Goal: Transaction & Acquisition: Book appointment/travel/reservation

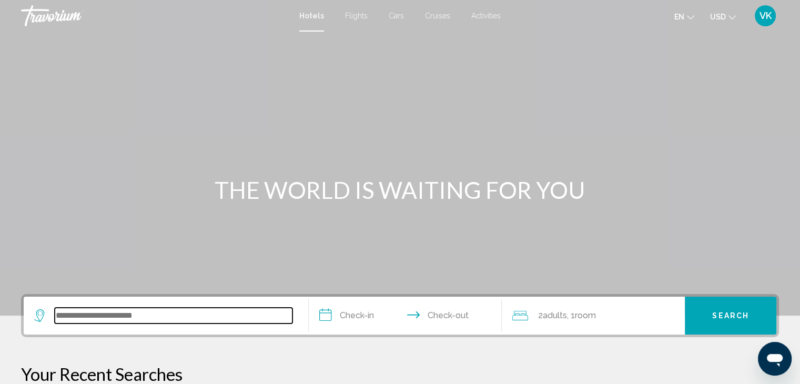
click at [79, 318] on input "Search widget" at bounding box center [174, 316] width 238 height 16
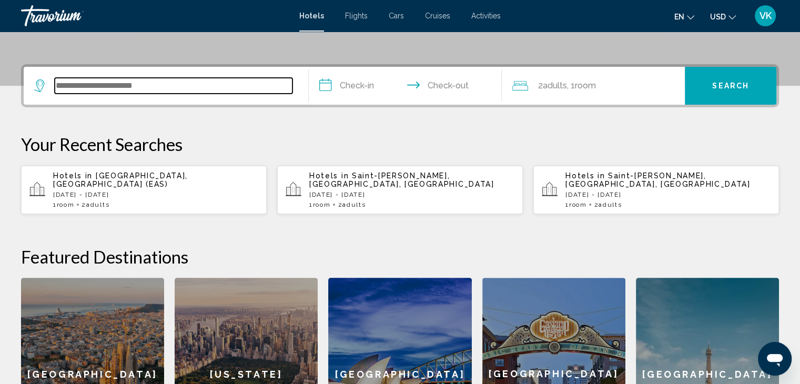
scroll to position [259, 0]
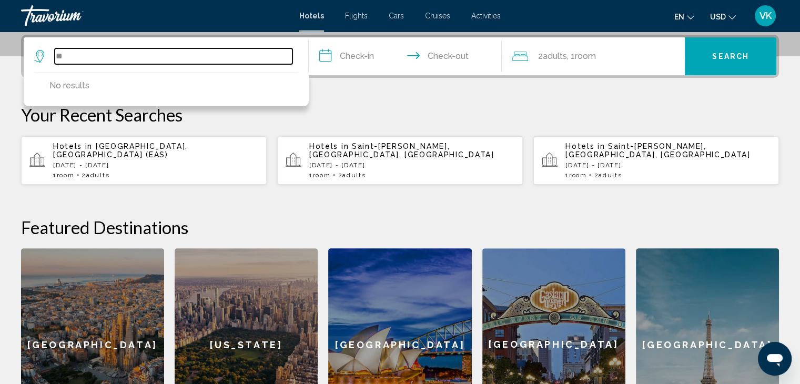
type input "*"
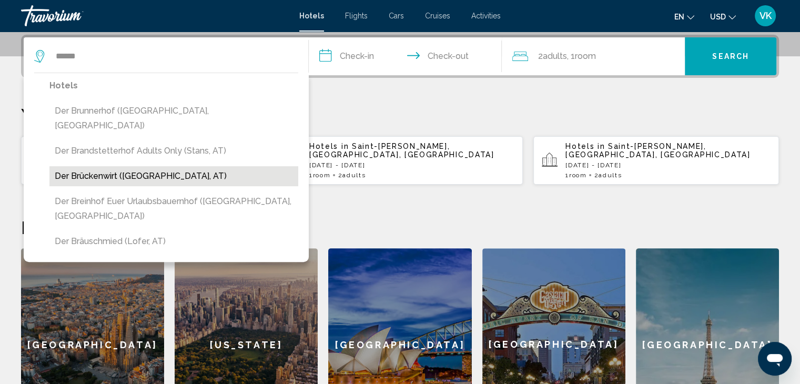
click at [114, 166] on button "Der Brückenwirt ([GEOGRAPHIC_DATA], AT)" at bounding box center [173, 176] width 249 height 20
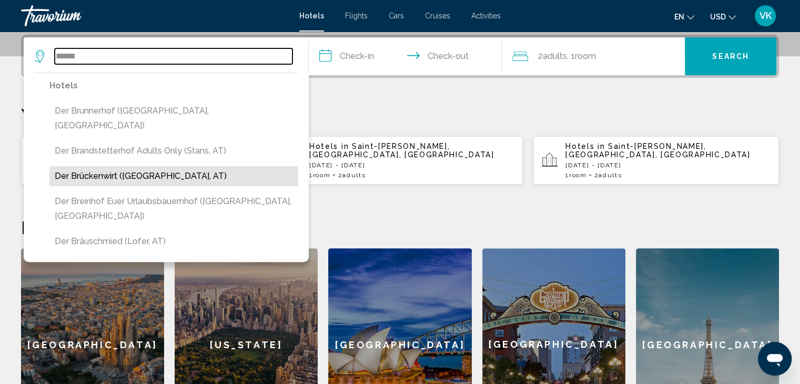
type input "**********"
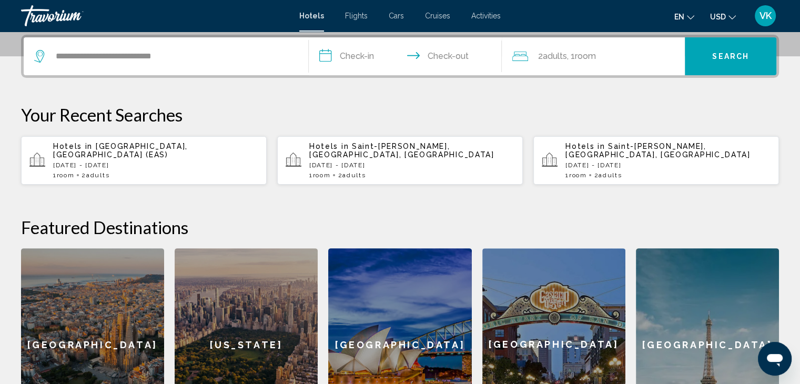
click at [362, 55] on input "**********" at bounding box center [408, 57] width 198 height 41
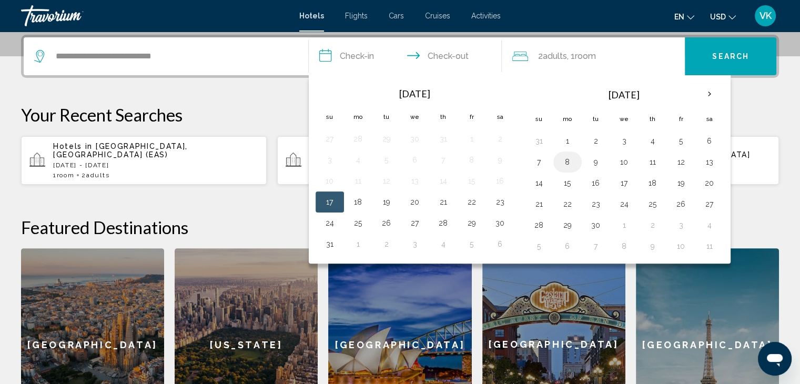
click at [570, 159] on button "8" at bounding box center [567, 162] width 17 height 15
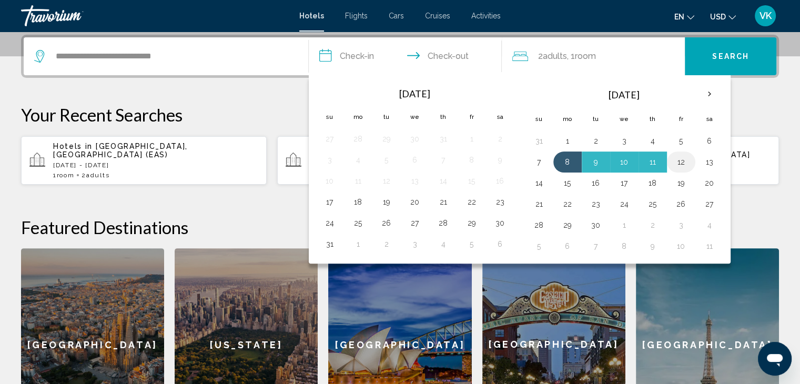
click at [675, 162] on button "12" at bounding box center [681, 162] width 17 height 15
type input "**********"
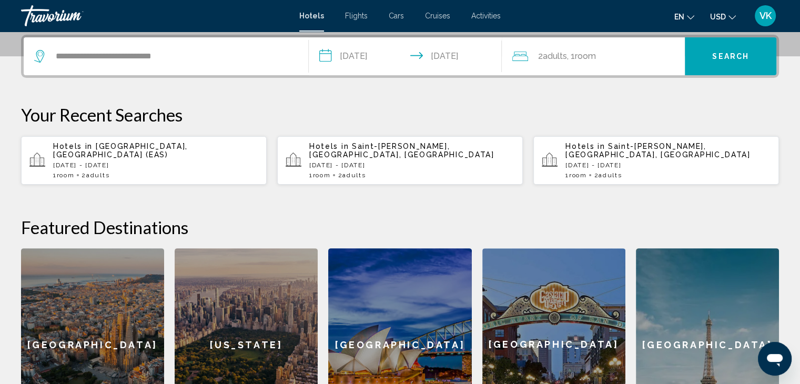
click at [722, 14] on span "USD" at bounding box center [718, 17] width 16 height 8
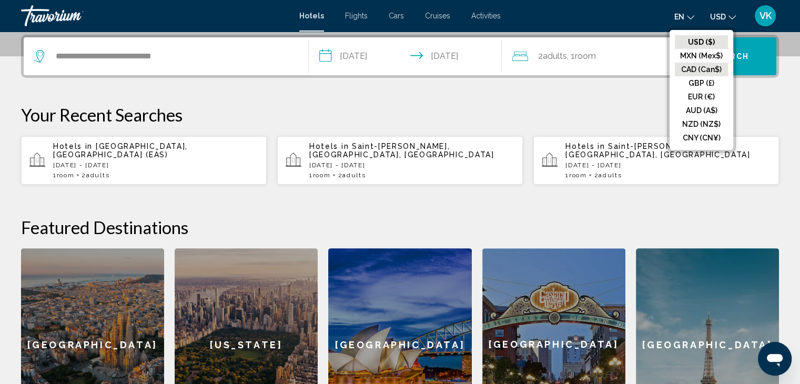
click at [714, 68] on button "CAD (Can$)" at bounding box center [701, 70] width 53 height 14
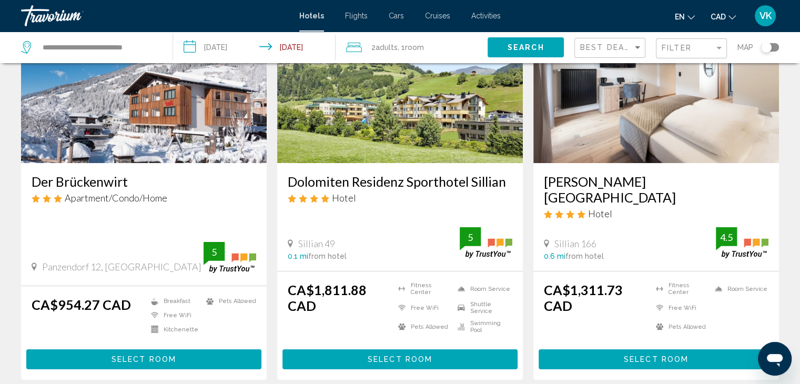
scroll to position [53, 0]
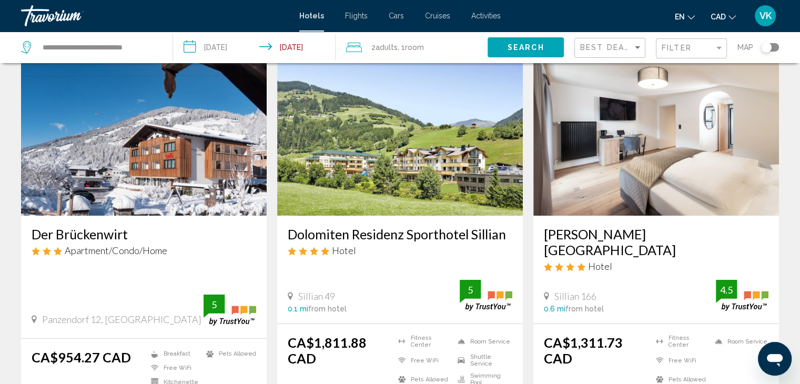
click at [65, 152] on img "Main content" at bounding box center [144, 131] width 246 height 168
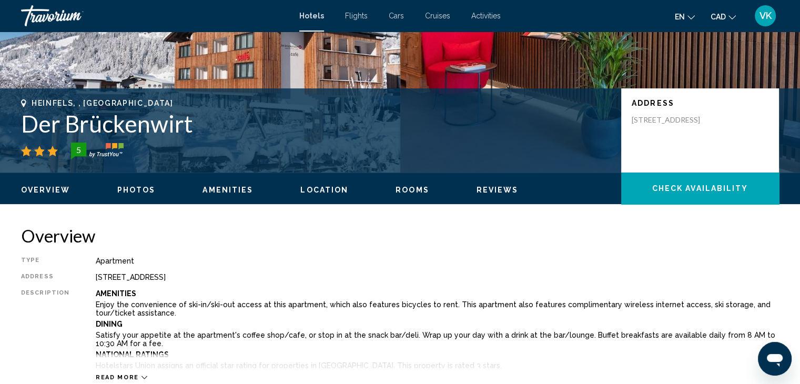
scroll to position [158, 0]
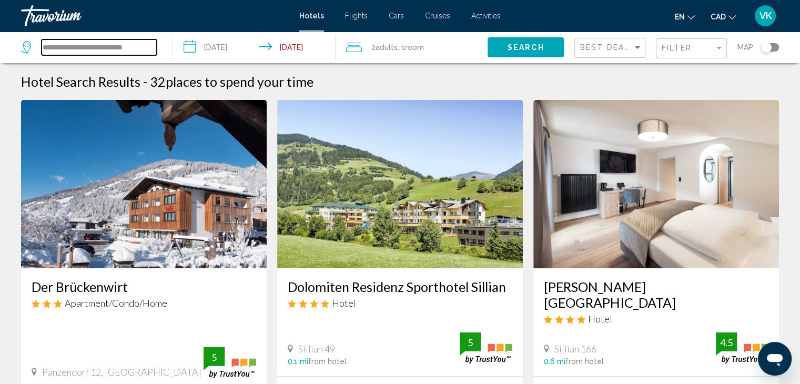
click at [150, 48] on input "**********" at bounding box center [99, 47] width 115 height 16
click at [147, 47] on input "**********" at bounding box center [99, 47] width 115 height 16
type input "*"
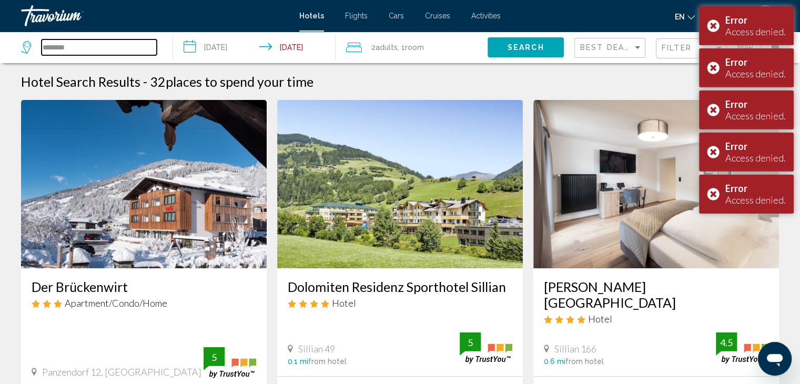
type input "*********"
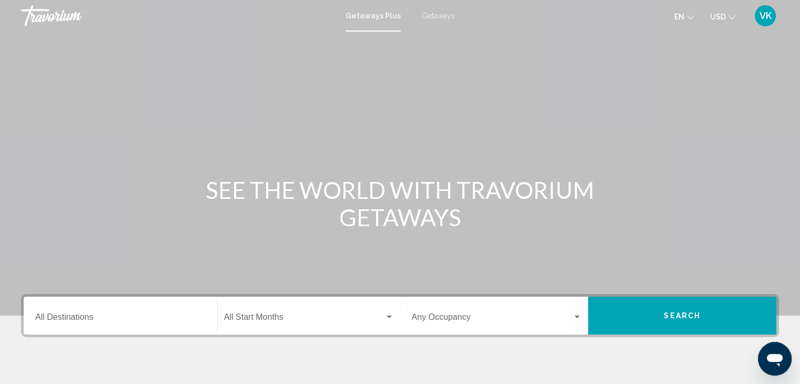
click at [430, 12] on span "Getaways" at bounding box center [438, 16] width 33 height 8
click at [71, 315] on input "Destination All Destinations" at bounding box center [120, 319] width 170 height 9
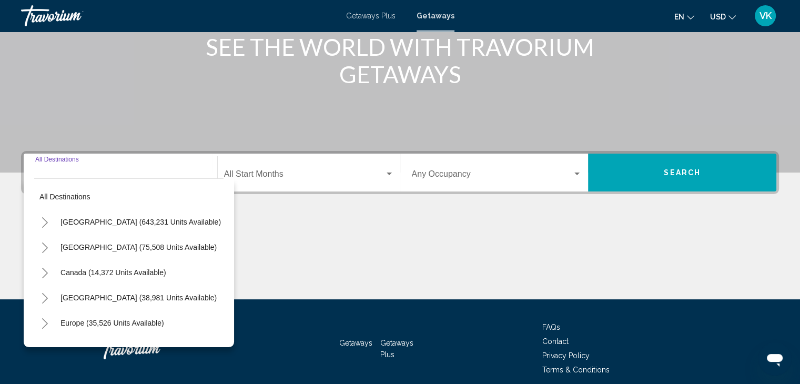
scroll to position [187, 0]
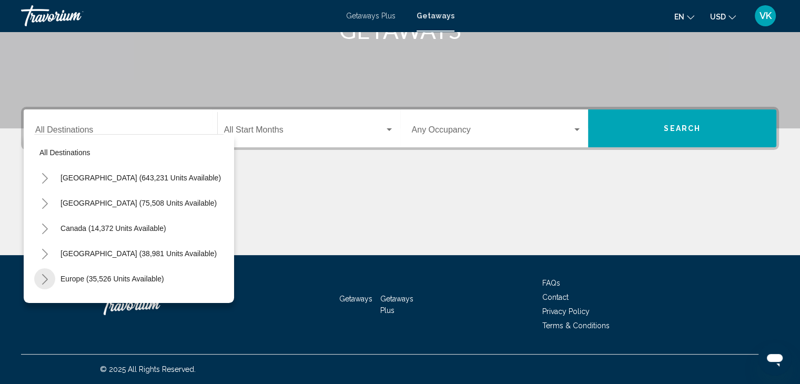
click at [44, 276] on icon "Toggle Europe (35,526 units available)" at bounding box center [45, 279] width 6 height 11
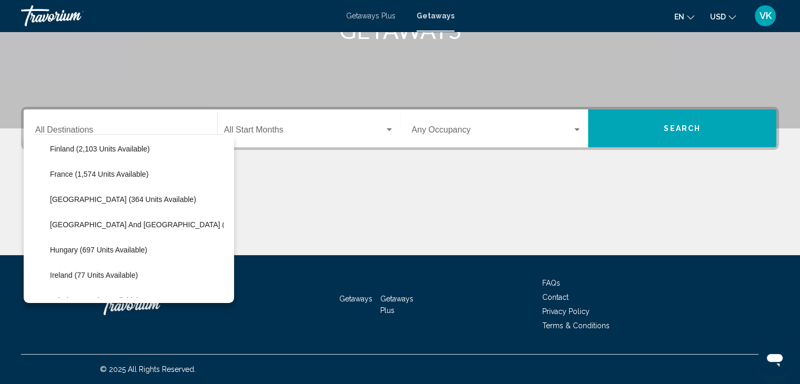
scroll to position [263, 0]
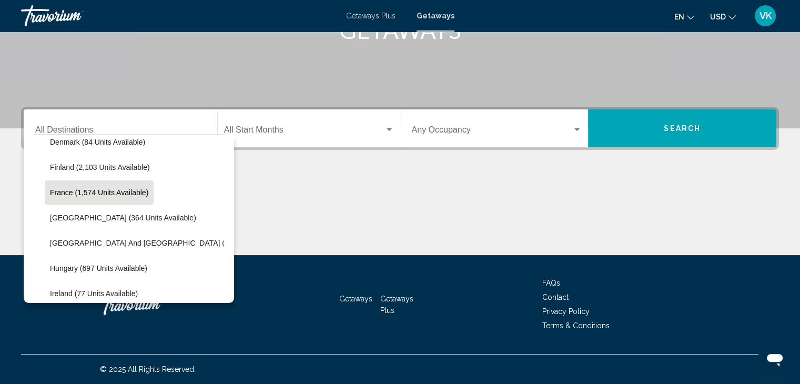
click at [65, 188] on span "France (1,574 units available)" at bounding box center [99, 192] width 98 height 8
type input "**********"
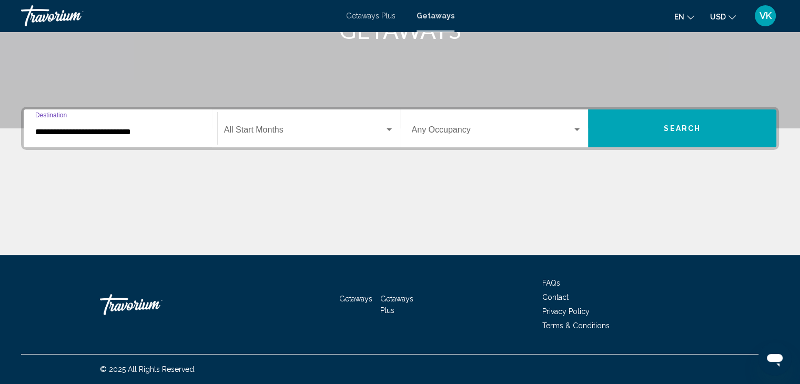
click at [263, 127] on div "Start Month All Start Months" at bounding box center [309, 128] width 170 height 33
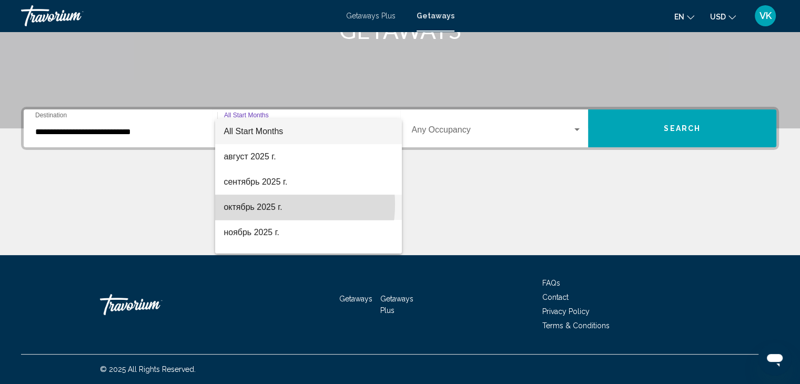
click at [259, 204] on span "октябрь 2025 г." at bounding box center [309, 207] width 170 height 25
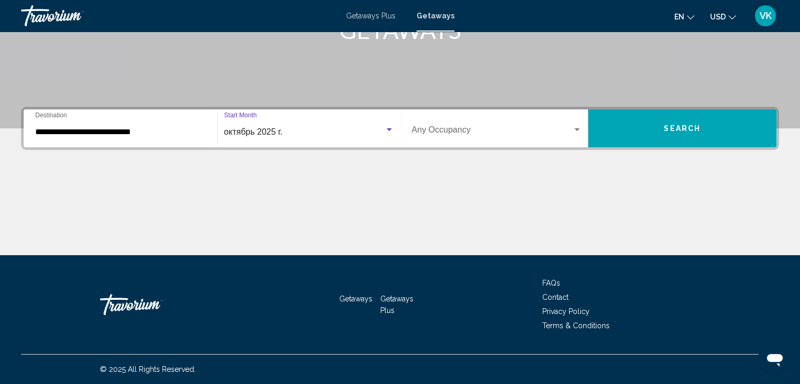
click at [700, 125] on span "Search" at bounding box center [682, 129] width 37 height 8
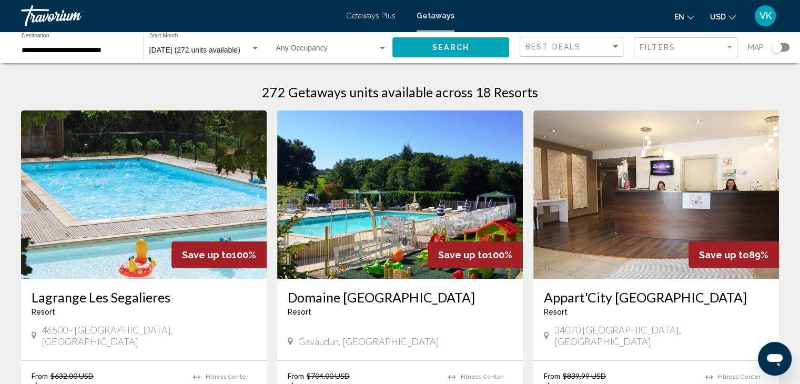
click at [777, 47] on div "Search widget" at bounding box center [777, 47] width 11 height 11
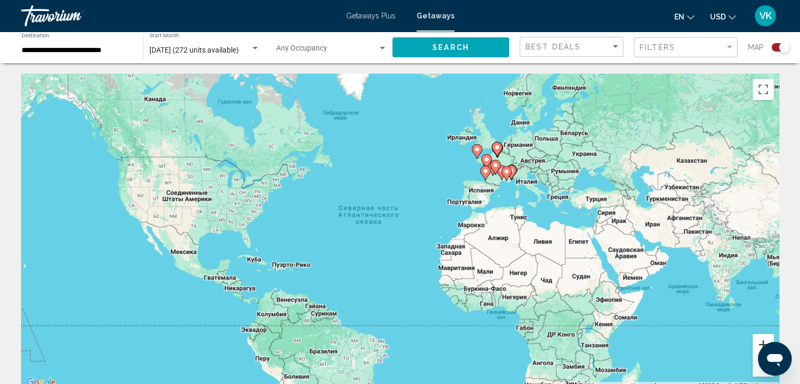
click at [762, 341] on button "Увеличить" at bounding box center [763, 344] width 21 height 21
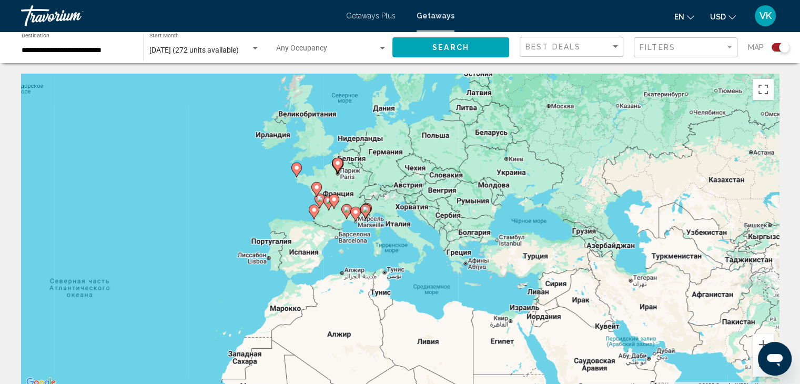
drag, startPoint x: 688, startPoint y: 206, endPoint x: 429, endPoint y: 299, distance: 275.6
click at [428, 299] on div "Чтобы активировать перетаскивание с помощью клавиатуры, нажмите Alt + Ввод. Пос…" at bounding box center [400, 232] width 758 height 316
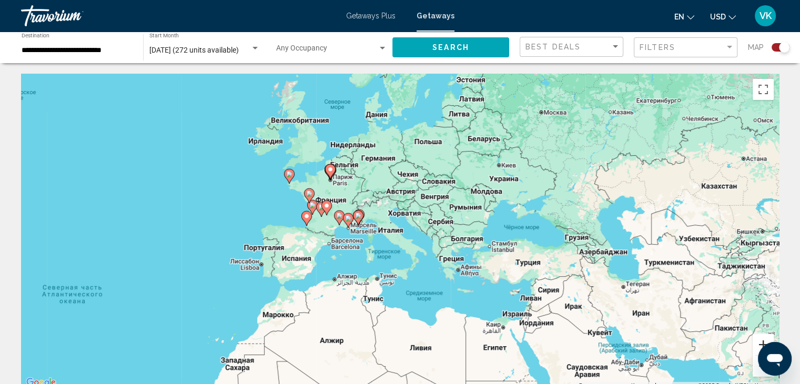
click at [762, 344] on button "Увеличить" at bounding box center [763, 344] width 21 height 21
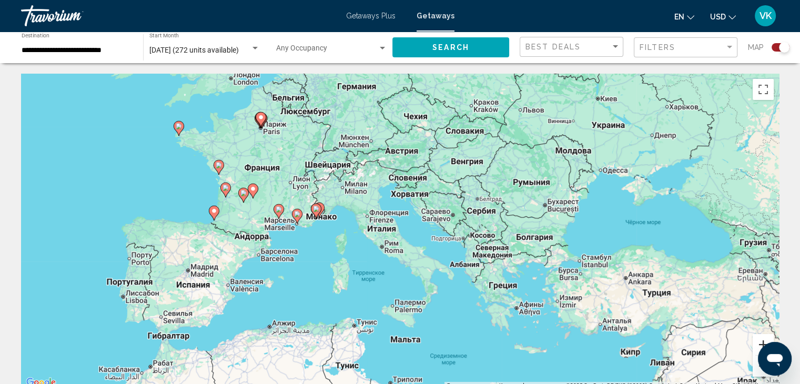
click at [761, 344] on button "Увеличить" at bounding box center [763, 344] width 21 height 21
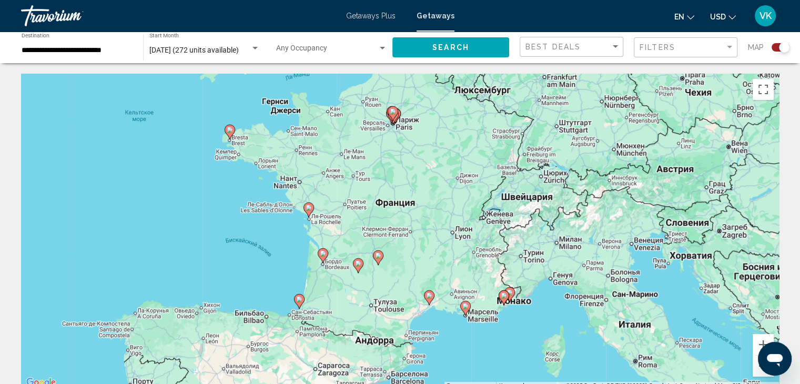
drag, startPoint x: 273, startPoint y: 204, endPoint x: 539, endPoint y: 303, distance: 284.2
click at [541, 301] on div "Чтобы активировать перетаскивание с помощью клавиатуры, нажмите Alt + Ввод. Пос…" at bounding box center [400, 232] width 758 height 316
click at [325, 252] on image "Main content" at bounding box center [323, 253] width 6 height 6
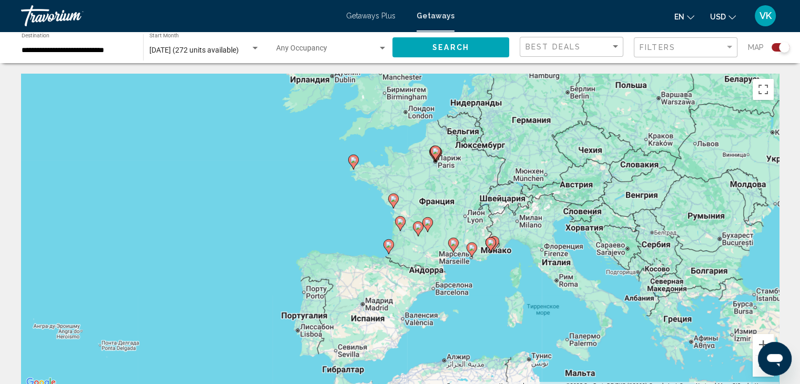
click at [401, 224] on image "Main content" at bounding box center [400, 221] width 6 height 6
type input "**********"
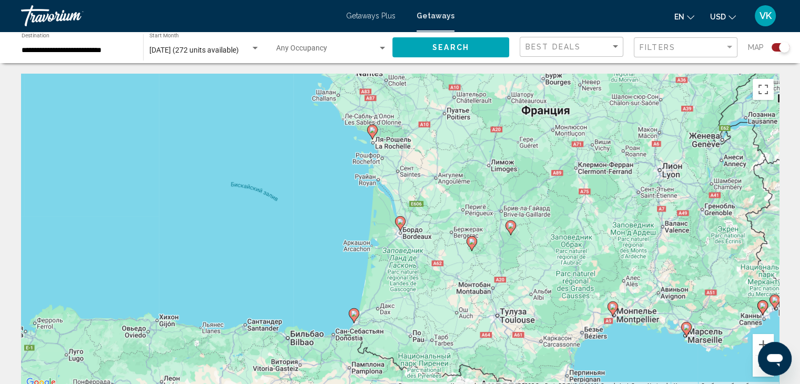
click at [401, 224] on image "Main content" at bounding box center [400, 221] width 6 height 6
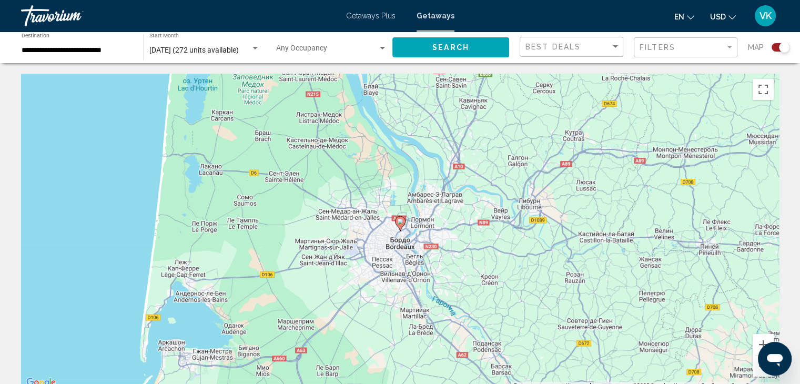
click at [401, 224] on image "Main content" at bounding box center [400, 221] width 6 height 6
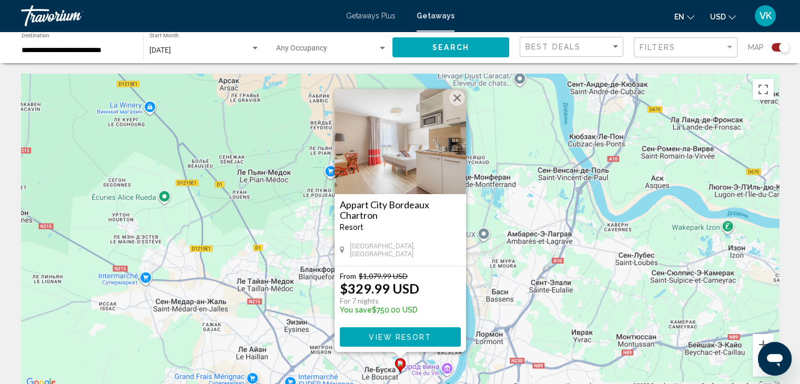
click at [458, 97] on button "Закрыть" at bounding box center [457, 98] width 16 height 16
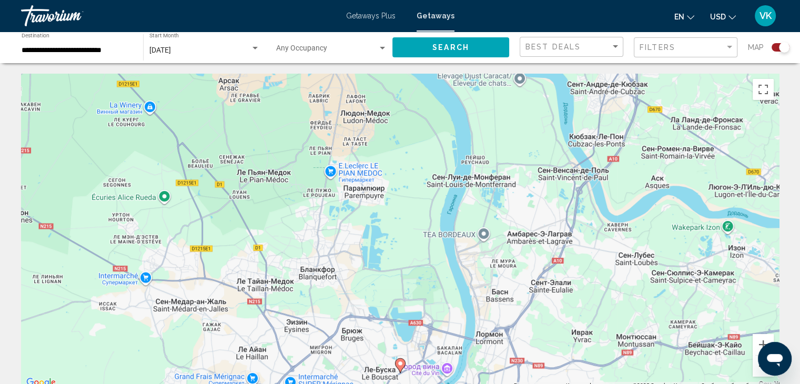
click at [758, 372] on button "Уменьшить" at bounding box center [763, 366] width 21 height 21
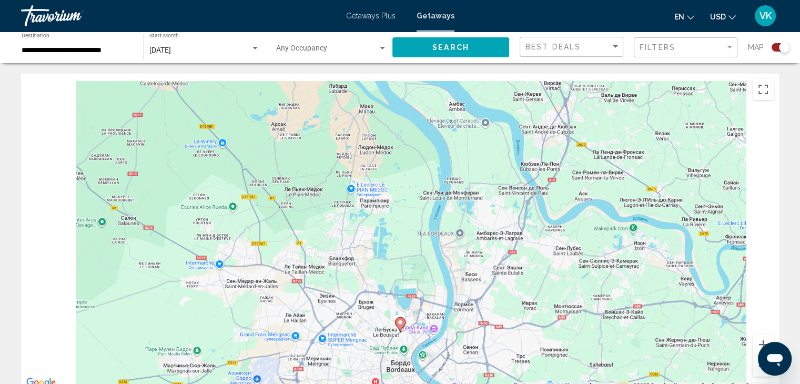
click at [758, 372] on button "Уменьшить" at bounding box center [763, 366] width 21 height 21
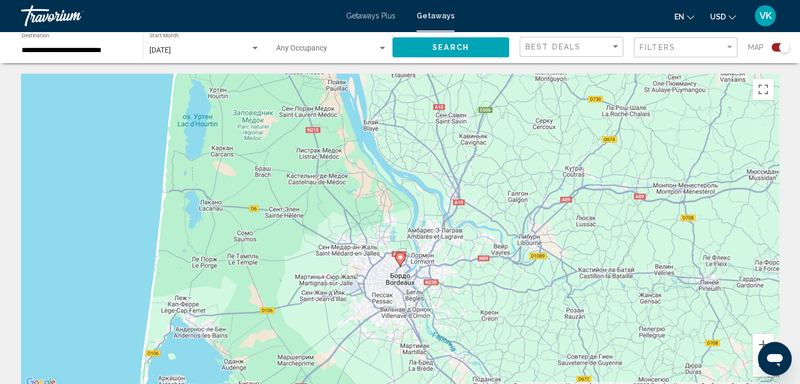
click at [758, 372] on button "Уменьшить" at bounding box center [763, 366] width 21 height 21
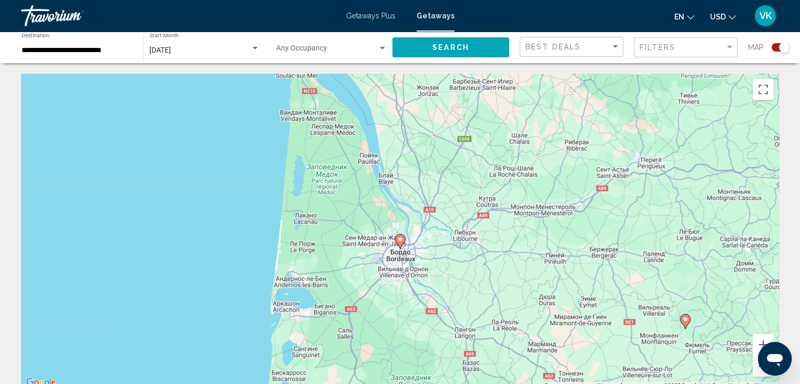
click at [758, 372] on button "Уменьшить" at bounding box center [763, 366] width 21 height 21
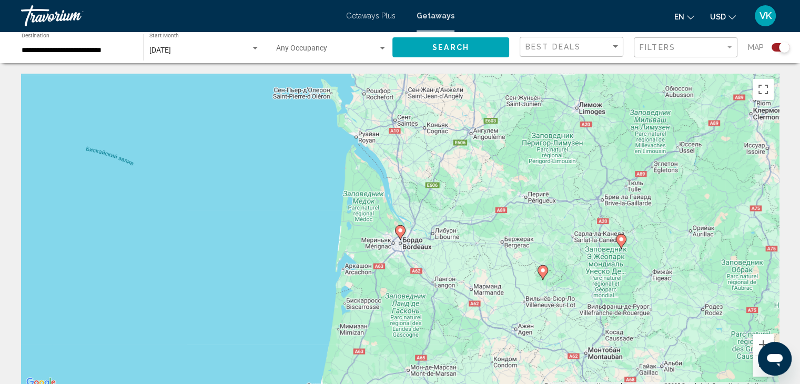
click at [758, 372] on button "Уменьшить" at bounding box center [763, 366] width 21 height 21
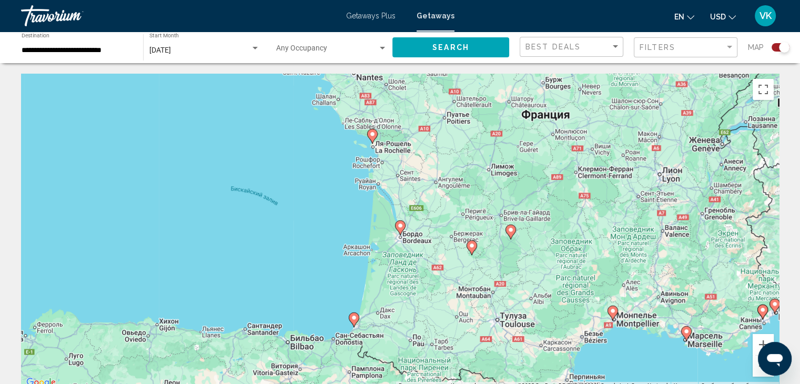
click at [354, 321] on icon "Main content" at bounding box center [353, 320] width 9 height 14
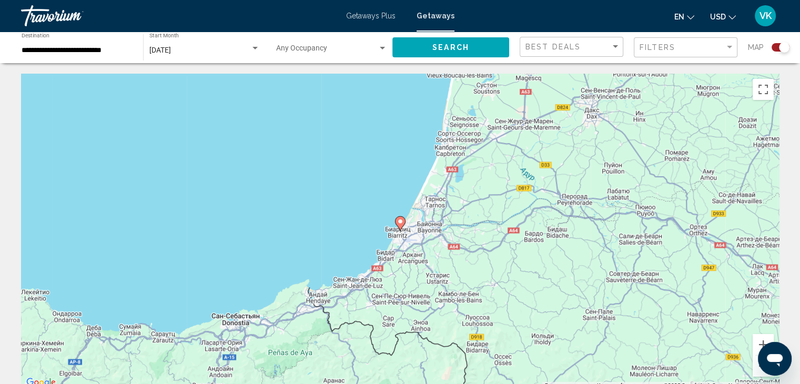
click at [401, 224] on image "Main content" at bounding box center [400, 221] width 6 height 6
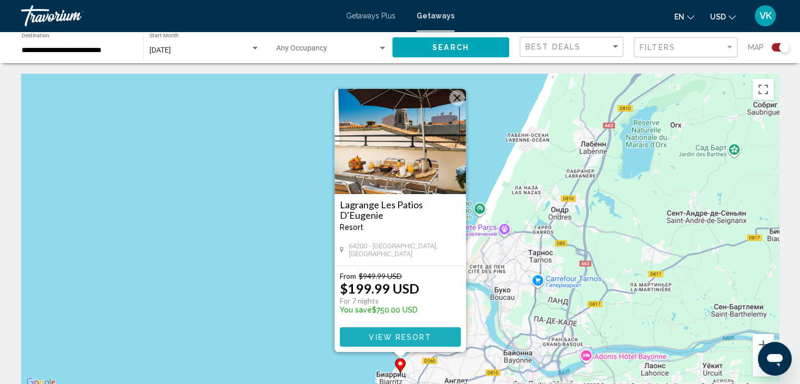
click at [415, 333] on span "View Resort" at bounding box center [400, 337] width 63 height 8
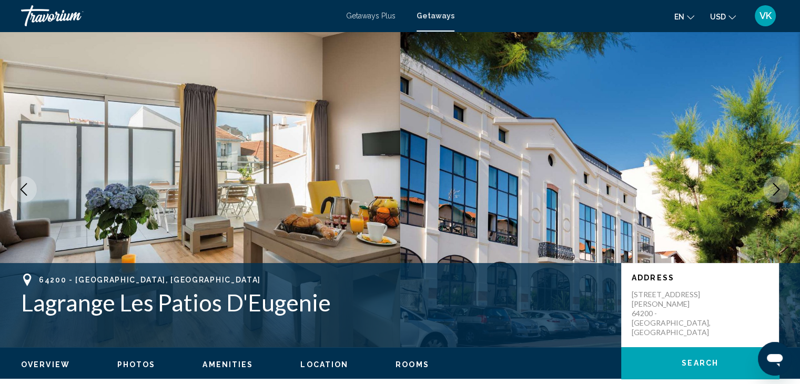
click at [773, 185] on icon "Next image" at bounding box center [776, 189] width 13 height 13
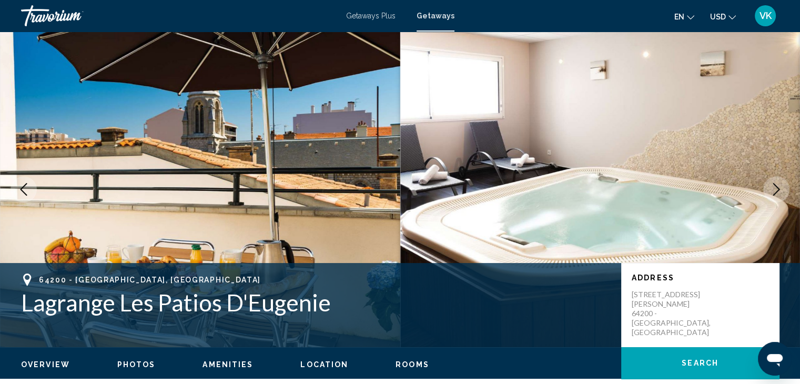
click at [772, 185] on icon "Next image" at bounding box center [776, 189] width 13 height 13
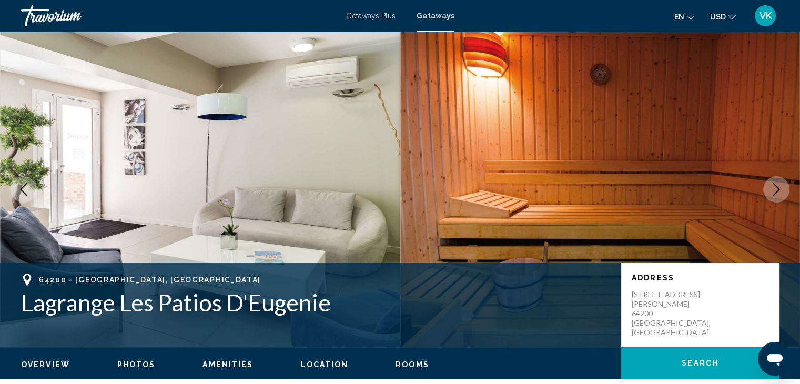
click at [772, 185] on icon "Next image" at bounding box center [776, 189] width 13 height 13
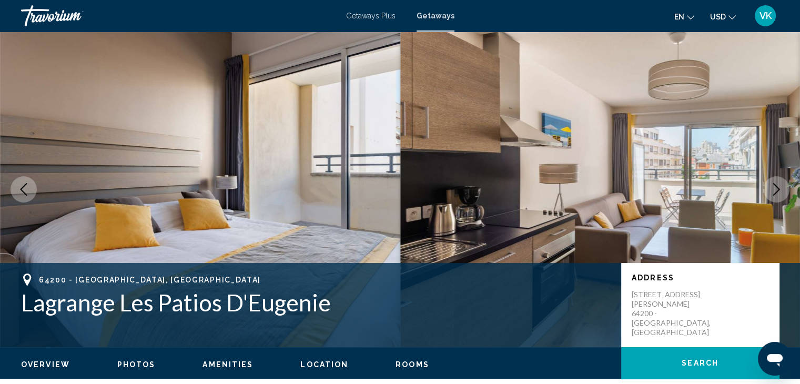
click at [772, 186] on icon "Next image" at bounding box center [776, 189] width 13 height 13
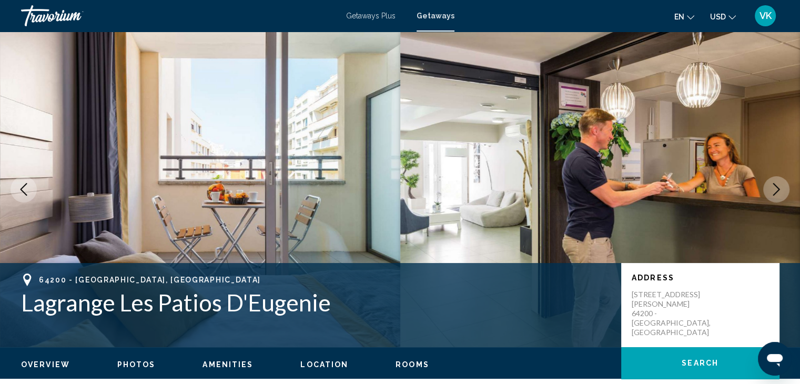
click at [772, 186] on icon "Next image" at bounding box center [776, 189] width 13 height 13
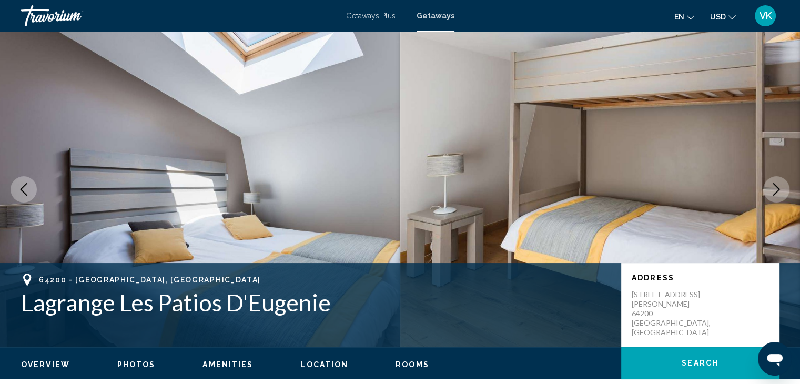
click at [772, 186] on icon "Next image" at bounding box center [776, 189] width 13 height 13
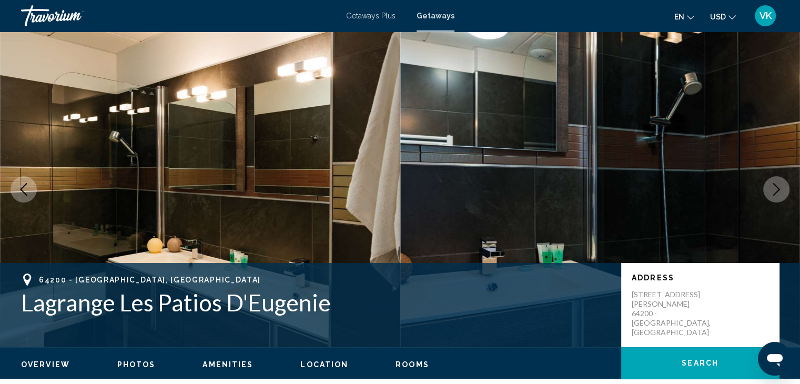
click at [768, 186] on button "Next image" at bounding box center [776, 189] width 26 height 26
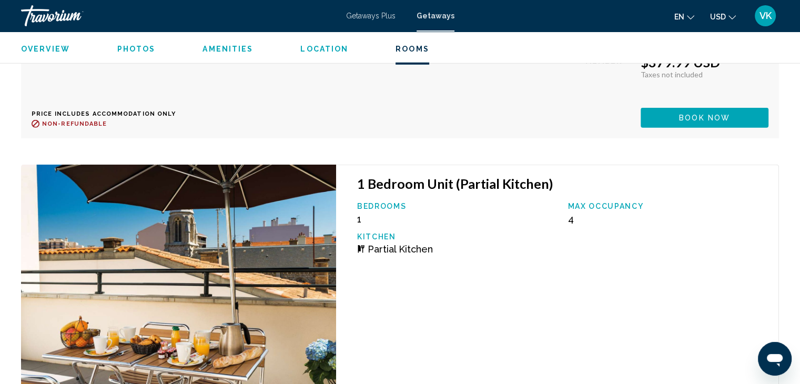
scroll to position [2999, 0]
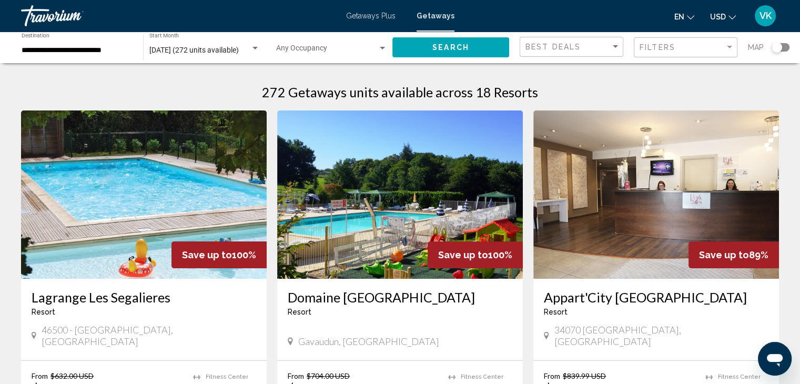
click at [780, 45] on div "Search widget" at bounding box center [777, 47] width 11 height 11
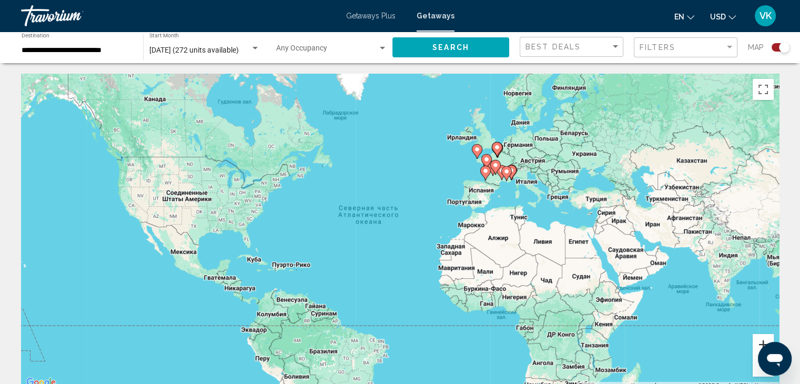
click at [757, 337] on button "Увеличить" at bounding box center [763, 344] width 21 height 21
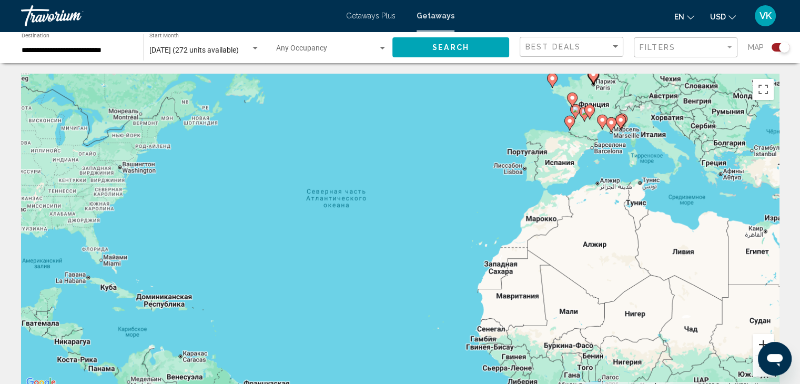
click at [757, 337] on button "Увеличить" at bounding box center [763, 344] width 21 height 21
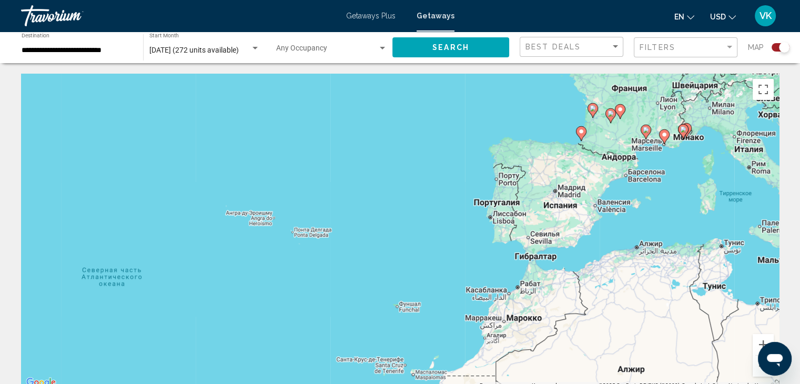
drag, startPoint x: 717, startPoint y: 230, endPoint x: 552, endPoint y: 350, distance: 204.2
click at [548, 350] on div "Чтобы активировать перетаскивание с помощью клавиатуры, нажмите Alt + Ввод. Пос…" at bounding box center [400, 232] width 758 height 316
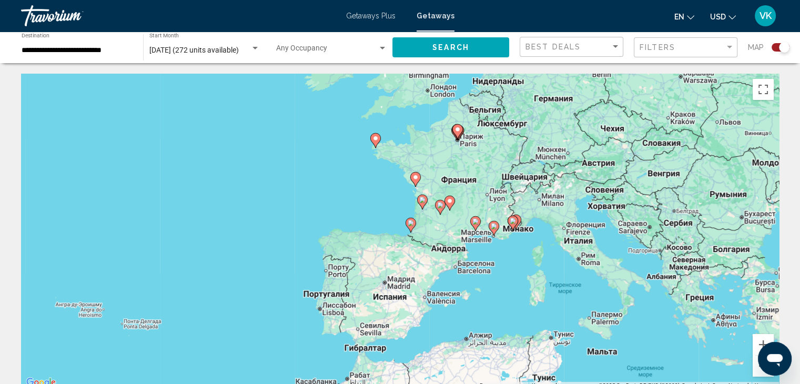
drag, startPoint x: 655, startPoint y: 217, endPoint x: 529, endPoint y: 265, distance: 135.2
click at [529, 265] on div "Чтобы активировать перетаскивание с помощью клавиатуры, нажмите Alt + Ввод. Пос…" at bounding box center [400, 232] width 758 height 316
click at [373, 140] on image "Main content" at bounding box center [376, 138] width 6 height 6
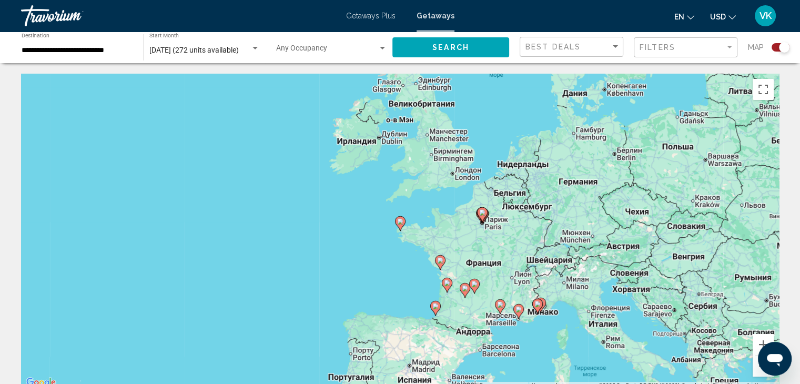
click at [402, 224] on image "Main content" at bounding box center [400, 221] width 6 height 6
type input "**********"
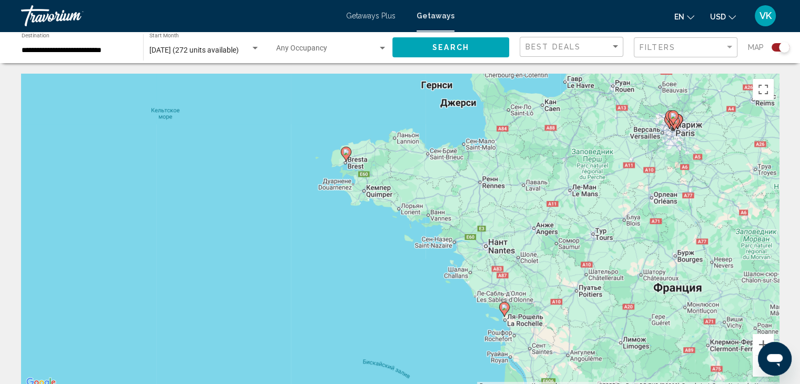
drag, startPoint x: 417, startPoint y: 308, endPoint x: 361, endPoint y: 238, distance: 89.5
click at [361, 238] on div "Чтобы активировать перетаскивание с помощью клавиатуры, нажмите Alt + Ввод. Пос…" at bounding box center [400, 232] width 758 height 316
click at [343, 154] on image "Main content" at bounding box center [346, 152] width 6 height 6
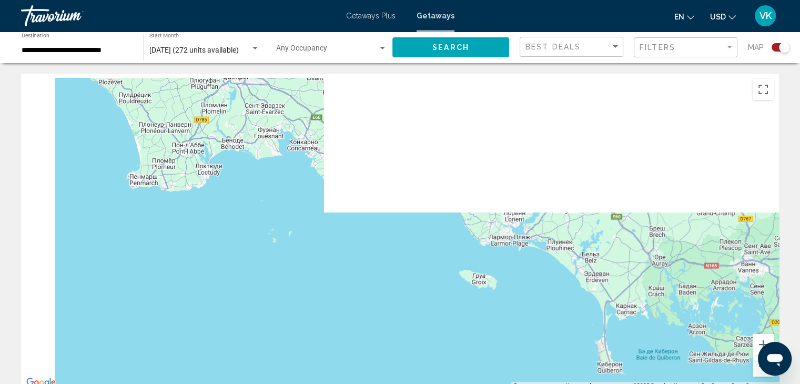
drag, startPoint x: 339, startPoint y: 146, endPoint x: 483, endPoint y: 348, distance: 247.2
click at [483, 348] on div "Для навигации используйте клавиши со стрелками. Чтобы активировать перетаскиван…" at bounding box center [400, 232] width 758 height 316
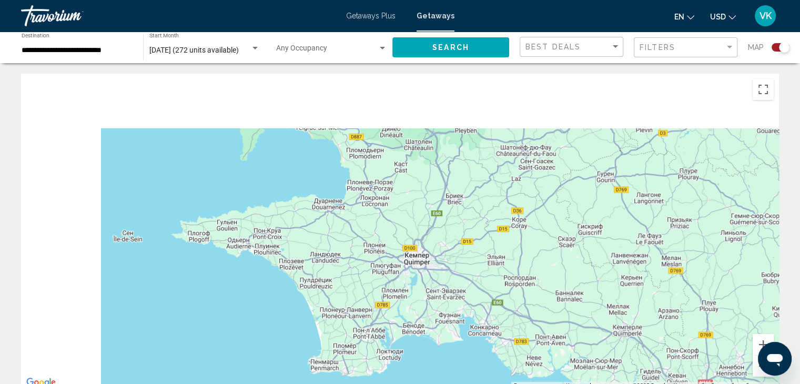
drag, startPoint x: 303, startPoint y: 198, endPoint x: 459, endPoint y: 321, distance: 199.3
click at [460, 323] on div "Для навигации используйте клавиши со стрелками. Чтобы активировать перетаскиван…" at bounding box center [400, 232] width 758 height 316
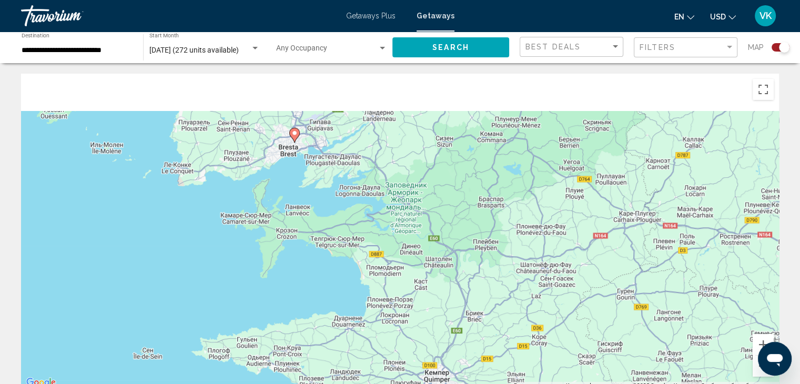
drag, startPoint x: 279, startPoint y: 197, endPoint x: 303, endPoint y: 359, distance: 163.3
click at [303, 359] on div "Для навигации используйте клавиши со стрелками. Чтобы активировать перетаскиван…" at bounding box center [400, 232] width 758 height 316
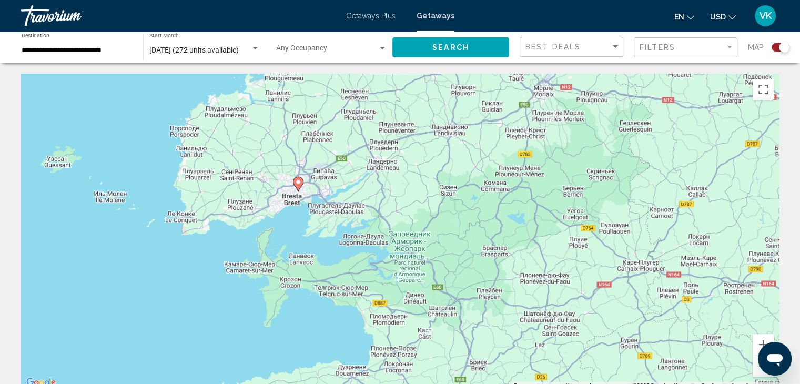
click at [299, 184] on image "Main content" at bounding box center [298, 182] width 6 height 6
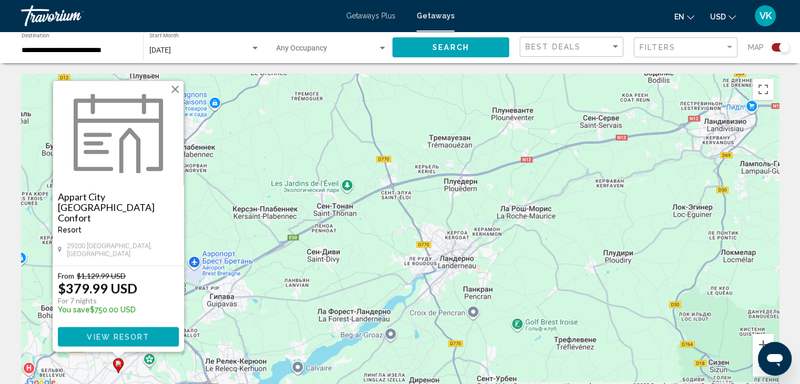
click at [174, 97] on button "Закрыть" at bounding box center [175, 90] width 16 height 16
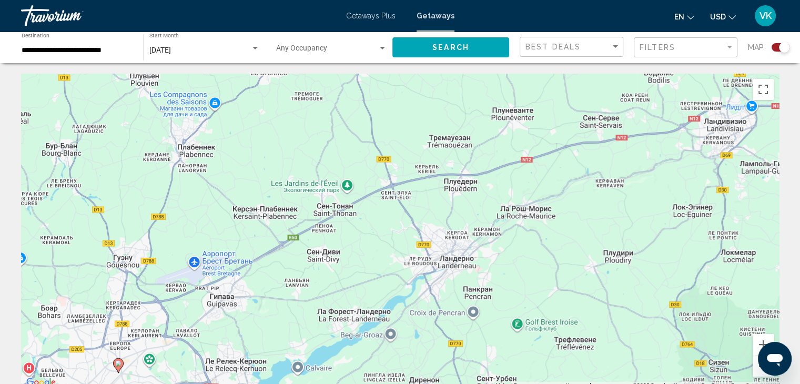
click at [758, 370] on button "Уменьшить" at bounding box center [763, 366] width 21 height 21
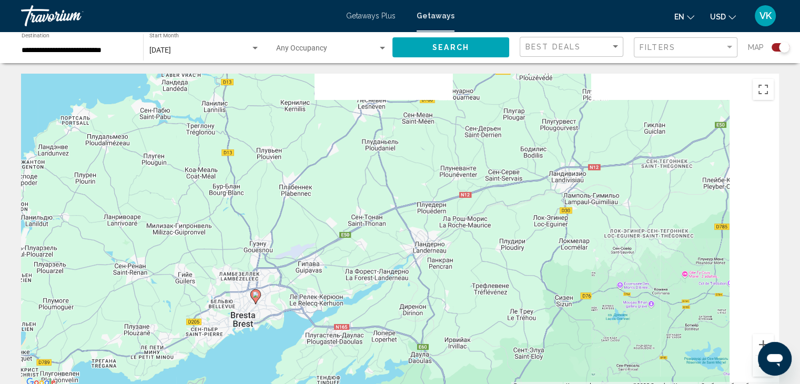
click at [758, 370] on button "Уменьшить" at bounding box center [763, 366] width 21 height 21
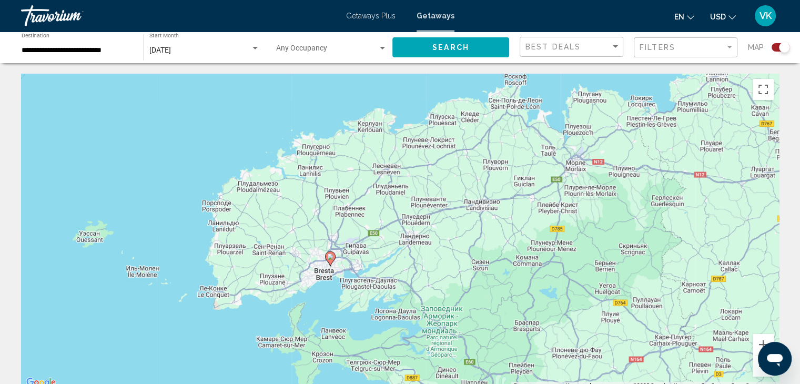
click at [758, 370] on button "Уменьшить" at bounding box center [763, 366] width 21 height 21
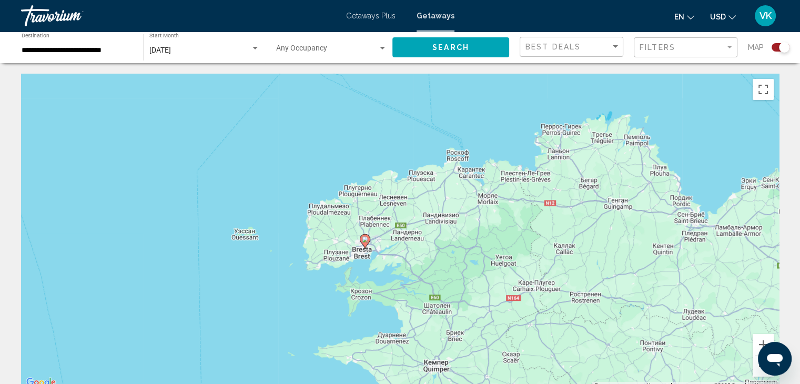
click at [758, 370] on button "Уменьшить" at bounding box center [763, 366] width 21 height 21
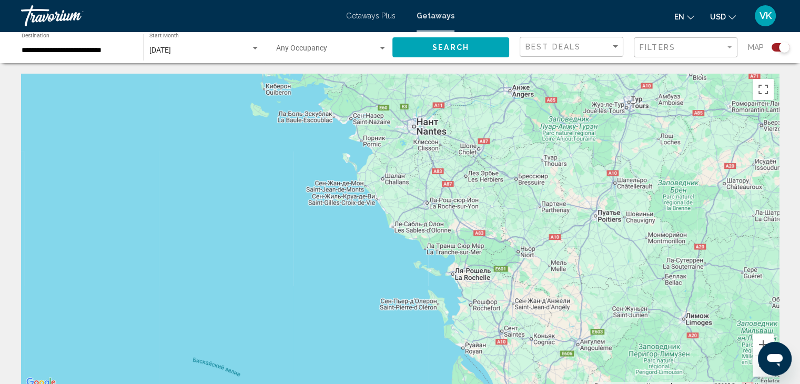
drag, startPoint x: 706, startPoint y: 350, endPoint x: 457, endPoint y: 66, distance: 377.4
click at [759, 369] on button "Уменьшить" at bounding box center [763, 366] width 21 height 21
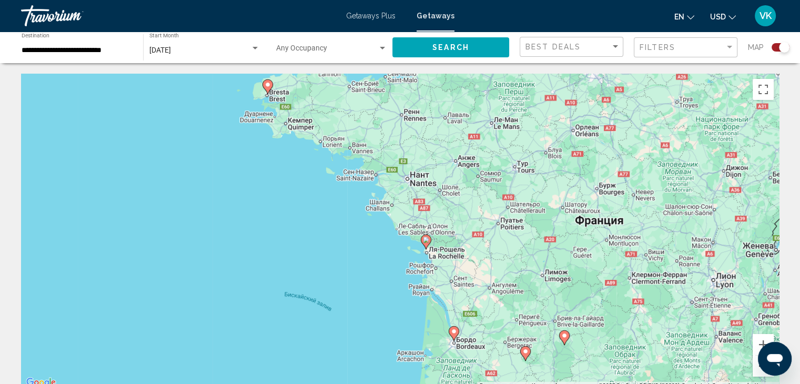
click at [759, 368] on button "Уменьшить" at bounding box center [763, 366] width 21 height 21
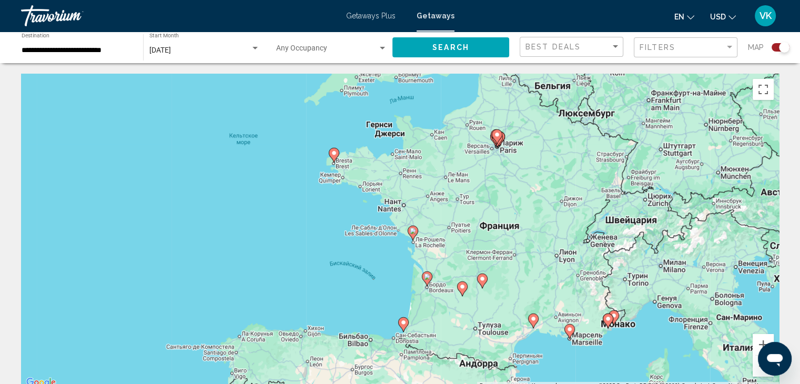
click at [414, 234] on icon "Main content" at bounding box center [412, 233] width 9 height 14
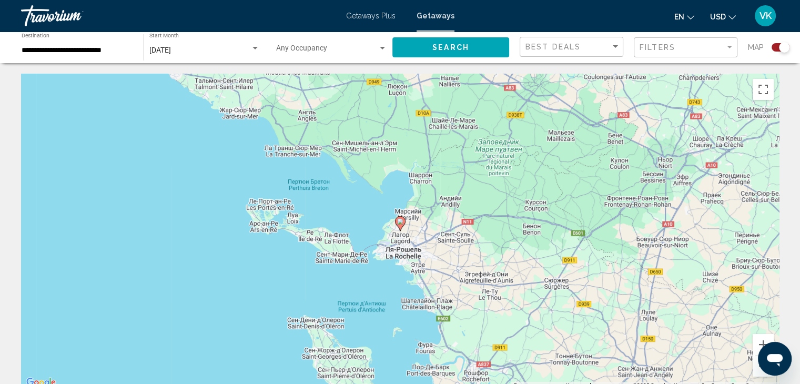
click at [398, 223] on image "Main content" at bounding box center [400, 221] width 6 height 6
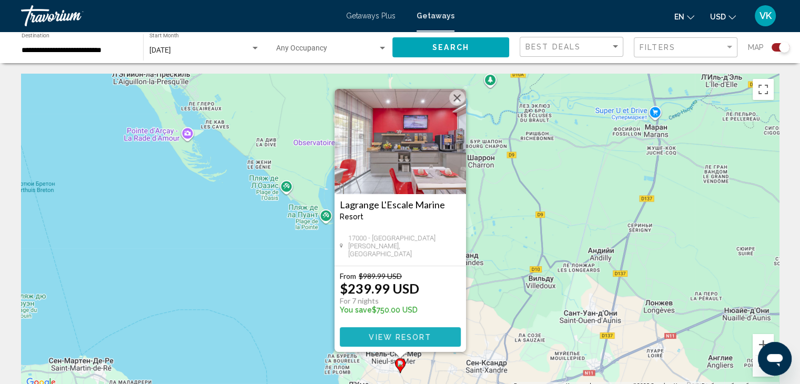
click at [402, 333] on span "View Resort" at bounding box center [400, 337] width 63 height 8
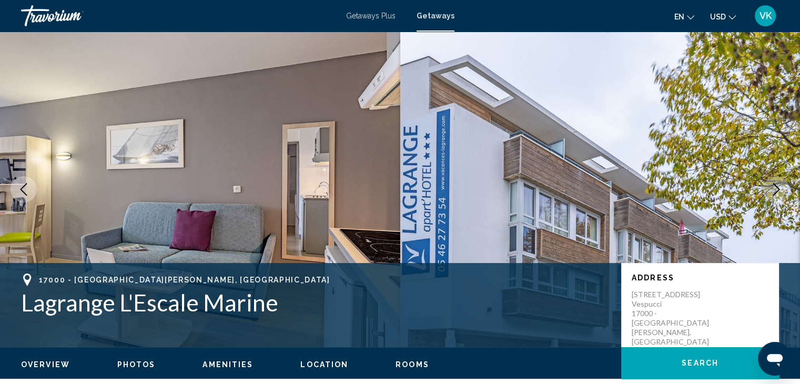
click at [778, 188] on icon "Next image" at bounding box center [776, 189] width 13 height 13
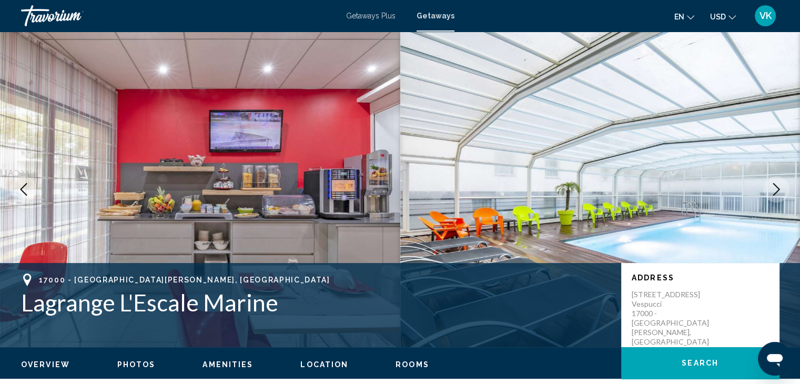
click at [779, 187] on icon "Next image" at bounding box center [776, 189] width 13 height 13
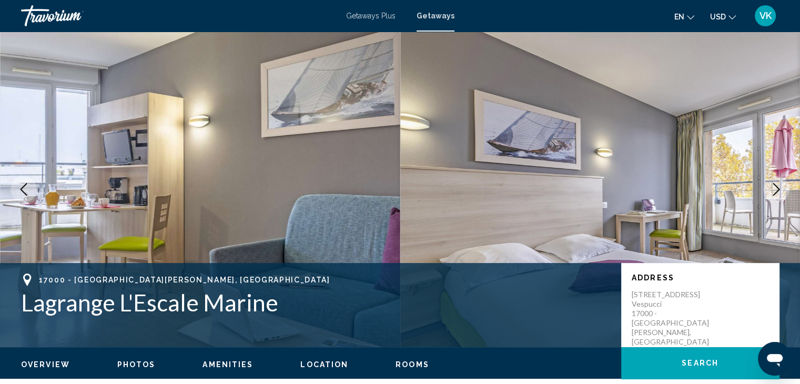
click at [779, 187] on icon "Next image" at bounding box center [776, 189] width 13 height 13
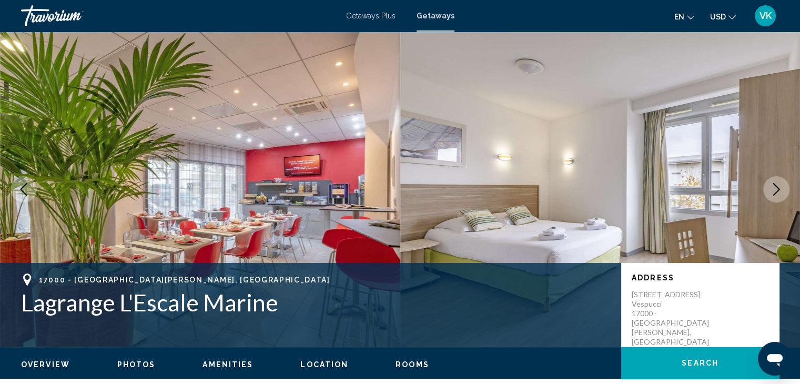
click at [779, 187] on icon "Next image" at bounding box center [776, 189] width 13 height 13
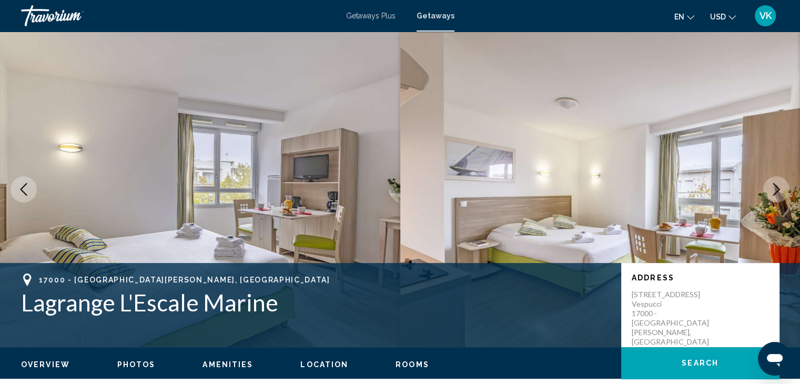
click at [779, 187] on icon "Next image" at bounding box center [776, 189] width 13 height 13
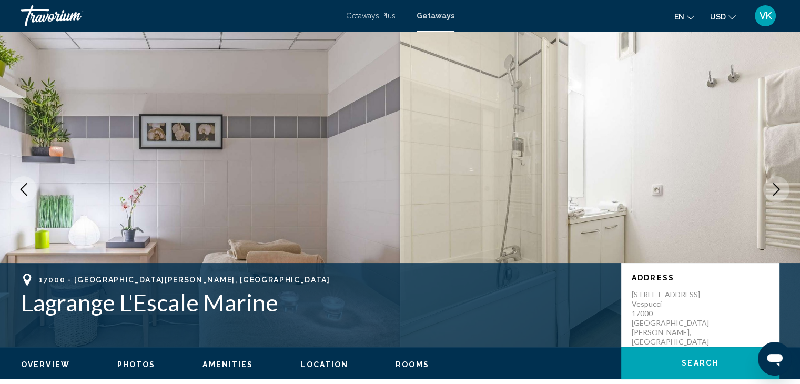
click at [779, 187] on icon "Next image" at bounding box center [776, 189] width 13 height 13
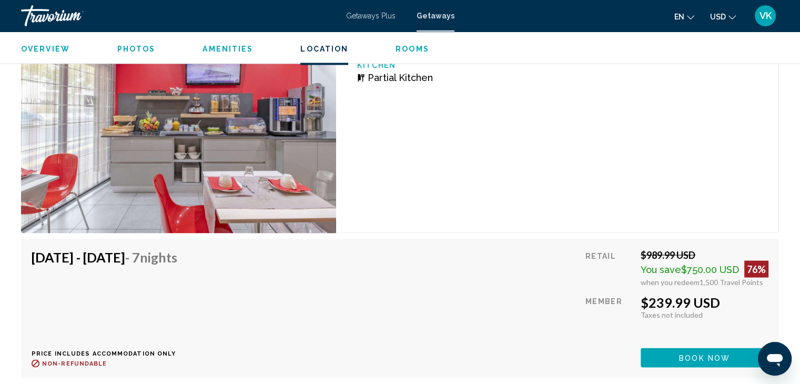
scroll to position [1947, 0]
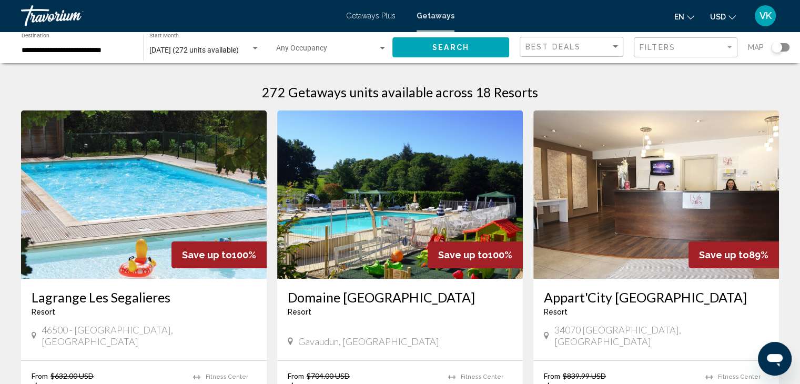
click at [775, 43] on div "Search widget" at bounding box center [777, 47] width 11 height 11
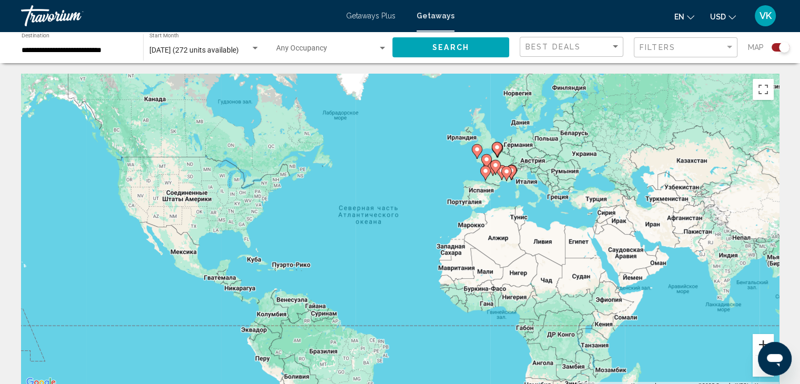
click at [761, 336] on button "Увеличить" at bounding box center [763, 344] width 21 height 21
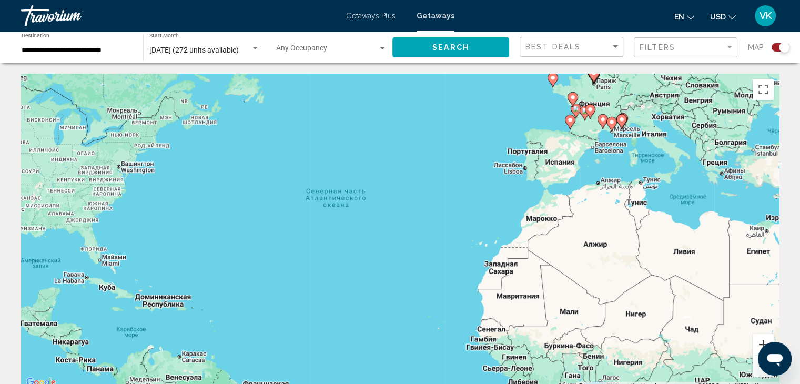
click at [761, 336] on button "Увеличить" at bounding box center [763, 344] width 21 height 21
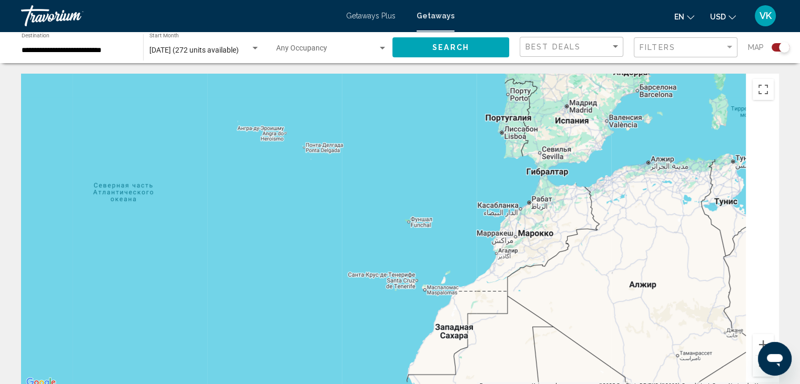
drag, startPoint x: 728, startPoint y: 225, endPoint x: 434, endPoint y: 301, distance: 303.9
click at [428, 298] on div "Чтобы активировать перетаскивание с помощью клавиатуры, нажмите Alt + Ввод. Пос…" at bounding box center [400, 232] width 758 height 316
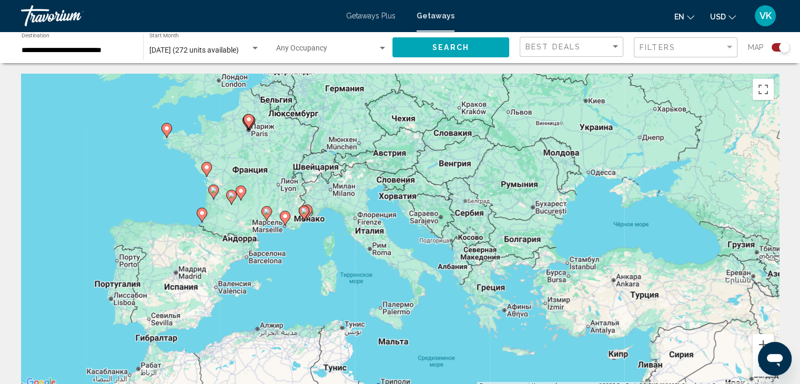
drag, startPoint x: 539, startPoint y: 96, endPoint x: 551, endPoint y: 173, distance: 77.3
click at [552, 173] on div "Чтобы активировать перетаскивание с помощью клавиатуры, нажмите Alt + Ввод. Пос…" at bounding box center [400, 232] width 758 height 316
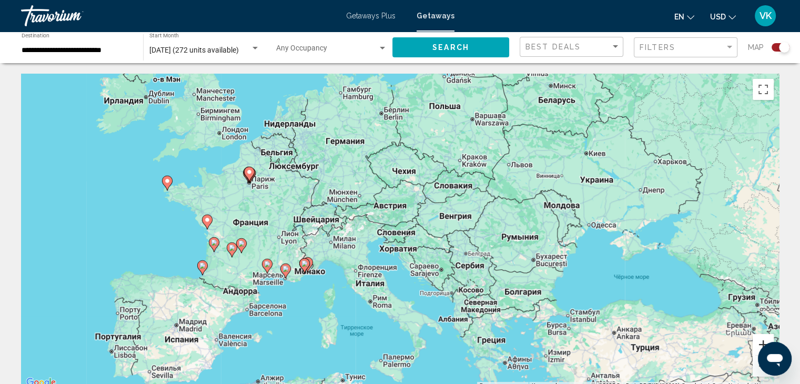
click at [763, 339] on button "Увеличить" at bounding box center [763, 344] width 21 height 21
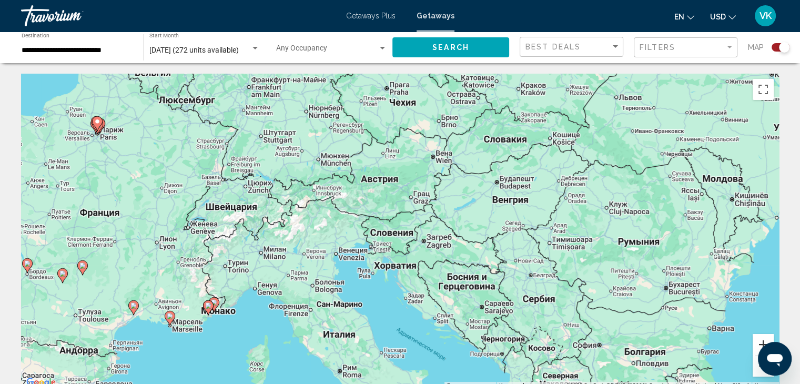
click at [763, 340] on button "Увеличить" at bounding box center [763, 344] width 21 height 21
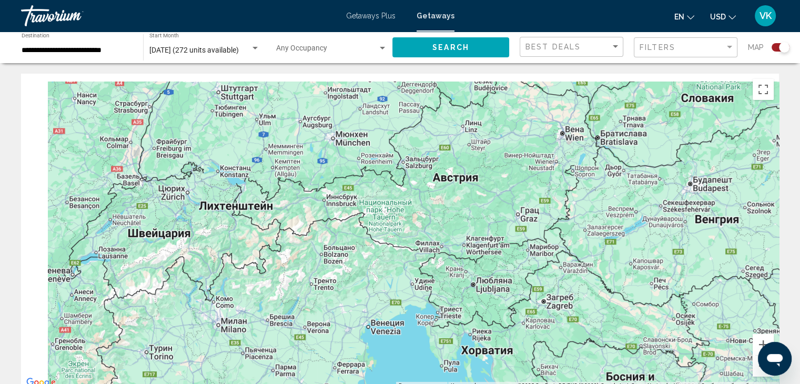
drag, startPoint x: 463, startPoint y: 168, endPoint x: 778, endPoint y: 312, distance: 345.9
click at [778, 312] on div "Чтобы активировать перетаскивание с помощью клавиатуры, нажмите Alt + Ввод. Пос…" at bounding box center [400, 232] width 758 height 316
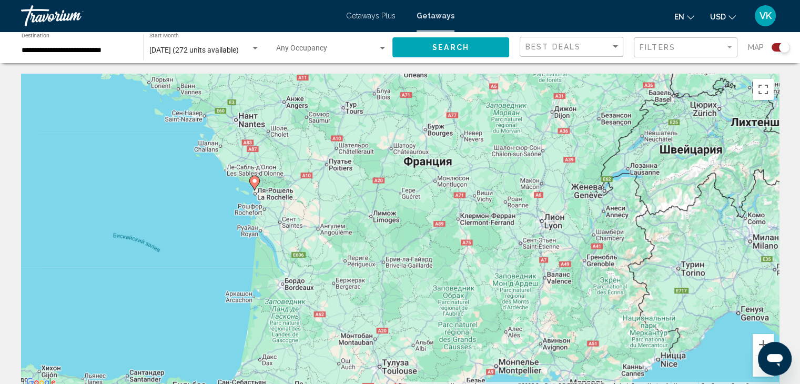
drag, startPoint x: 386, startPoint y: 279, endPoint x: 484, endPoint y: 46, distance: 253.3
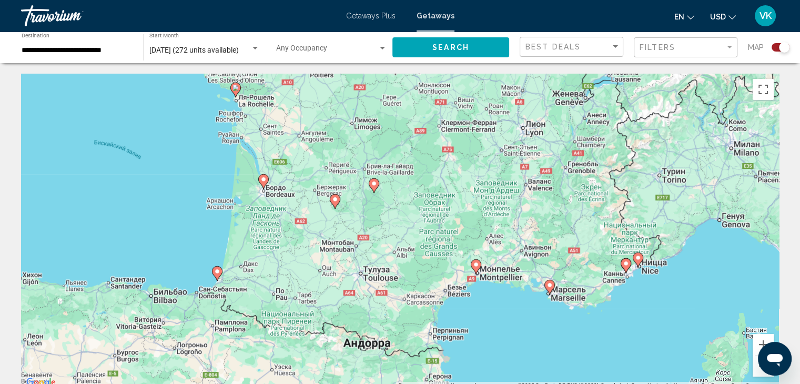
drag, startPoint x: 507, startPoint y: 233, endPoint x: 488, endPoint y: 138, distance: 97.1
click at [488, 138] on div "Чтобы активировать перетаскивание с помощью клавиатуры, нажмите Alt + Ввод. Пос…" at bounding box center [400, 232] width 758 height 316
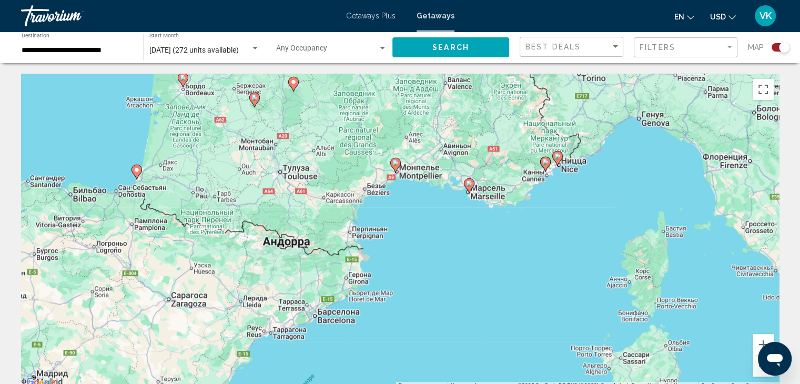
drag, startPoint x: 514, startPoint y: 249, endPoint x: 428, endPoint y: 153, distance: 129.3
click at [428, 153] on div "Чтобы активировать перетаскивание с помощью клавиатуры, нажмите Alt + Ввод. Пос…" at bounding box center [400, 232] width 758 height 316
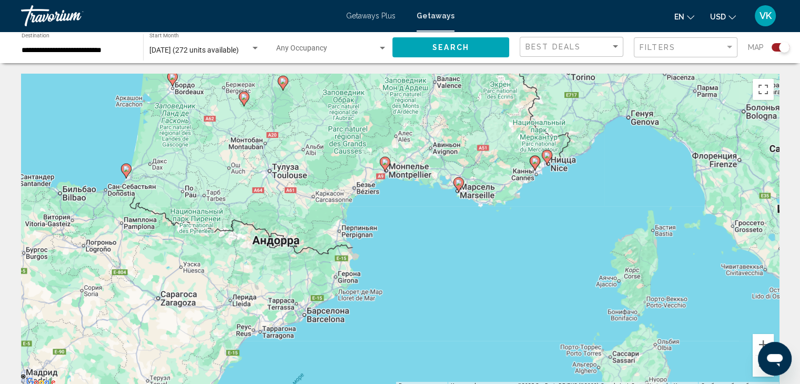
click at [460, 184] on image "Main content" at bounding box center [459, 182] width 6 height 6
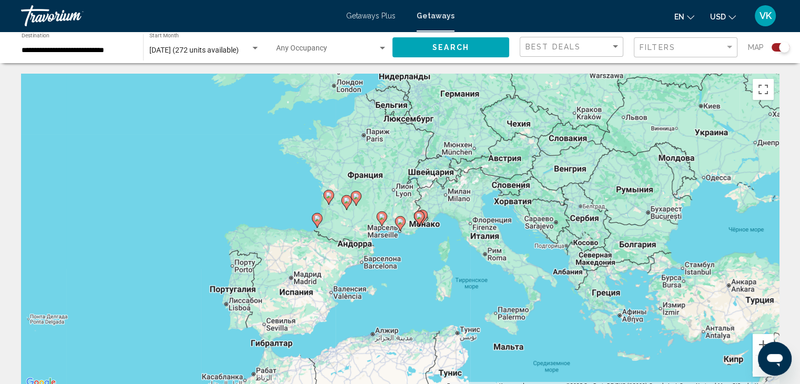
click at [403, 218] on g "Main content" at bounding box center [400, 223] width 11 height 15
click at [399, 220] on image "Main content" at bounding box center [400, 221] width 6 height 6
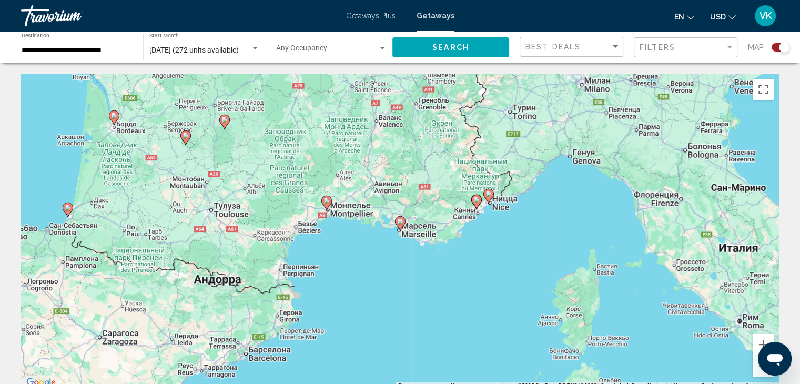
click at [400, 220] on image "Main content" at bounding box center [400, 221] width 6 height 6
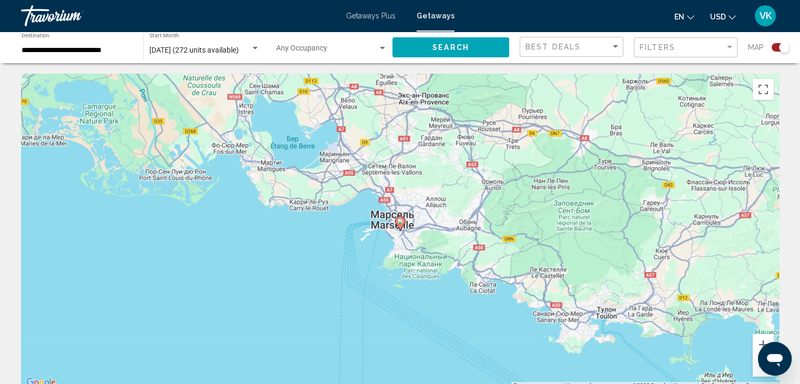
click at [400, 220] on image "Main content" at bounding box center [400, 221] width 6 height 6
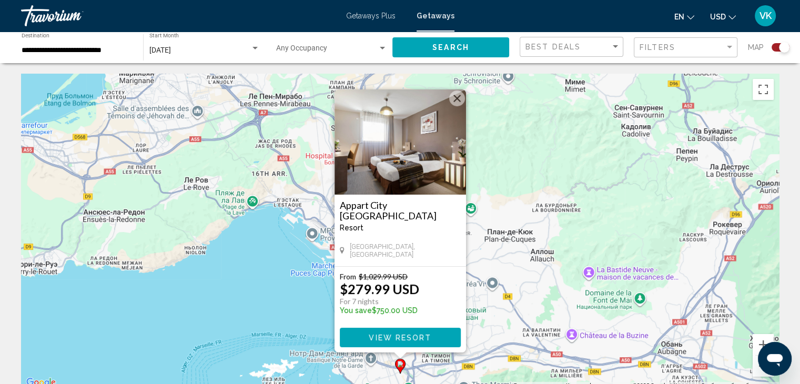
click at [42, 48] on input "**********" at bounding box center [77, 50] width 111 height 8
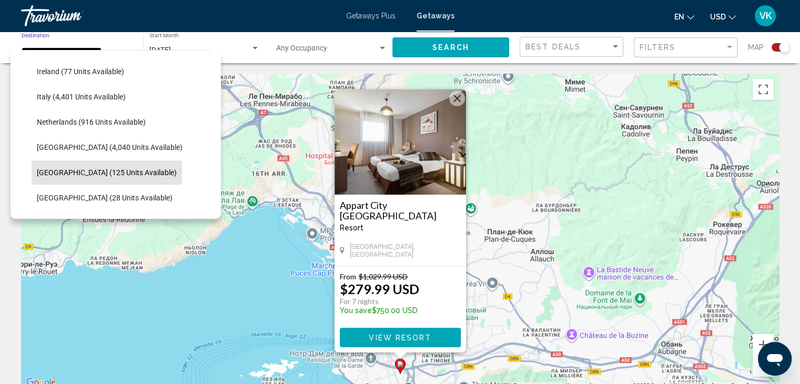
scroll to position [454, 0]
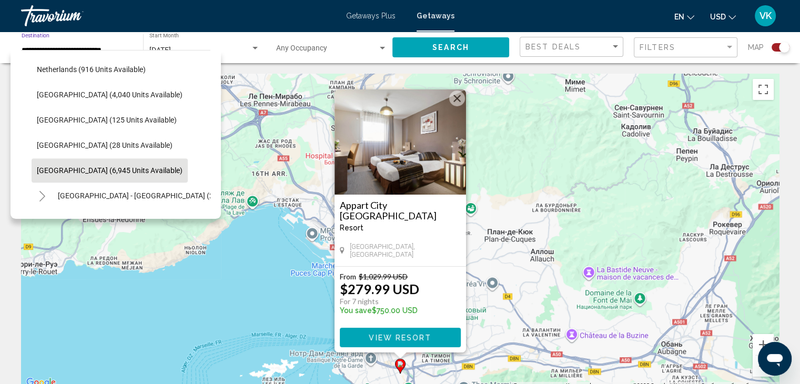
click at [61, 165] on button "Spain (6,945 units available)" at bounding box center [110, 170] width 156 height 24
type input "**********"
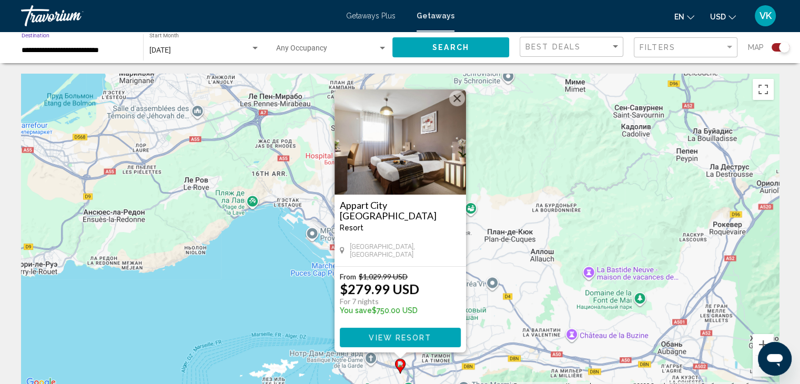
click at [478, 45] on button "Search" at bounding box center [451, 46] width 117 height 19
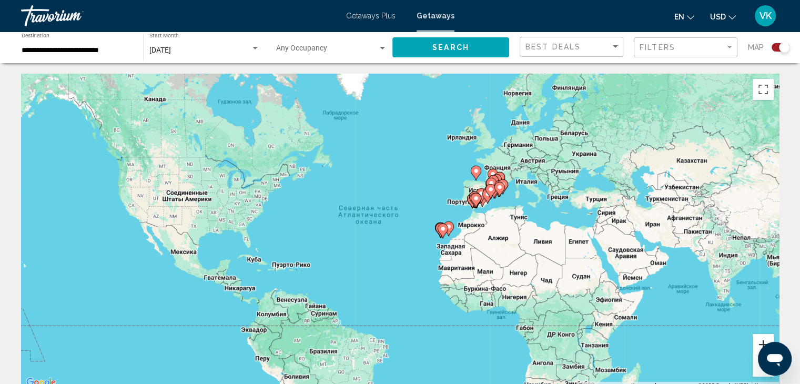
click at [758, 339] on button "Увеличить" at bounding box center [763, 344] width 21 height 21
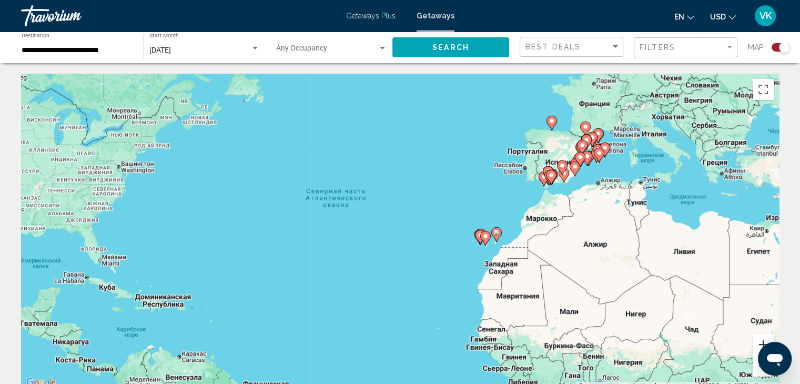
click at [758, 339] on button "Увеличить" at bounding box center [763, 344] width 21 height 21
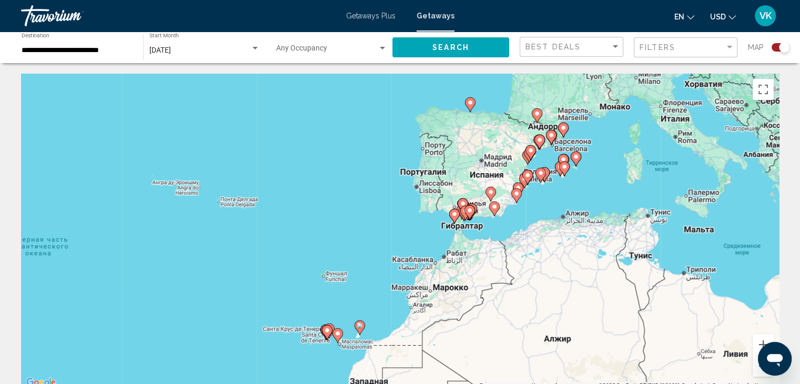
drag, startPoint x: 711, startPoint y: 200, endPoint x: 466, endPoint y: 291, distance: 261.5
click at [466, 291] on div "Чтобы активировать перетаскивание с помощью клавиатуры, нажмите Alt + Ввод. Пос…" at bounding box center [400, 232] width 758 height 316
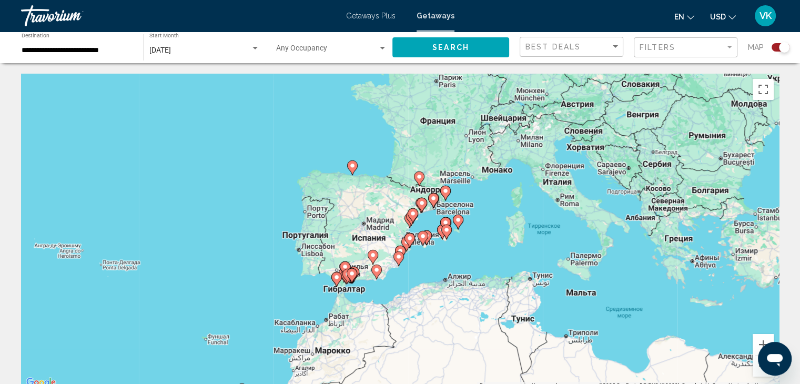
drag, startPoint x: 607, startPoint y: 149, endPoint x: 515, endPoint y: 192, distance: 101.2
click at [515, 192] on div "Чтобы активировать перетаскивание с помощью клавиатуры, нажмите Alt + Ввод. Пос…" at bounding box center [400, 232] width 758 height 316
click at [354, 160] on gmp-advanced-marker "Main content" at bounding box center [352, 168] width 11 height 16
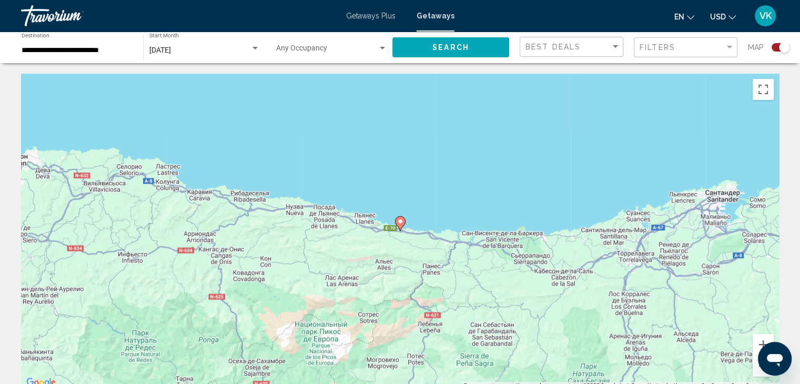
click at [398, 219] on image "Main content" at bounding box center [400, 221] width 6 height 6
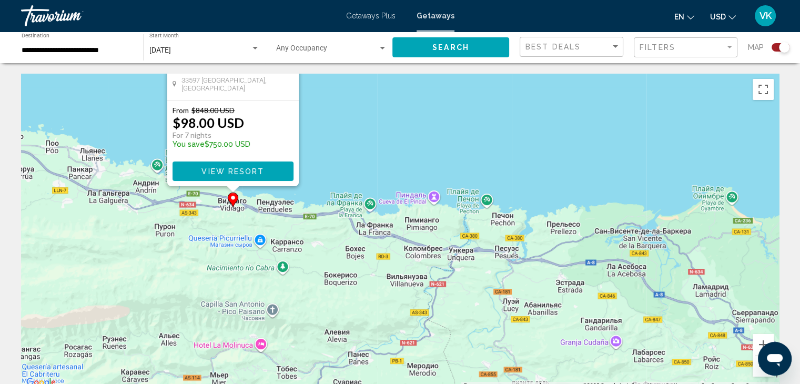
drag, startPoint x: 488, startPoint y: 291, endPoint x: 327, endPoint y: 135, distance: 223.6
click at [327, 135] on div "Чтобы активировать перетаскивание с помощью клавиатуры, нажмите Alt + Ввод. Пос…" at bounding box center [400, 232] width 758 height 316
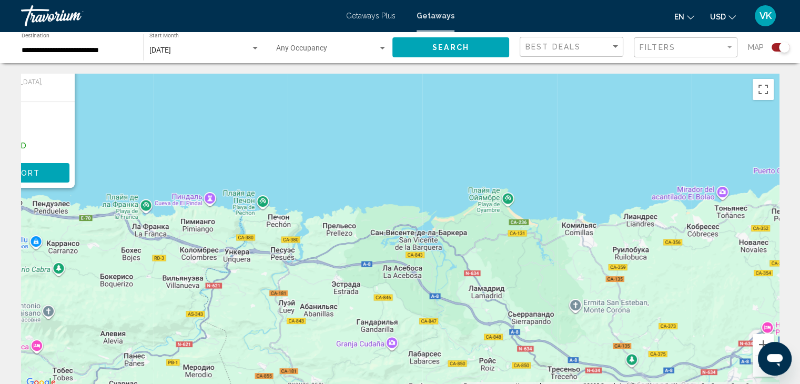
drag, startPoint x: 571, startPoint y: 157, endPoint x: 348, endPoint y: 158, distance: 223.1
click at [348, 158] on div "Чтобы активировать перетаскивание с помощью клавиатуры, нажмите Alt + Ввод. Пос…" at bounding box center [400, 232] width 758 height 316
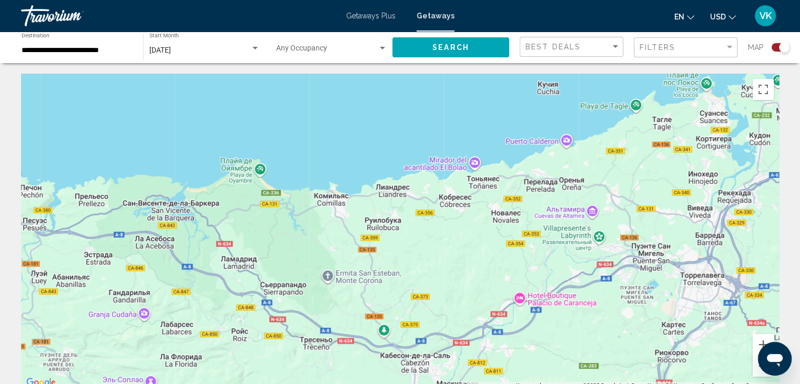
drag, startPoint x: 529, startPoint y: 189, endPoint x: 315, endPoint y: 158, distance: 216.4
click at [315, 158] on div "Чтобы активировать перетаскивание с помощью клавиатуры, нажмите Alt + Ввод. Пос…" at bounding box center [400, 232] width 758 height 316
click at [758, 373] on button "Уменьшить" at bounding box center [763, 366] width 21 height 21
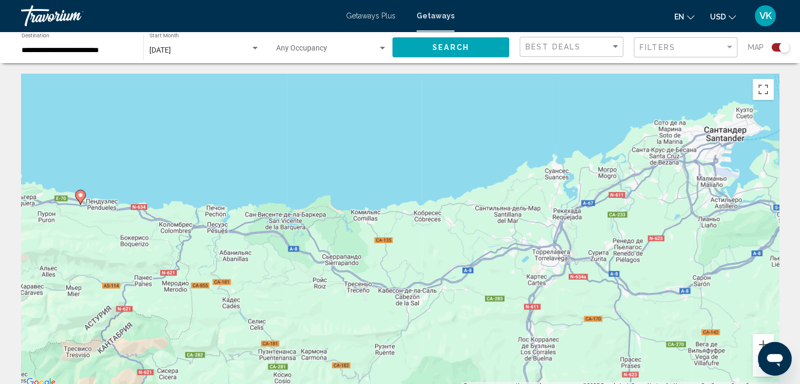
click at [758, 373] on button "Уменьшить" at bounding box center [763, 366] width 21 height 21
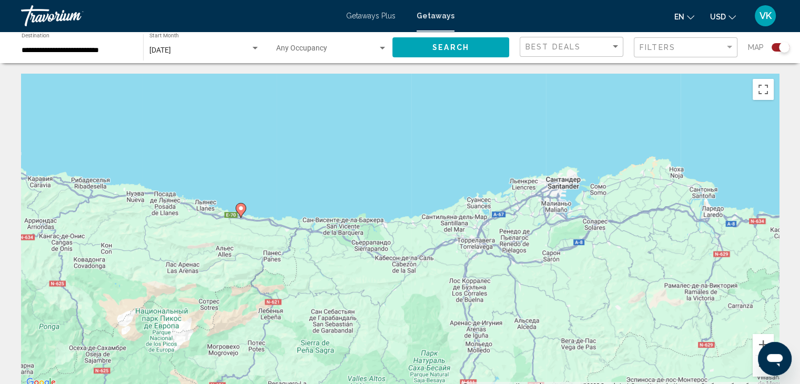
click at [758, 372] on button "Уменьшить" at bounding box center [763, 366] width 21 height 21
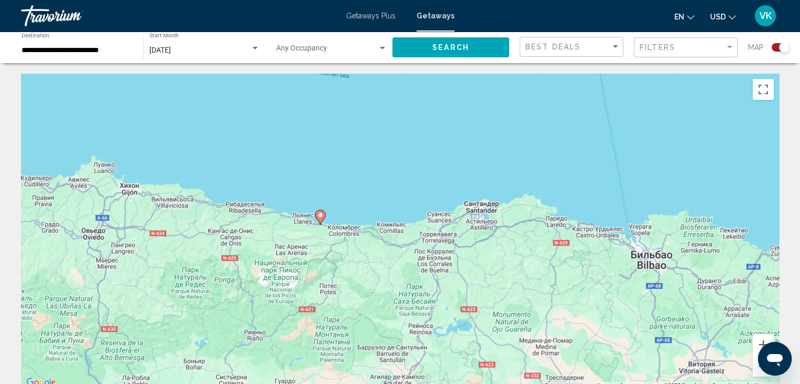
click at [758, 372] on button "Уменьшить" at bounding box center [763, 366] width 21 height 21
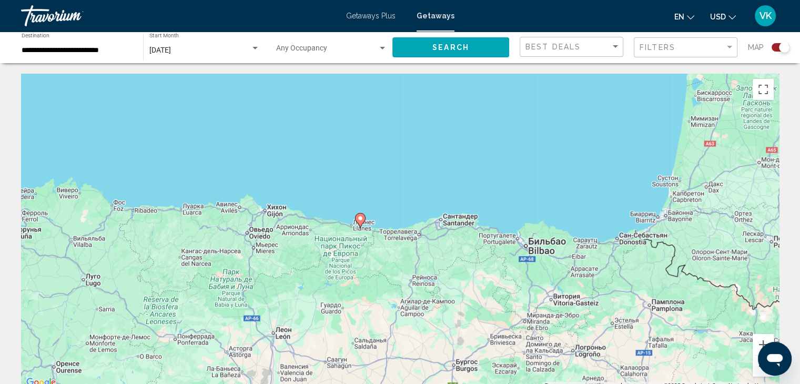
click at [758, 372] on button "Уменьшить" at bounding box center [763, 366] width 21 height 21
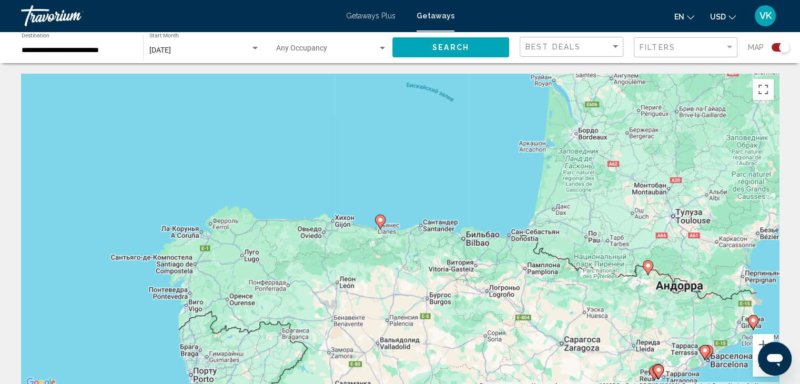
click at [758, 372] on button "Уменьшить" at bounding box center [763, 366] width 21 height 21
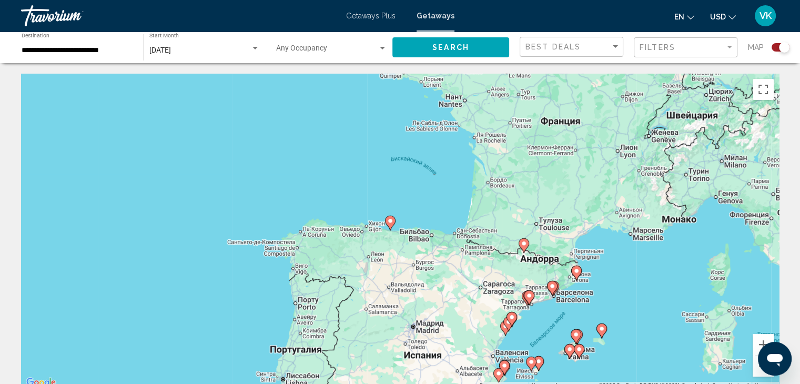
click at [391, 219] on image "Main content" at bounding box center [390, 221] width 6 height 6
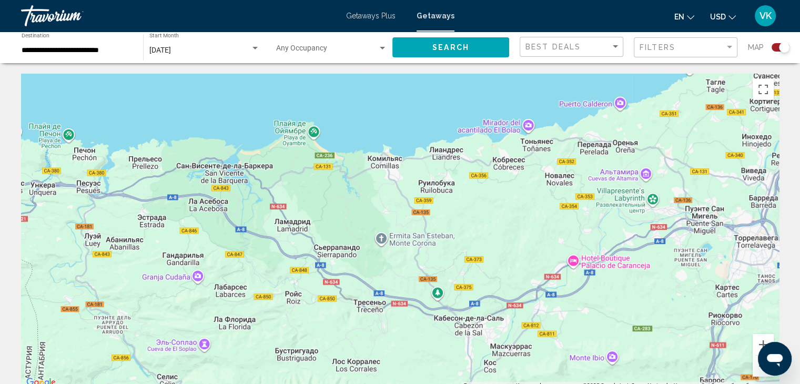
drag, startPoint x: 439, startPoint y: 133, endPoint x: 484, endPoint y: 92, distance: 61.1
click at [482, 81] on div "Main content" at bounding box center [400, 232] width 758 height 316
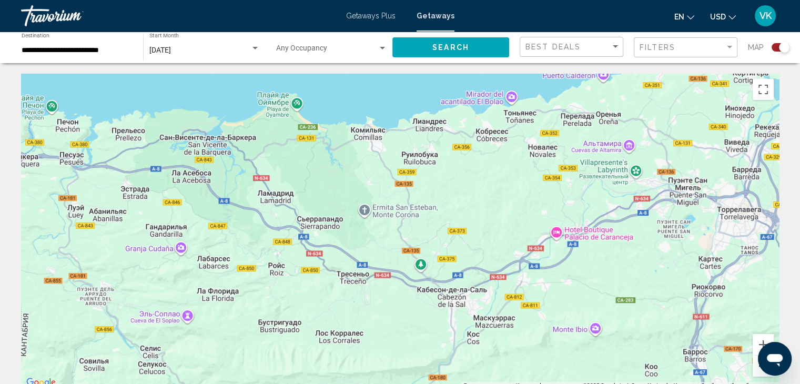
click at [758, 373] on button "Уменьшить" at bounding box center [763, 366] width 21 height 21
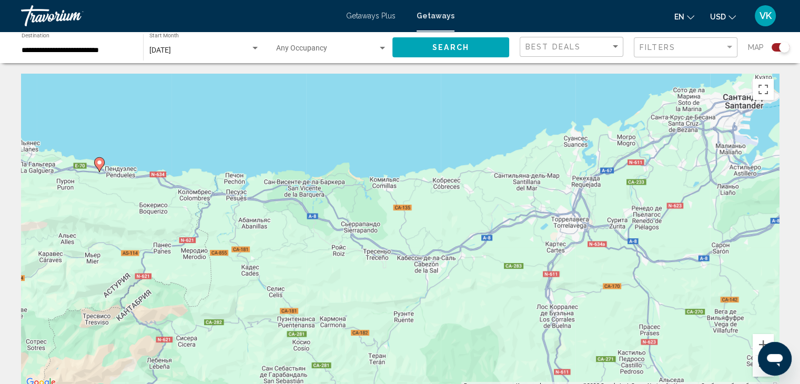
click at [758, 373] on button "Уменьшить" at bounding box center [763, 366] width 21 height 21
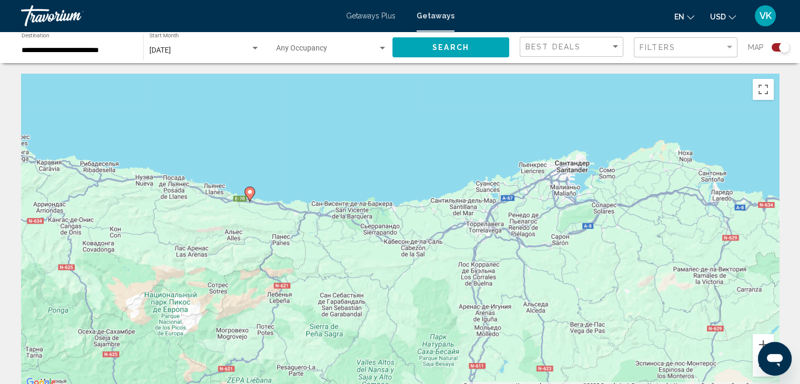
click at [758, 373] on button "Уменьшить" at bounding box center [763, 366] width 21 height 21
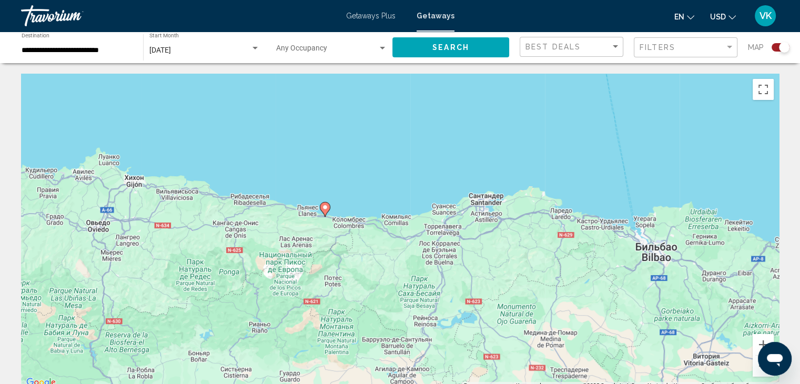
click at [324, 207] on image "Main content" at bounding box center [325, 207] width 6 height 6
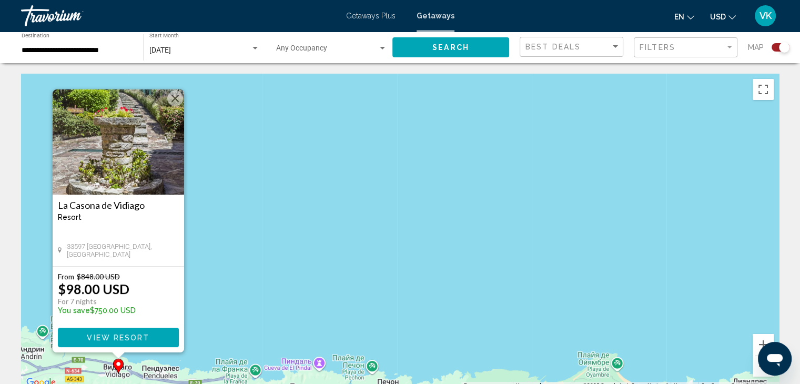
click at [162, 336] on button "View Resort" at bounding box center [118, 337] width 121 height 19
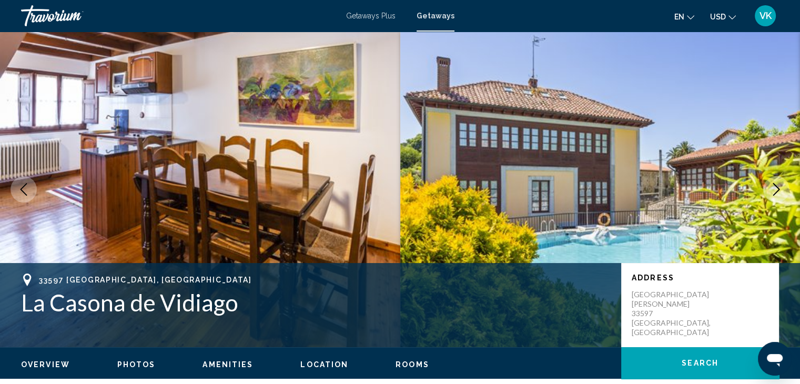
click at [778, 187] on icon "Next image" at bounding box center [776, 189] width 13 height 13
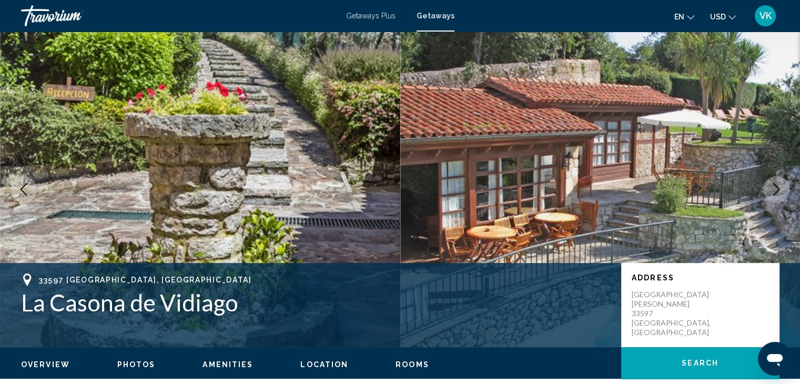
click at [778, 186] on icon "Next image" at bounding box center [776, 189] width 13 height 13
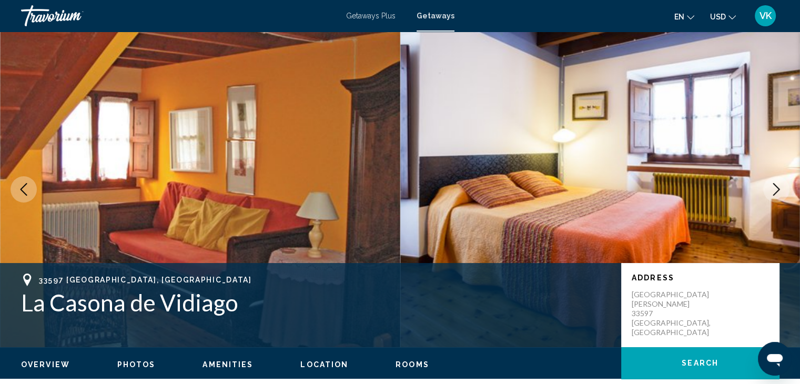
click at [778, 186] on icon "Next image" at bounding box center [776, 189] width 13 height 13
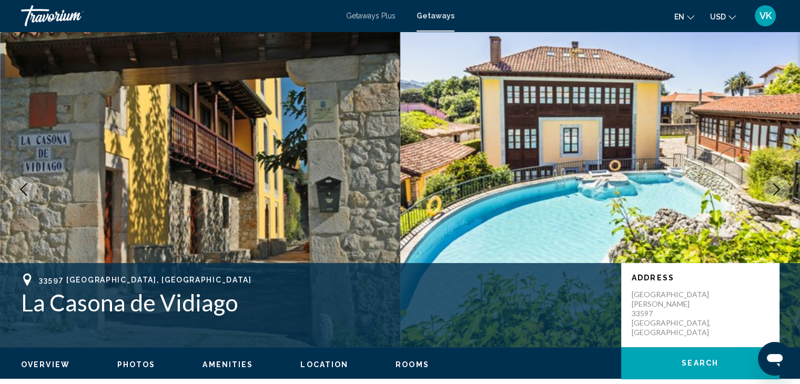
click at [778, 186] on icon "Next image" at bounding box center [776, 189] width 13 height 13
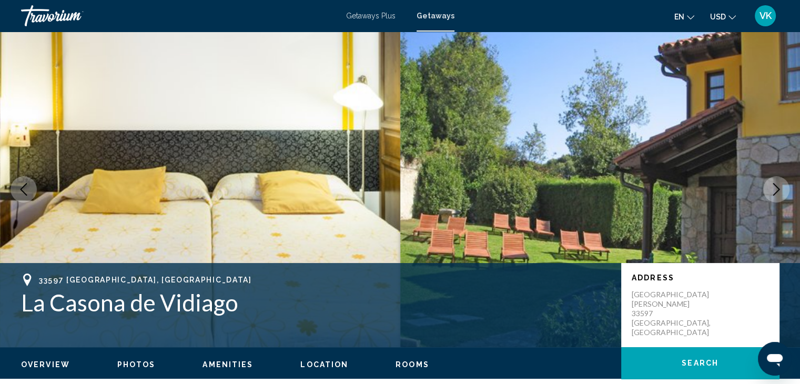
click at [779, 186] on icon "Next image" at bounding box center [776, 189] width 13 height 13
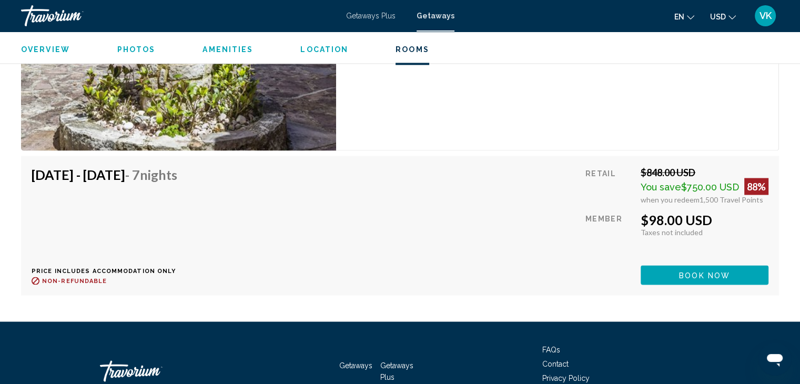
scroll to position [2035, 0]
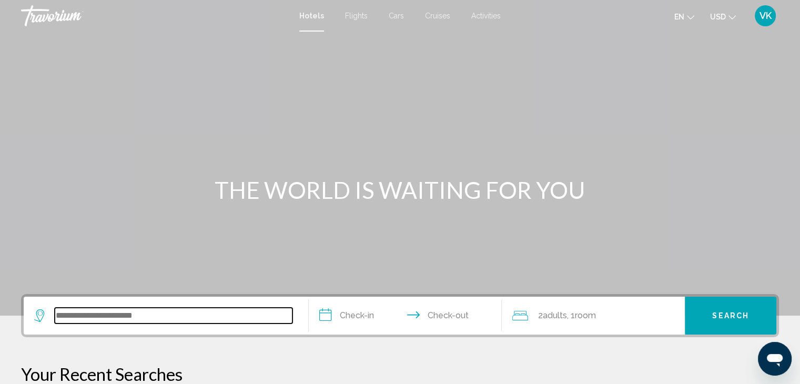
click at [177, 316] on input "Search widget" at bounding box center [174, 316] width 238 height 16
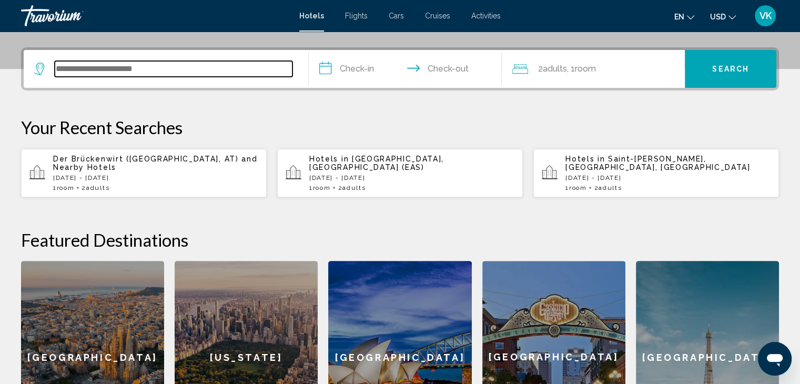
scroll to position [259, 0]
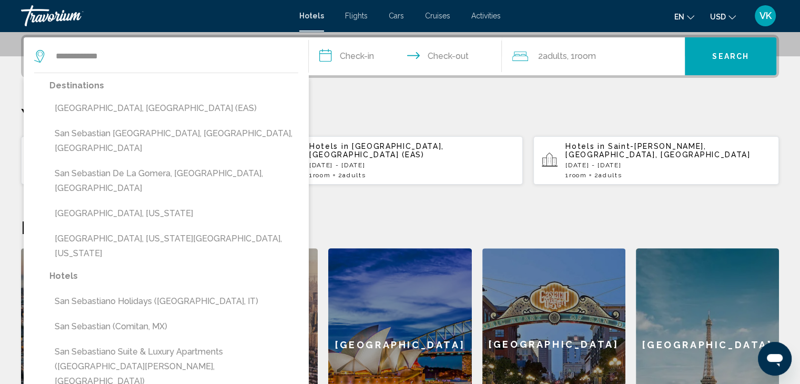
click at [135, 110] on button "[GEOGRAPHIC_DATA], [GEOGRAPHIC_DATA] (EAS)" at bounding box center [173, 108] width 249 height 20
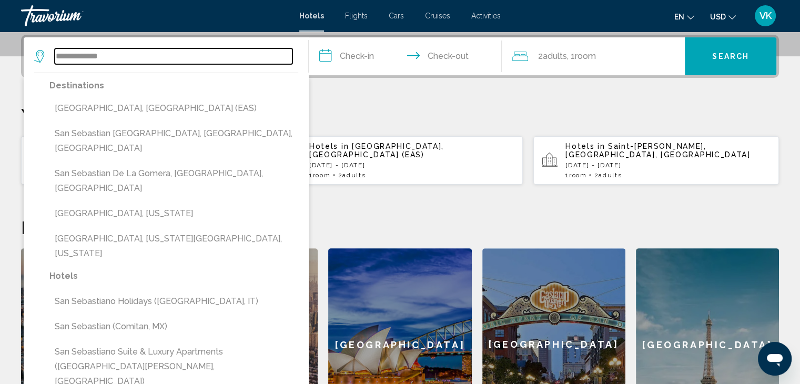
type input "**********"
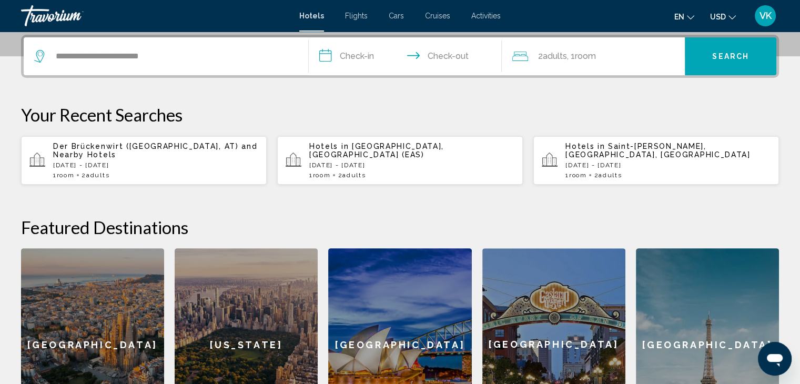
click at [346, 53] on input "**********" at bounding box center [408, 57] width 198 height 41
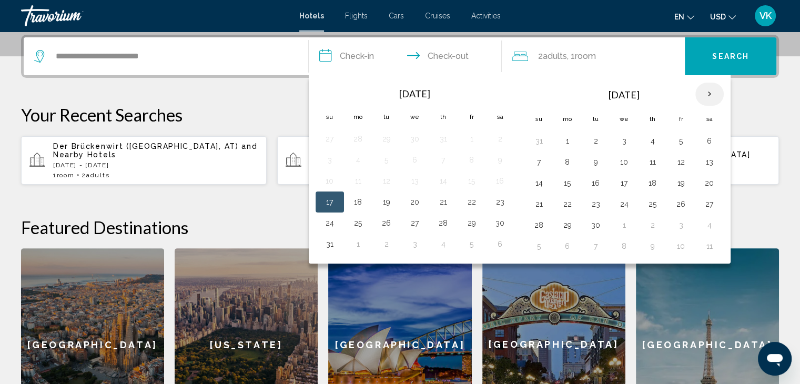
click at [710, 93] on th "Next month" at bounding box center [710, 94] width 28 height 23
click at [623, 184] on button "15" at bounding box center [624, 183] width 17 height 15
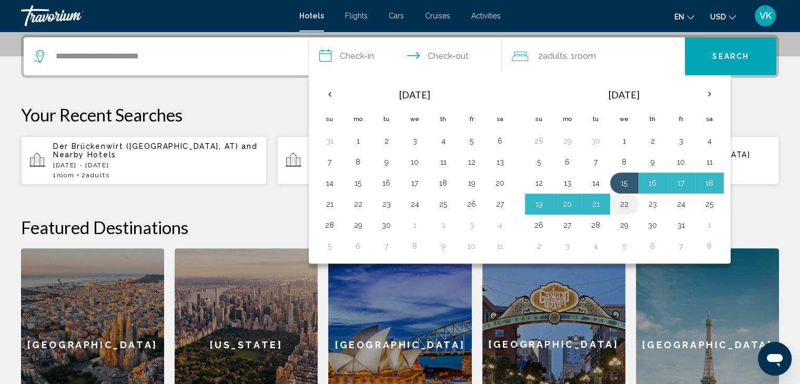
click at [626, 199] on button "22" at bounding box center [624, 204] width 17 height 15
type input "**********"
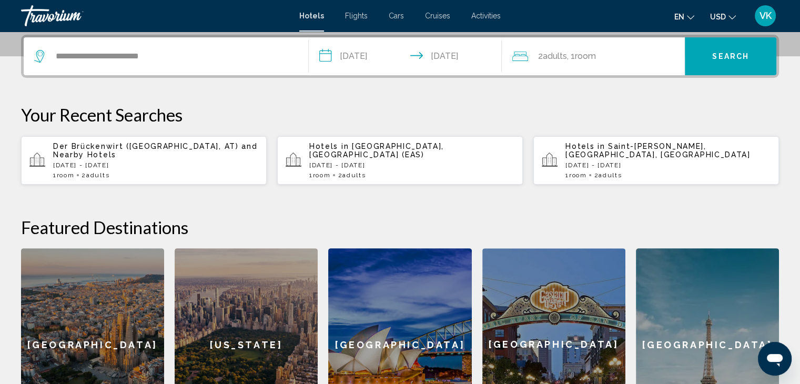
click at [716, 13] on span "USD" at bounding box center [718, 17] width 16 height 8
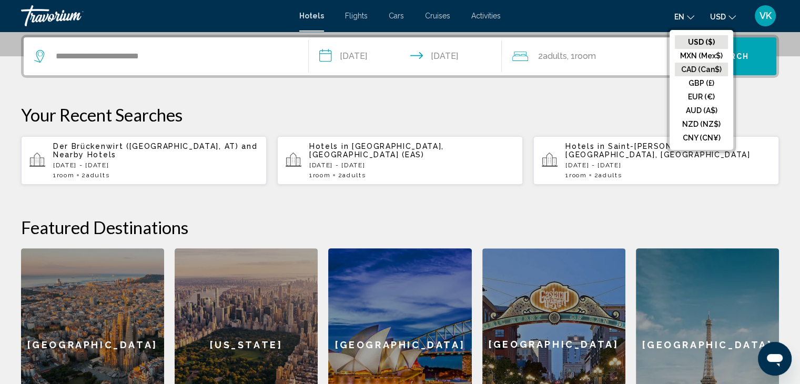
click at [710, 68] on button "CAD (Can$)" at bounding box center [701, 70] width 53 height 14
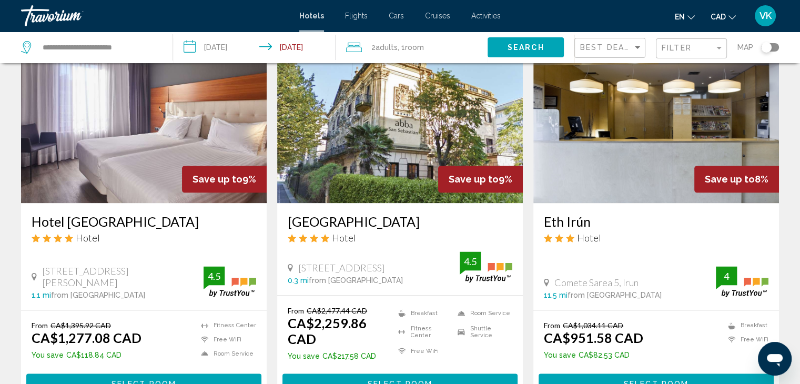
scroll to position [1263, 0]
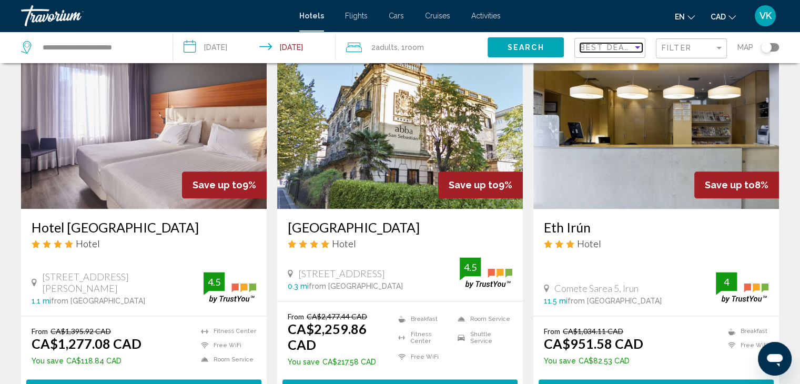
click at [635, 46] on div "Sort by" at bounding box center [637, 47] width 5 height 3
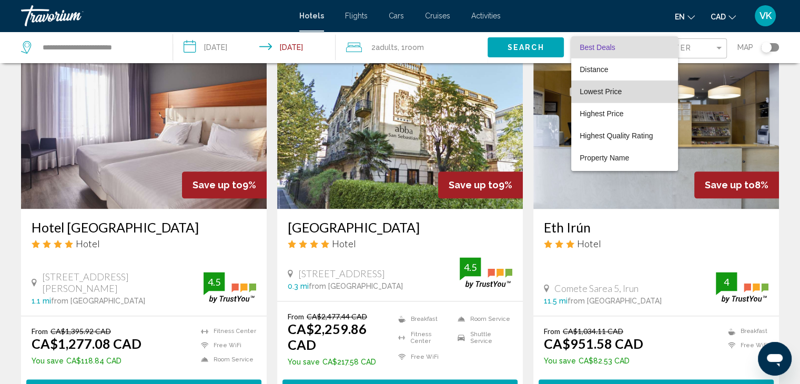
click at [598, 91] on span "Lowest Price" at bounding box center [601, 91] width 42 height 8
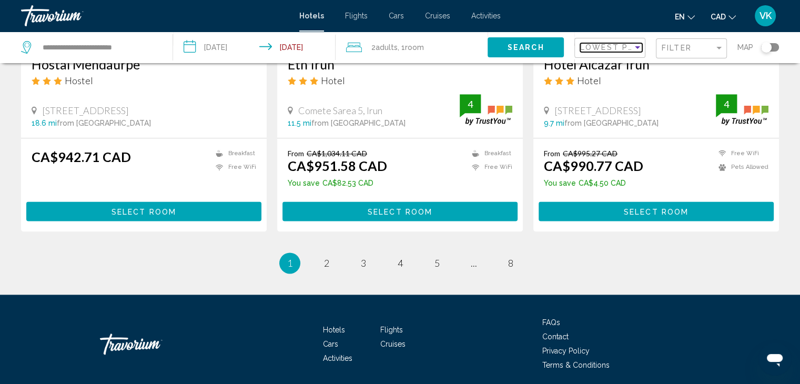
scroll to position [1389, 0]
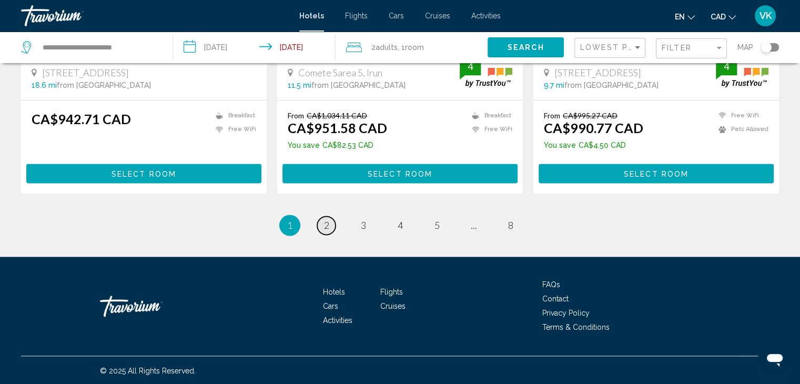
click at [324, 220] on span "2" at bounding box center [326, 225] width 5 height 12
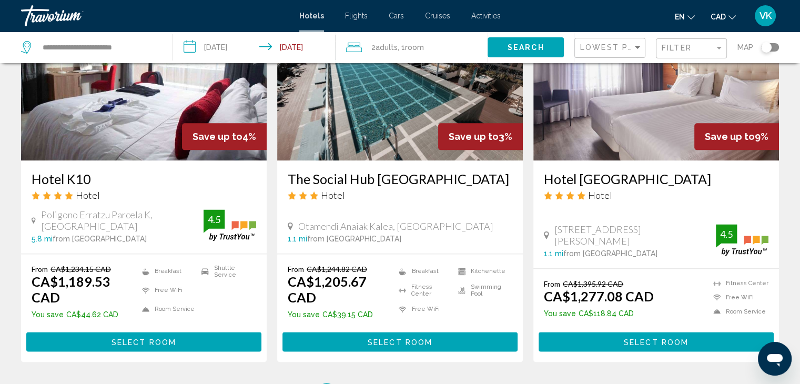
scroll to position [1263, 0]
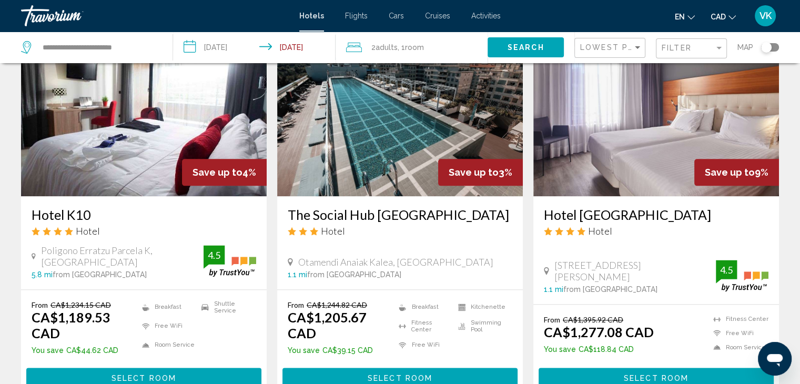
click at [623, 108] on img "Main content" at bounding box center [657, 112] width 246 height 168
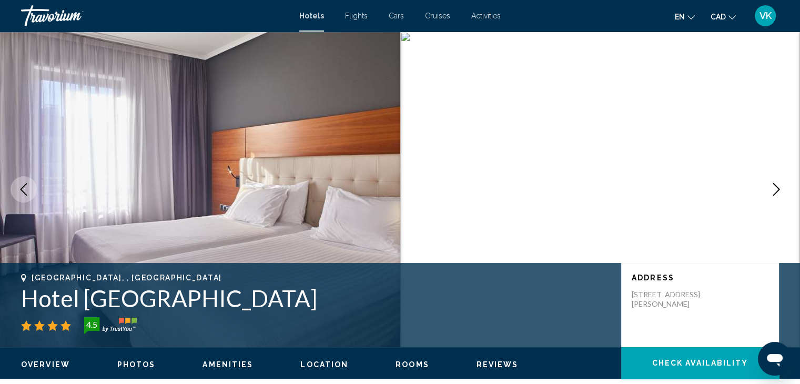
click at [777, 188] on icon "Next image" at bounding box center [776, 189] width 13 height 13
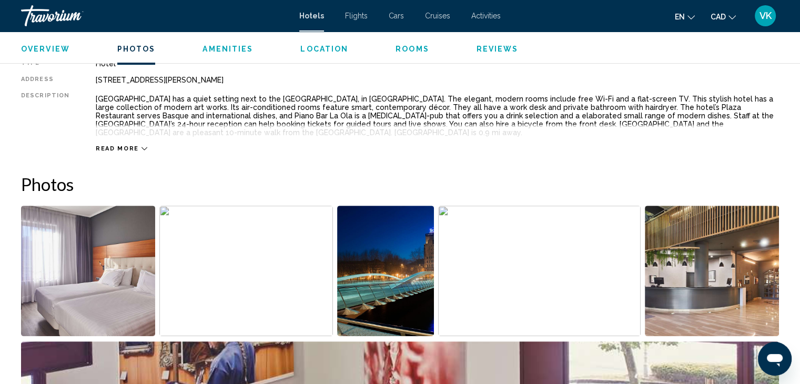
scroll to position [368, 0]
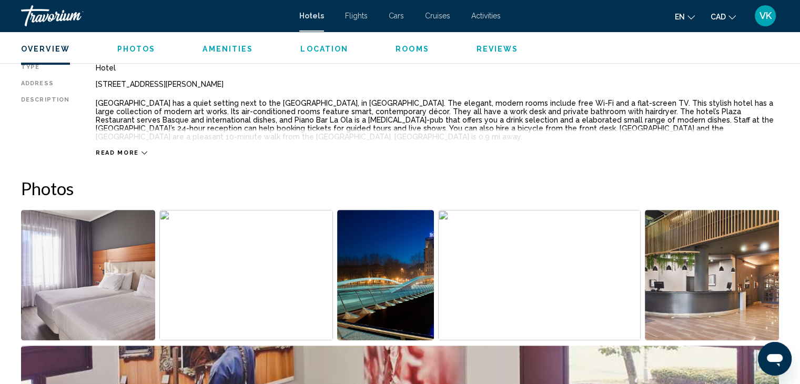
click at [288, 268] on img "Open full-screen image slider" at bounding box center [246, 275] width 174 height 130
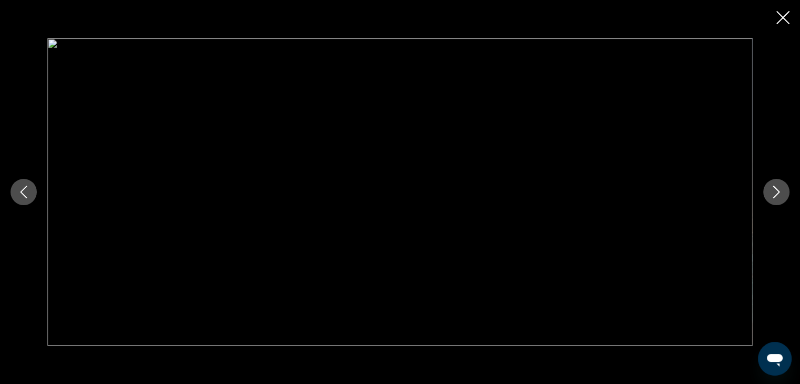
click at [781, 186] on icon "Next image" at bounding box center [776, 192] width 13 height 13
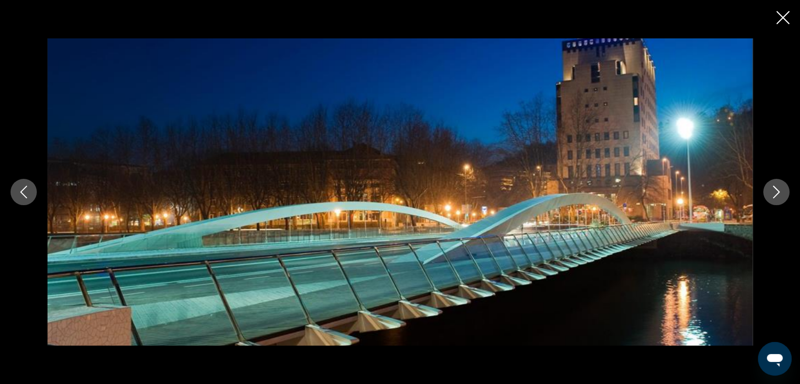
click at [781, 186] on icon "Next image" at bounding box center [776, 192] width 13 height 13
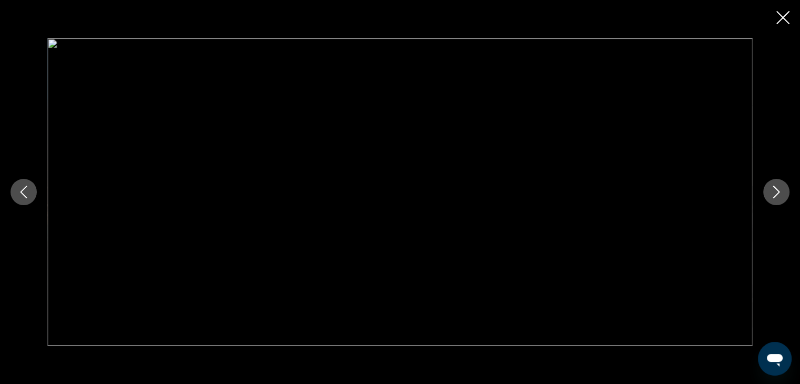
click at [781, 186] on icon "Next image" at bounding box center [776, 192] width 13 height 13
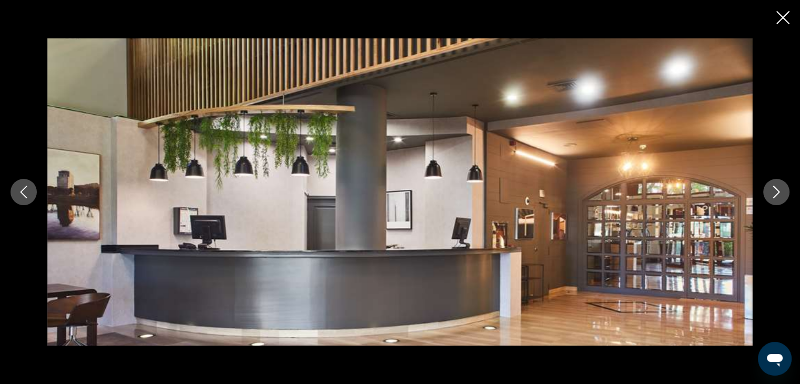
click at [781, 186] on icon "Next image" at bounding box center [776, 192] width 13 height 13
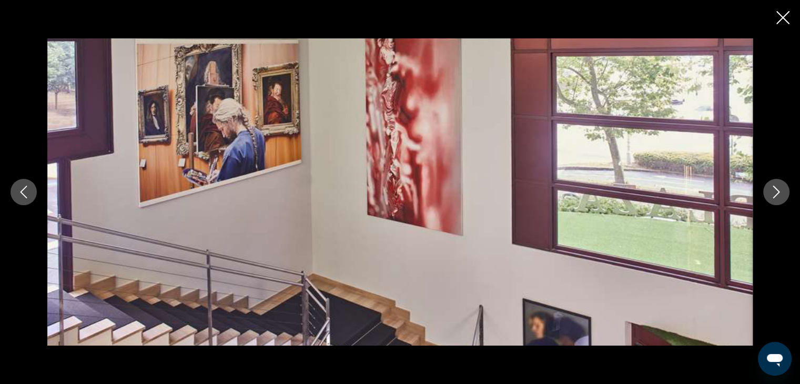
click at [781, 186] on icon "Next image" at bounding box center [776, 192] width 13 height 13
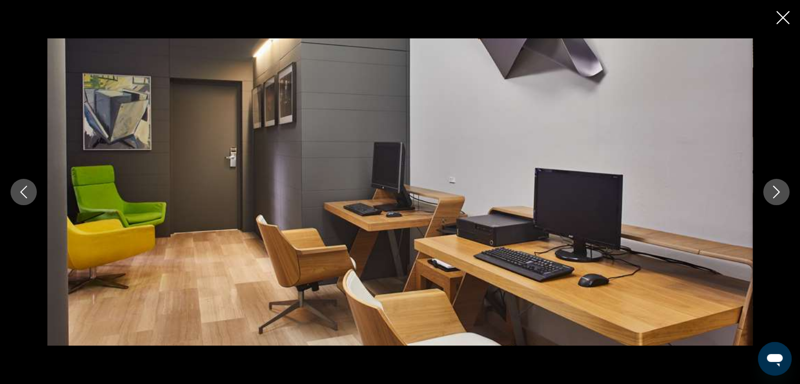
click at [781, 186] on icon "Next image" at bounding box center [776, 192] width 13 height 13
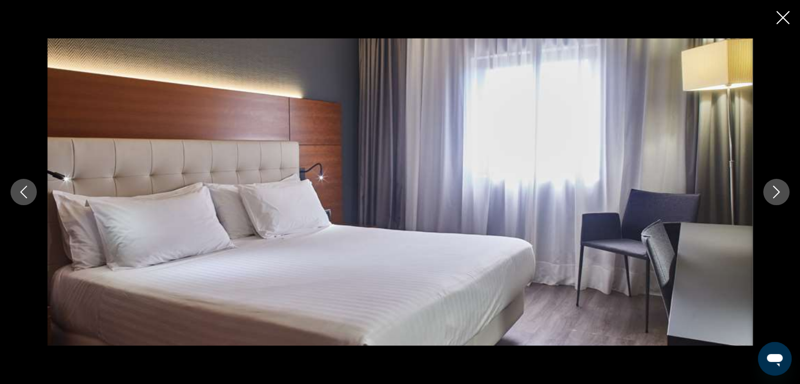
click at [781, 186] on icon "Next image" at bounding box center [776, 192] width 13 height 13
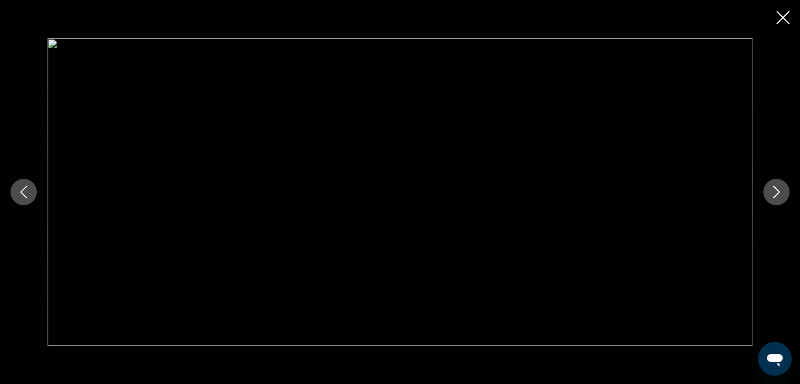
click at [781, 186] on icon "Next image" at bounding box center [776, 192] width 13 height 13
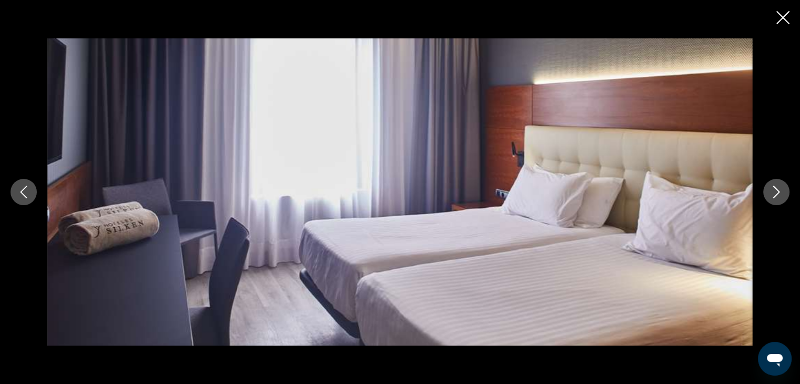
click at [781, 186] on icon "Next image" at bounding box center [776, 192] width 13 height 13
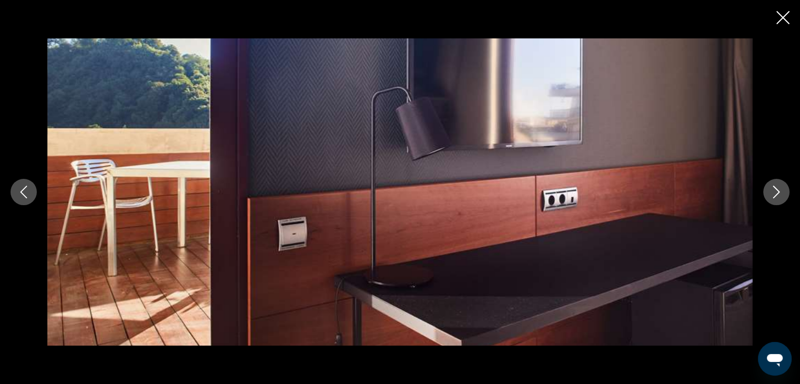
click at [781, 186] on icon "Next image" at bounding box center [776, 192] width 13 height 13
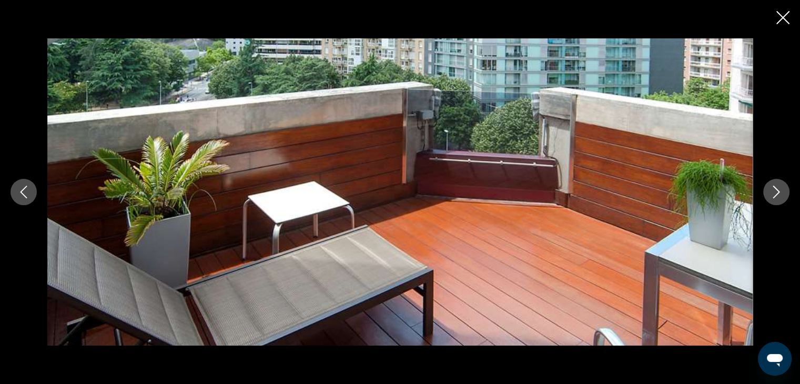
click at [781, 186] on icon "Next image" at bounding box center [776, 192] width 13 height 13
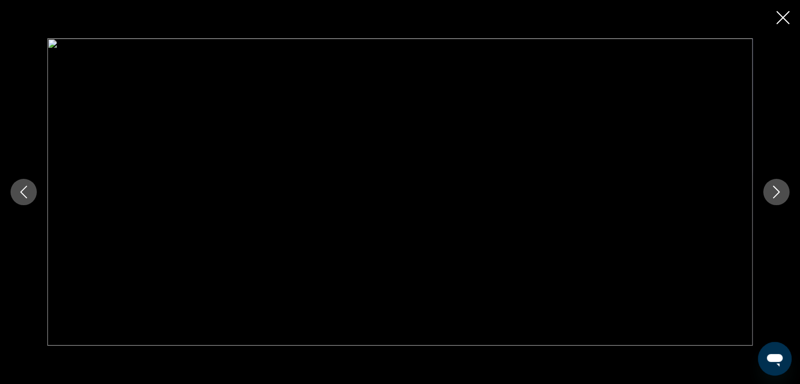
click at [781, 186] on icon "Next image" at bounding box center [776, 192] width 13 height 13
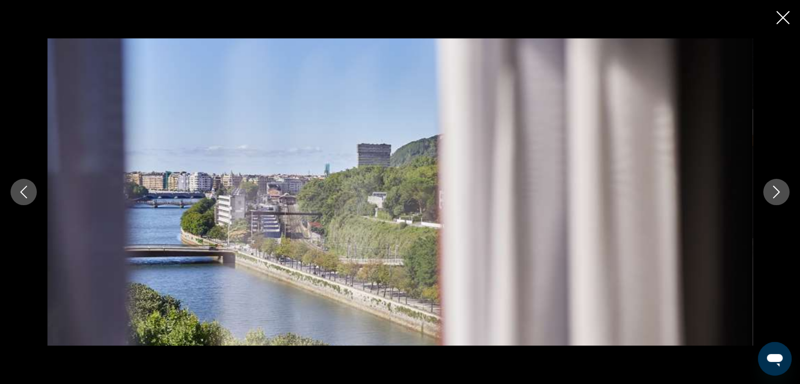
click at [781, 186] on icon "Next image" at bounding box center [776, 192] width 13 height 13
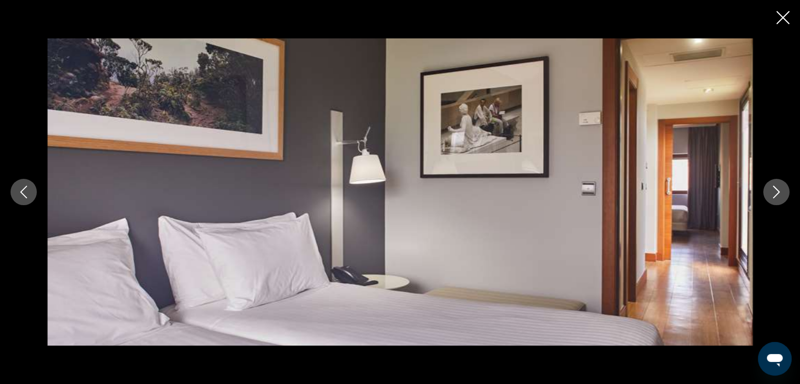
click at [781, 186] on icon "Next image" at bounding box center [776, 192] width 13 height 13
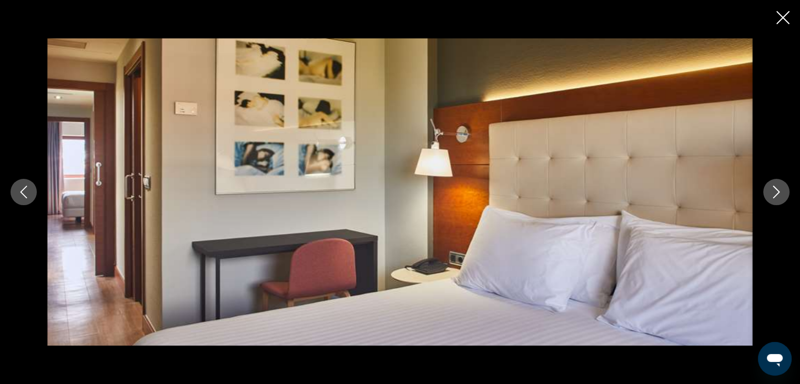
click at [781, 186] on icon "Next image" at bounding box center [776, 192] width 13 height 13
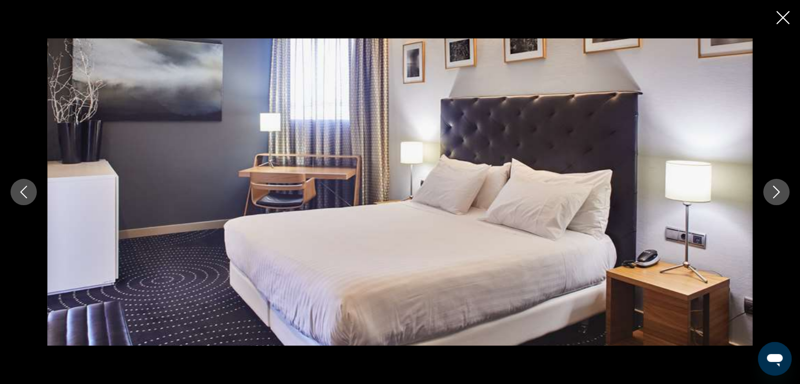
click at [781, 186] on icon "Next image" at bounding box center [776, 192] width 13 height 13
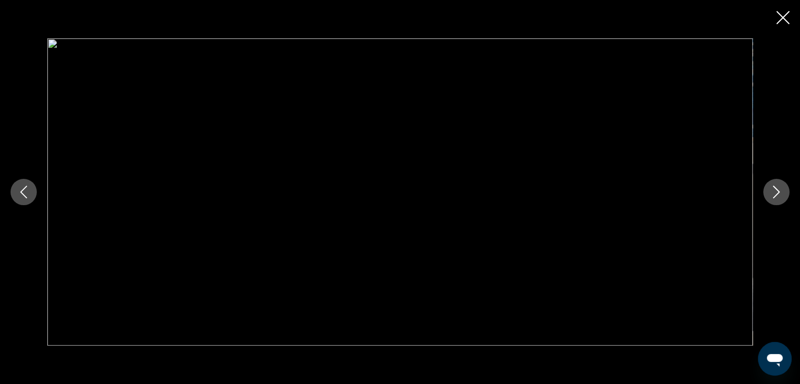
click at [778, 17] on icon "Close slideshow" at bounding box center [783, 17] width 13 height 13
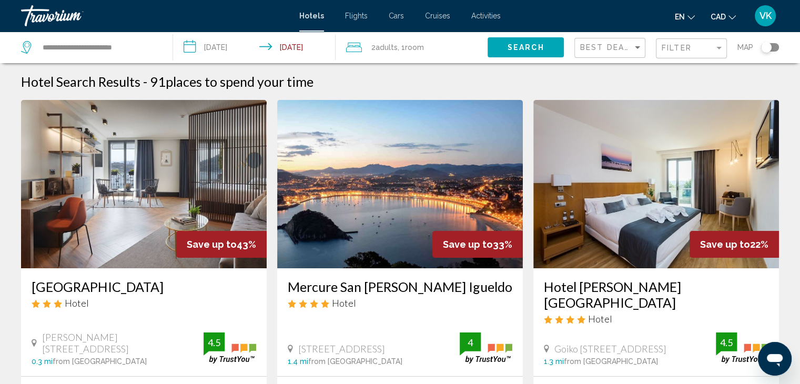
scroll to position [105, 0]
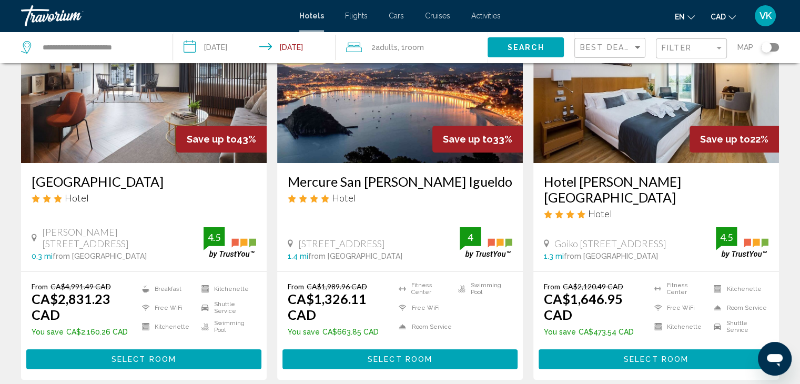
click at [370, 136] on img "Main content" at bounding box center [400, 79] width 246 height 168
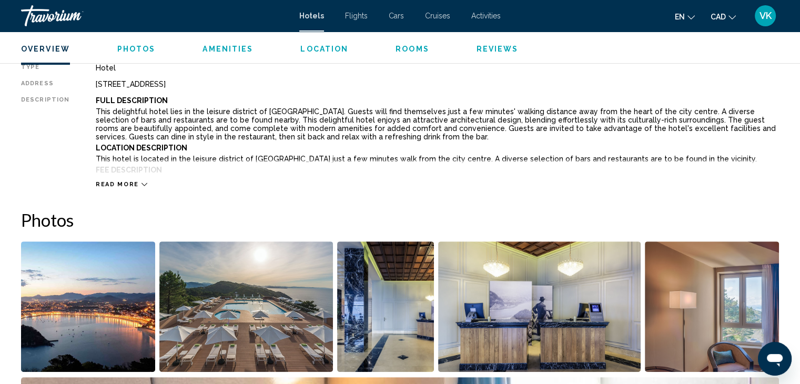
scroll to position [526, 0]
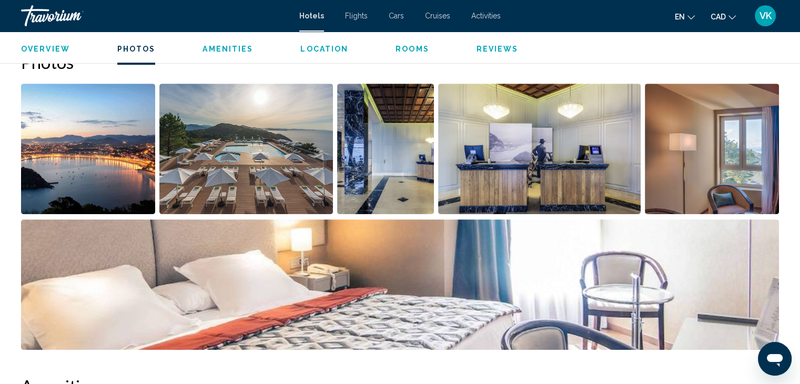
click at [274, 174] on img "Open full-screen image slider" at bounding box center [246, 149] width 174 height 130
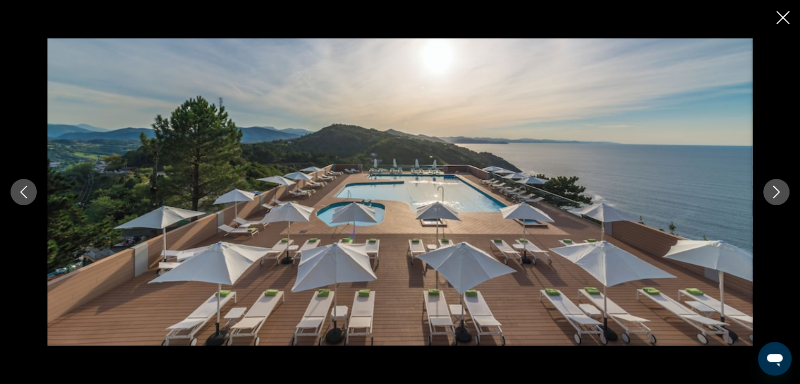
click at [777, 193] on icon "Next image" at bounding box center [776, 192] width 13 height 13
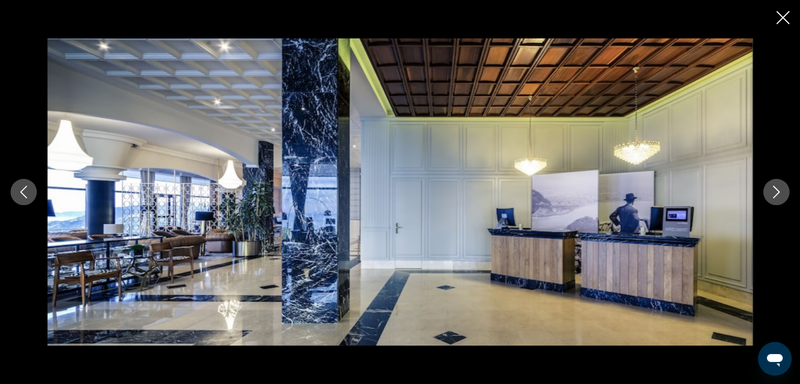
click at [776, 193] on icon "Next image" at bounding box center [776, 192] width 13 height 13
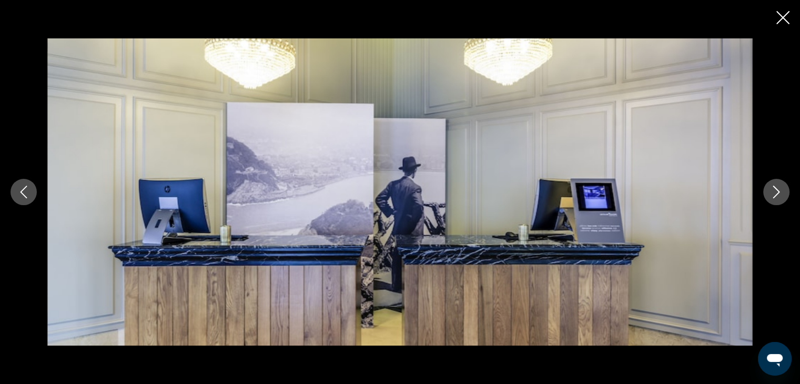
click at [776, 193] on icon "Next image" at bounding box center [776, 192] width 13 height 13
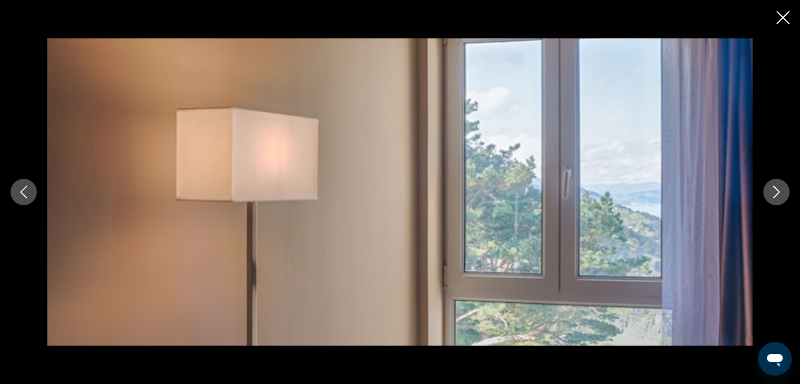
click at [776, 193] on icon "Next image" at bounding box center [776, 192] width 13 height 13
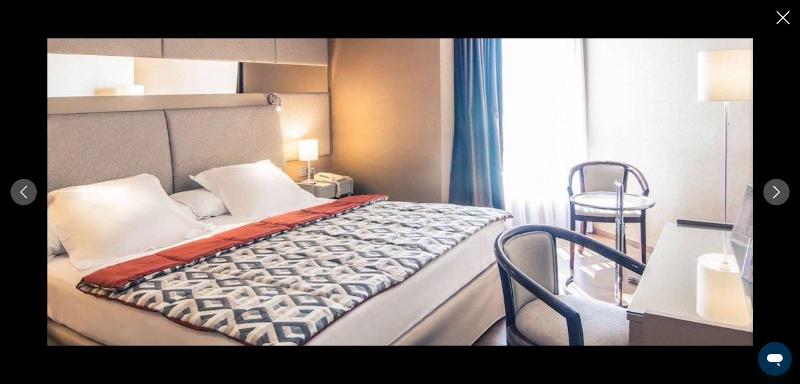
click at [776, 193] on icon "Next image" at bounding box center [776, 192] width 13 height 13
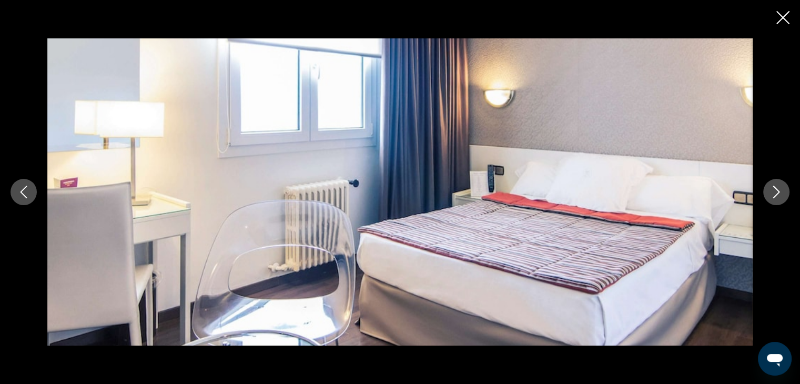
click at [782, 14] on icon "Close slideshow" at bounding box center [783, 17] width 13 height 13
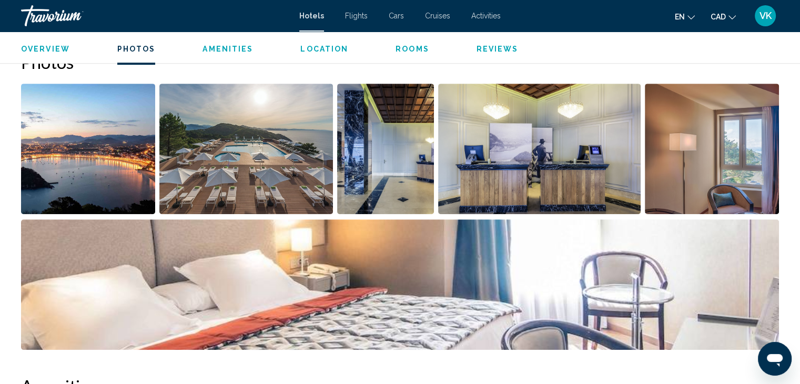
click at [692, 166] on img "Open full-screen image slider" at bounding box center [712, 149] width 134 height 130
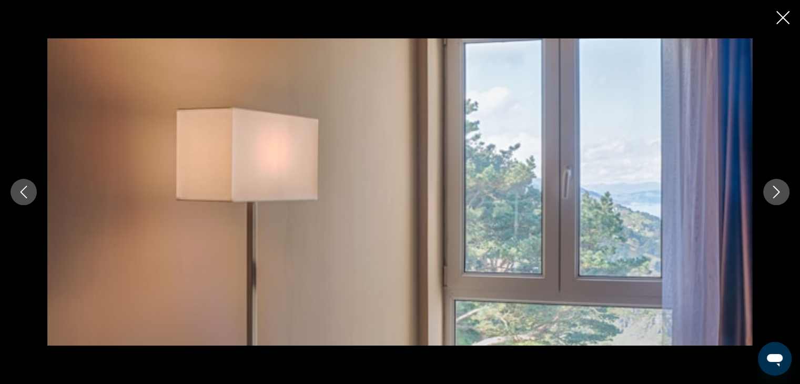
drag, startPoint x: 780, startPoint y: 16, endPoint x: 703, endPoint y: 90, distance: 106.4
click at [780, 17] on icon "Close slideshow" at bounding box center [783, 17] width 13 height 13
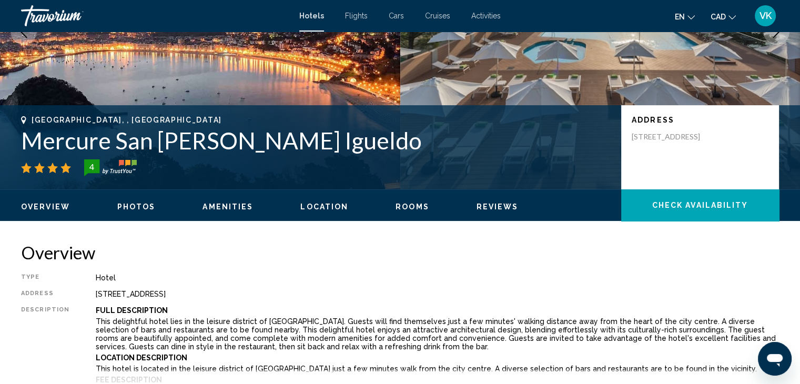
scroll to position [0, 0]
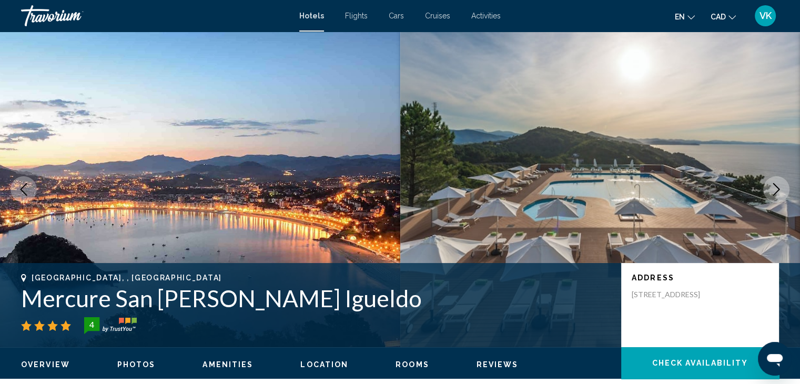
click at [769, 188] on button "Next image" at bounding box center [776, 189] width 26 height 26
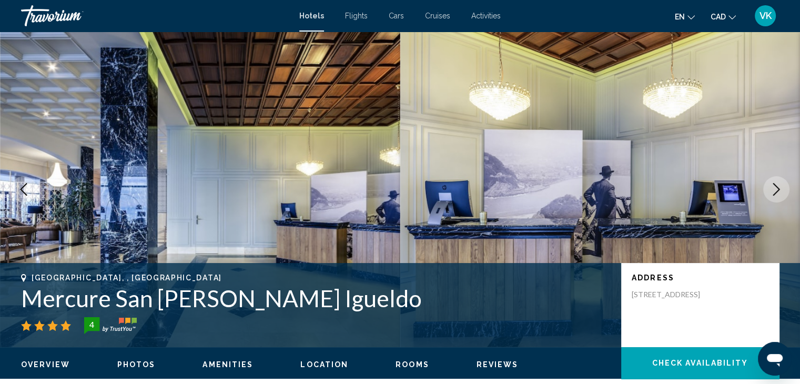
click at [769, 188] on button "Next image" at bounding box center [776, 189] width 26 height 26
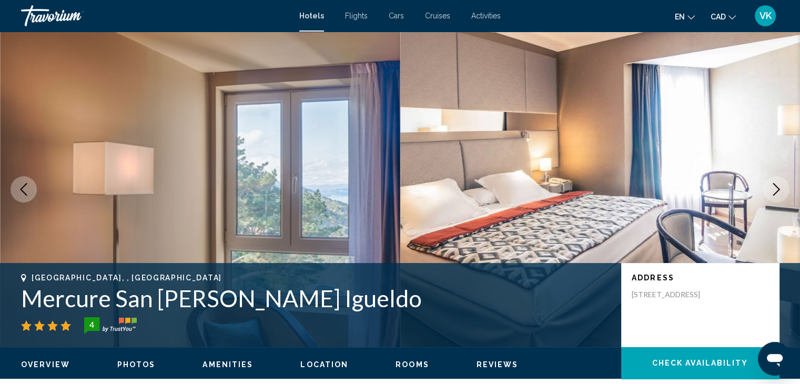
click at [771, 187] on icon "Next image" at bounding box center [776, 189] width 13 height 13
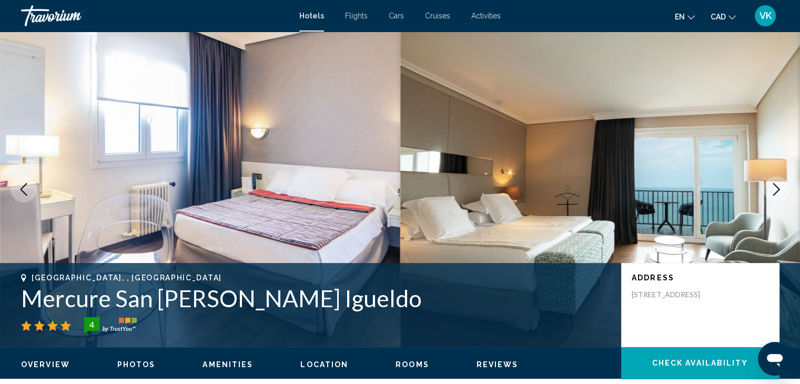
click at [771, 187] on icon "Next image" at bounding box center [776, 189] width 13 height 13
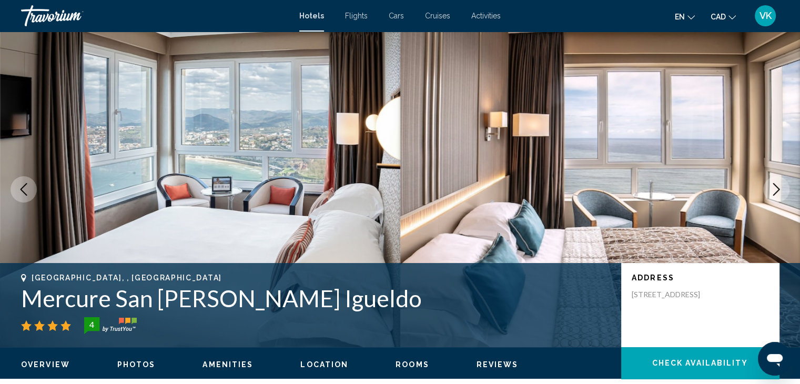
click at [771, 187] on icon "Next image" at bounding box center [776, 189] width 13 height 13
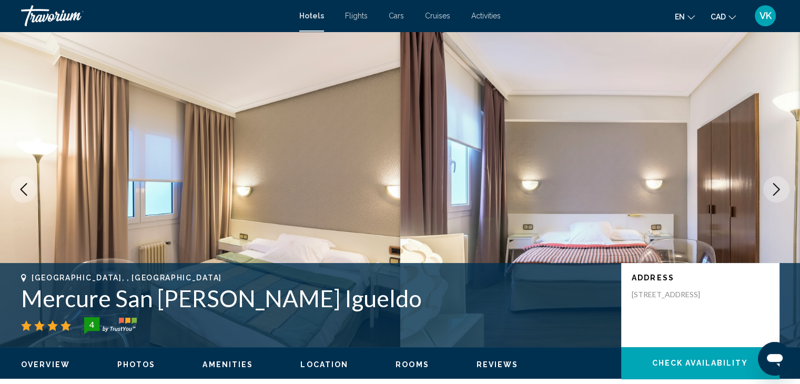
click at [771, 187] on icon "Next image" at bounding box center [776, 189] width 13 height 13
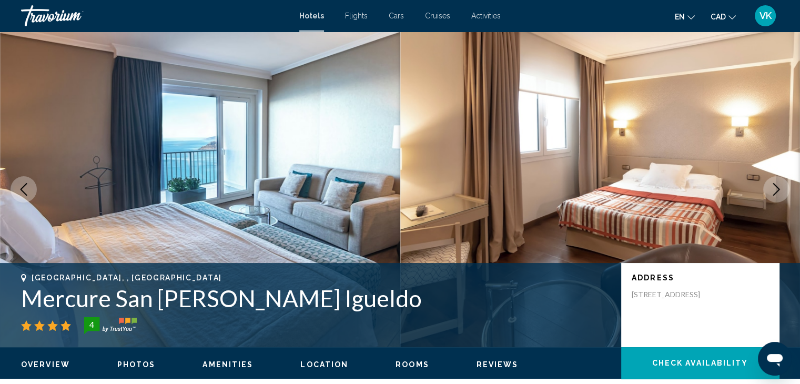
click at [771, 187] on icon "Next image" at bounding box center [776, 189] width 13 height 13
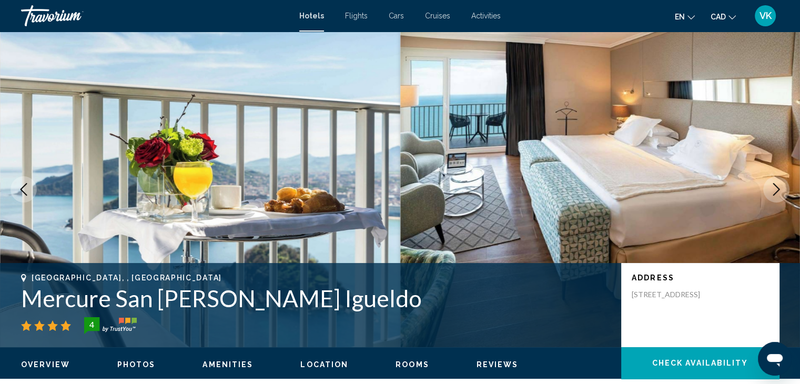
click at [771, 187] on icon "Next image" at bounding box center [776, 189] width 13 height 13
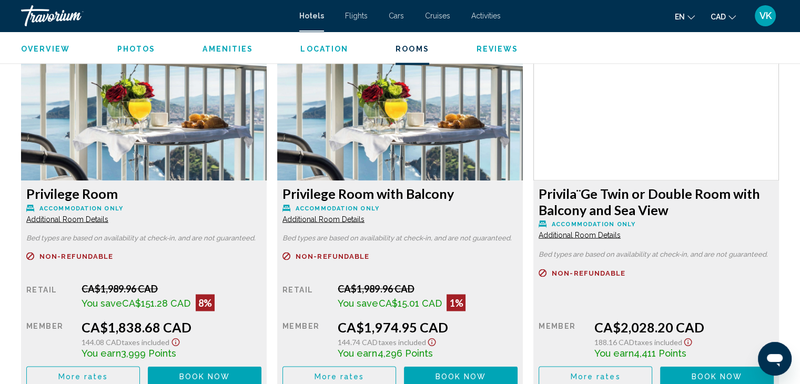
scroll to position [1894, 0]
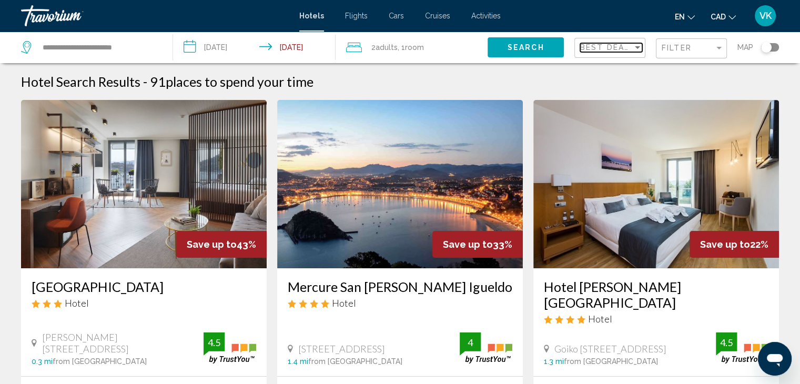
click at [626, 51] on span "Best Deals" at bounding box center [607, 47] width 55 height 8
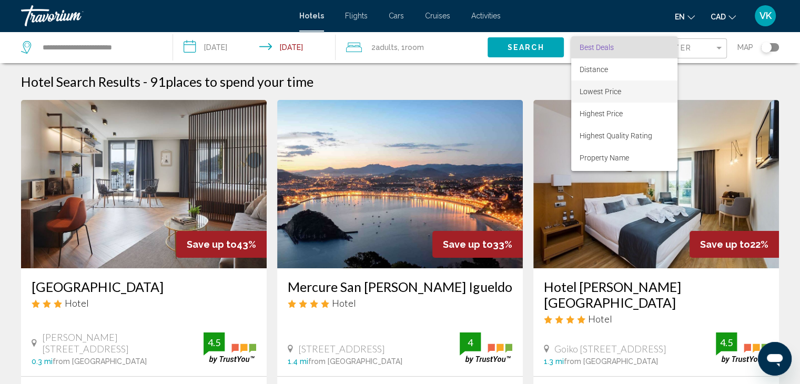
click at [619, 87] on span "Lowest Price" at bounding box center [601, 91] width 42 height 8
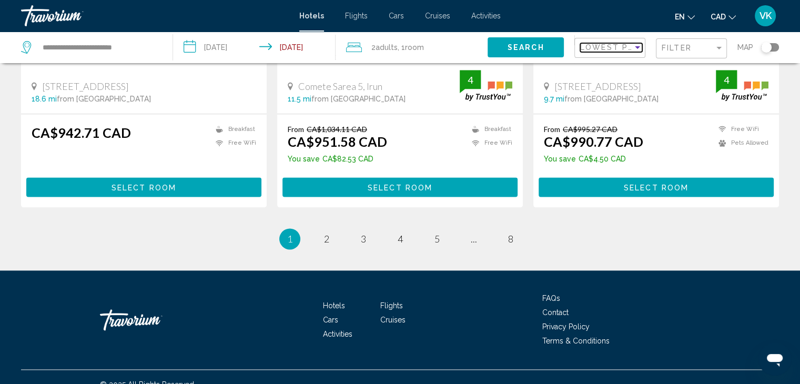
scroll to position [1389, 0]
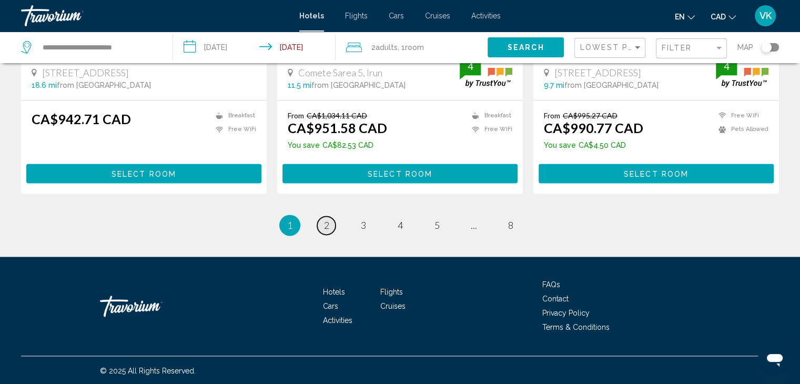
click at [324, 224] on span "2" at bounding box center [326, 225] width 5 height 12
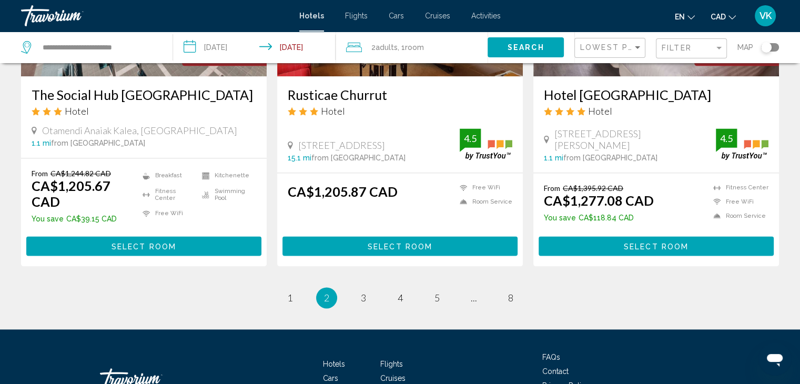
scroll to position [1439, 0]
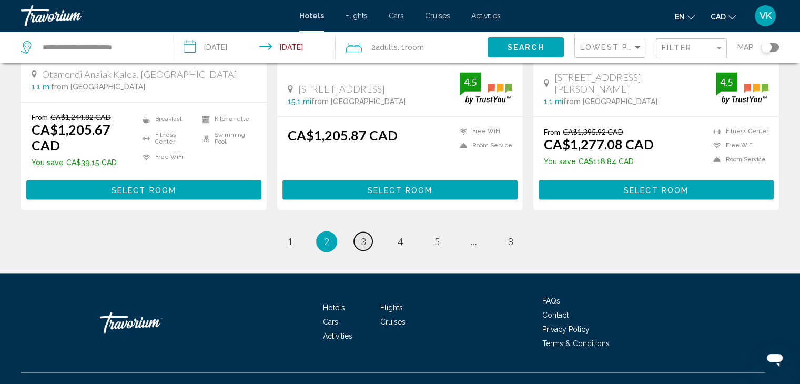
click at [367, 232] on link "page 3" at bounding box center [363, 241] width 18 height 18
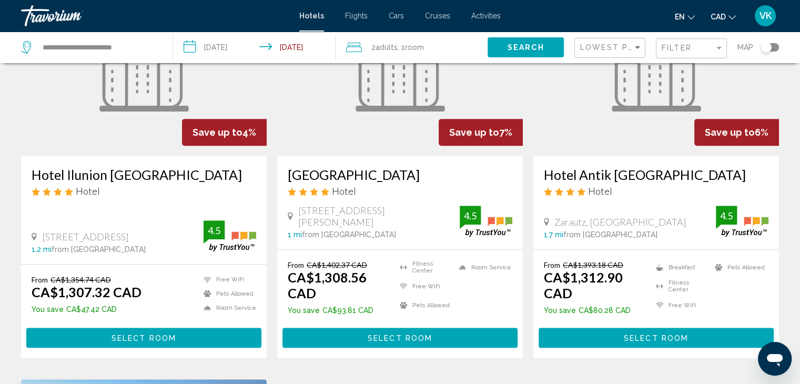
scroll to position [526, 0]
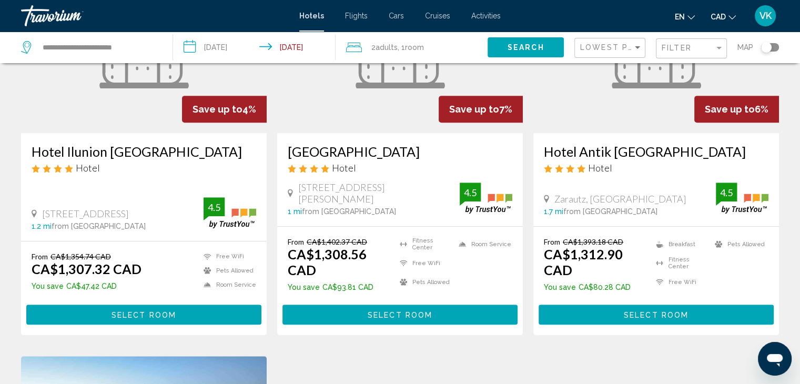
click at [139, 91] on figure "Main content" at bounding box center [144, 49] width 246 height 168
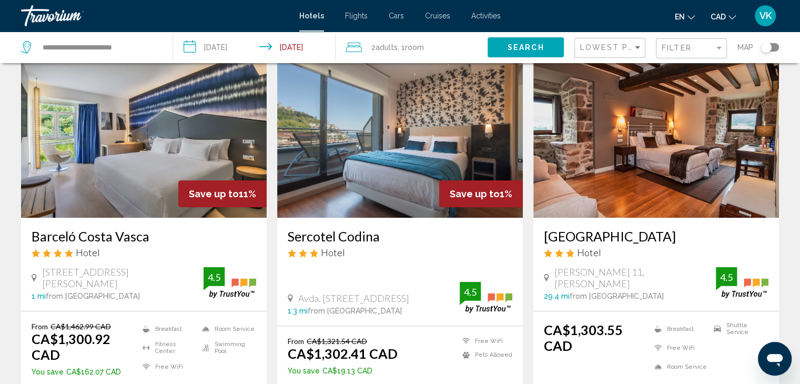
scroll to position [53, 0]
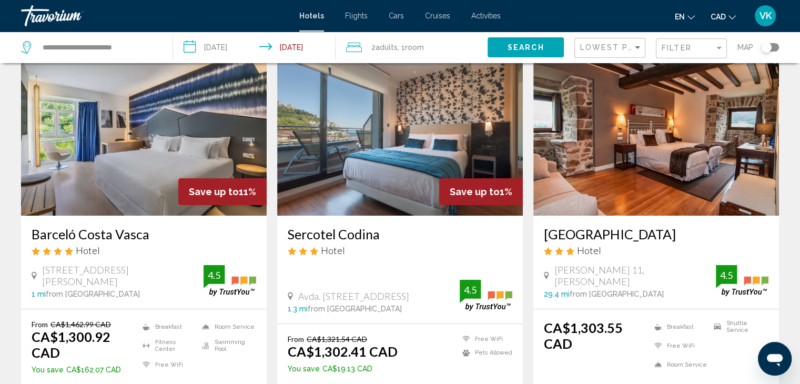
click at [574, 177] on img "Main content" at bounding box center [657, 131] width 246 height 168
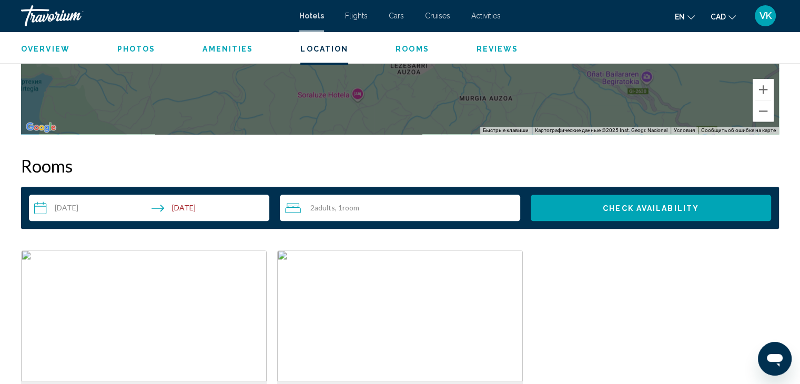
scroll to position [1263, 0]
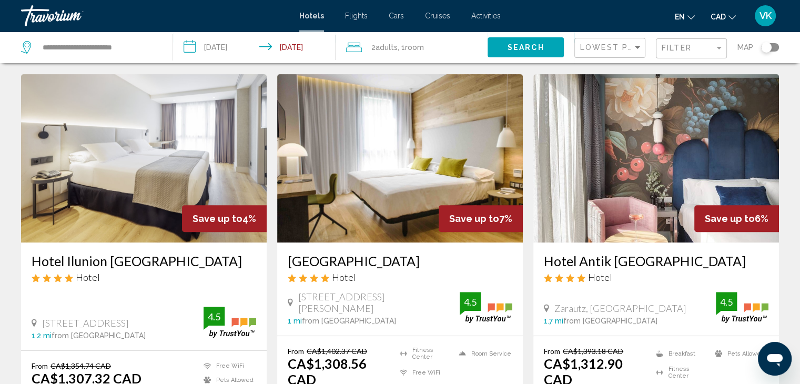
scroll to position [421, 0]
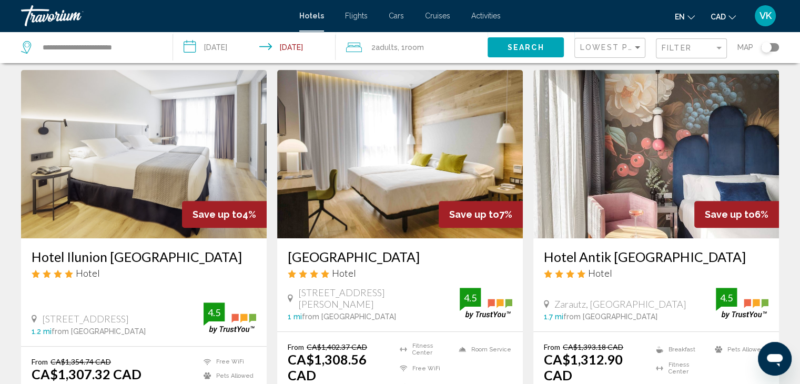
click at [382, 175] on img "Main content" at bounding box center [400, 154] width 246 height 168
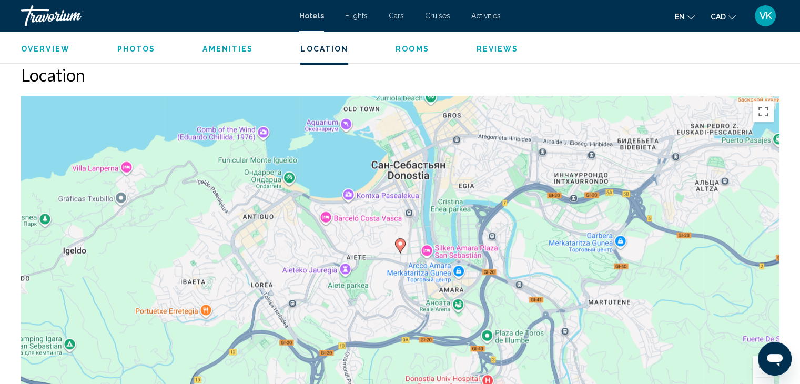
scroll to position [947, 0]
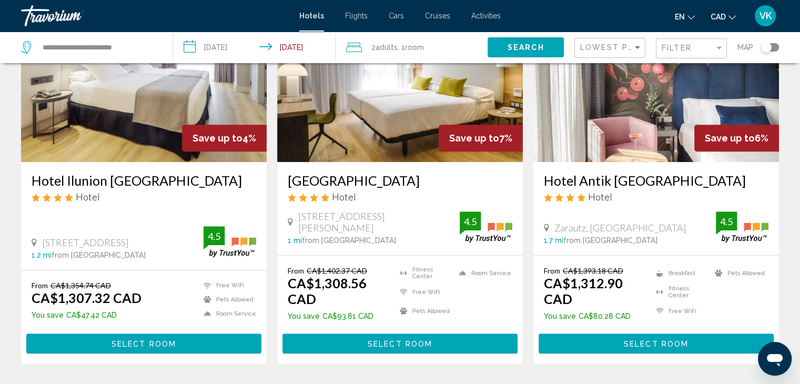
scroll to position [474, 0]
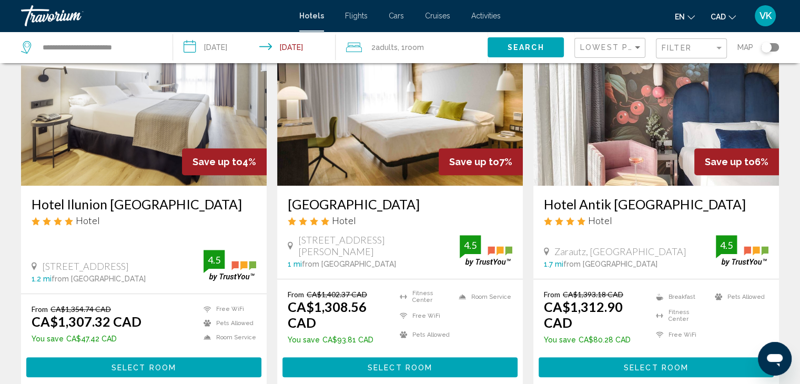
click at [561, 139] on img "Main content" at bounding box center [657, 101] width 246 height 168
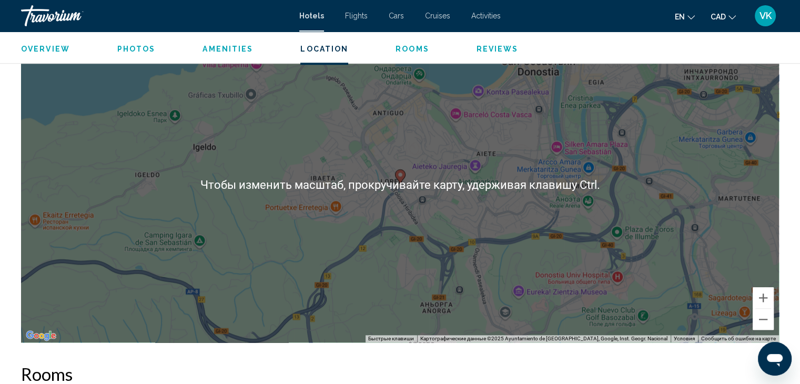
scroll to position [1052, 0]
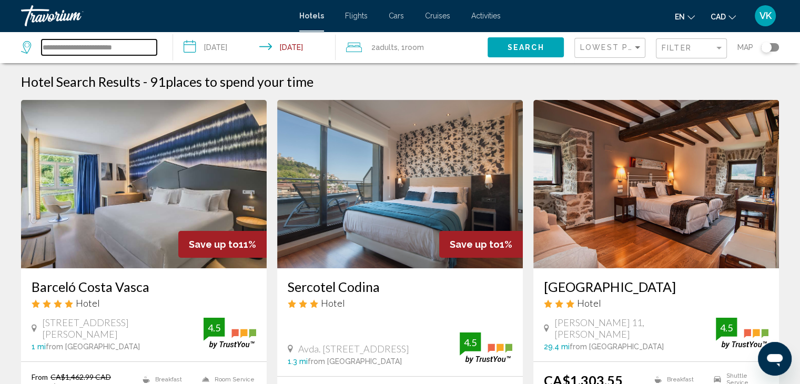
click at [144, 47] on input "**********" at bounding box center [99, 47] width 115 height 16
type input "*"
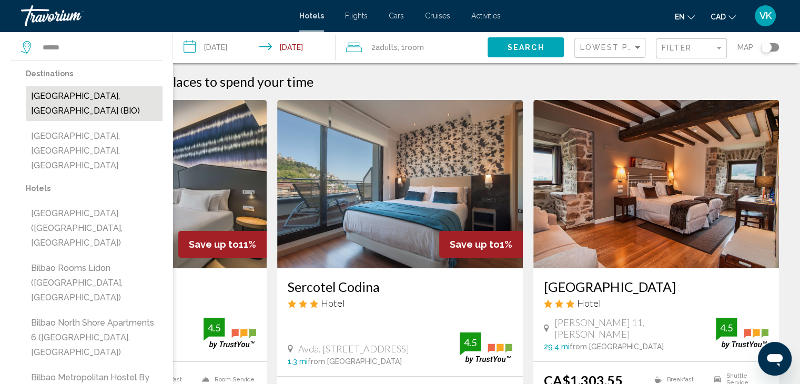
click at [63, 98] on button "[GEOGRAPHIC_DATA], [GEOGRAPHIC_DATA] (BIO)" at bounding box center [94, 103] width 137 height 35
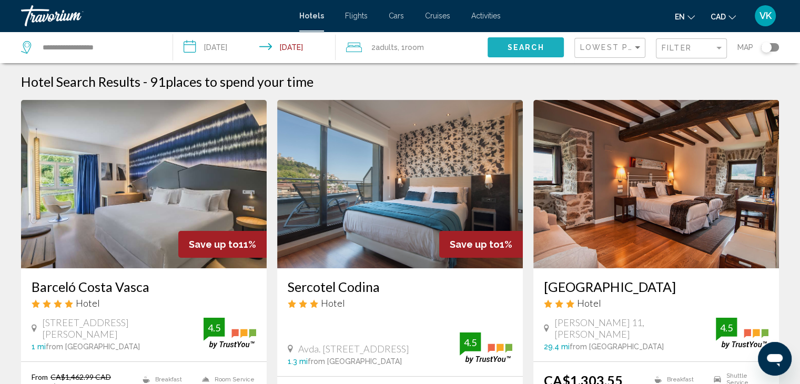
click at [501, 47] on button "Search" at bounding box center [526, 46] width 76 height 19
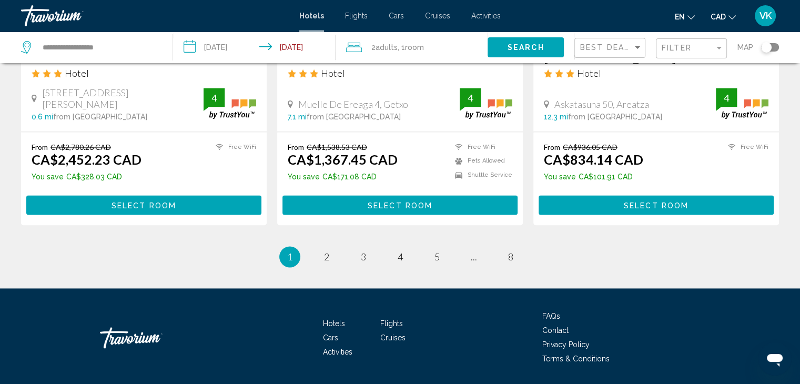
scroll to position [1419, 0]
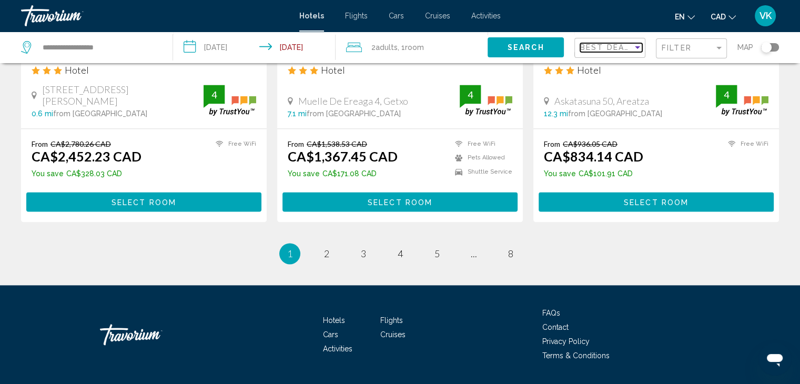
click at [622, 47] on span "Best Deals" at bounding box center [607, 47] width 55 height 8
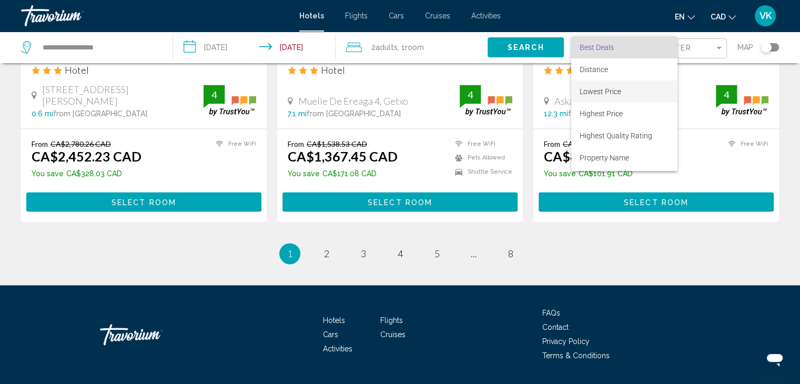
click at [619, 87] on span "Lowest Price" at bounding box center [601, 91] width 42 height 8
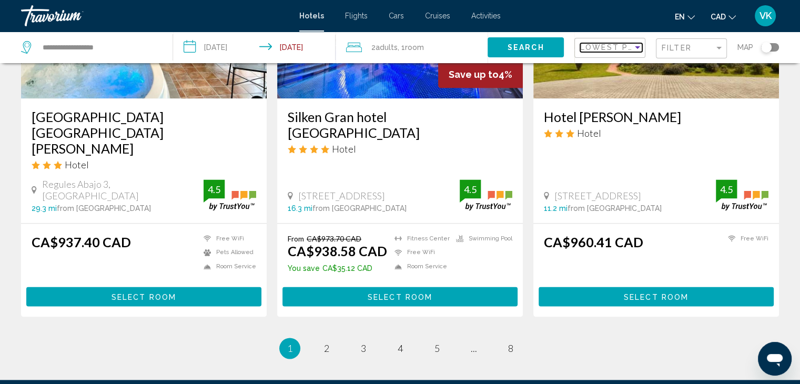
scroll to position [1368, 0]
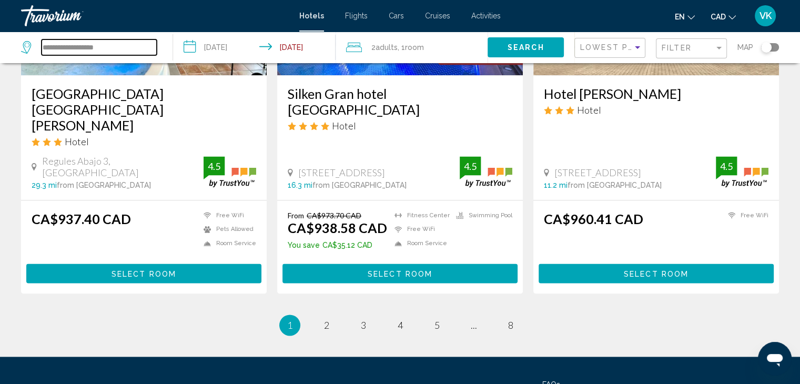
click at [135, 54] on input "**********" at bounding box center [99, 47] width 115 height 16
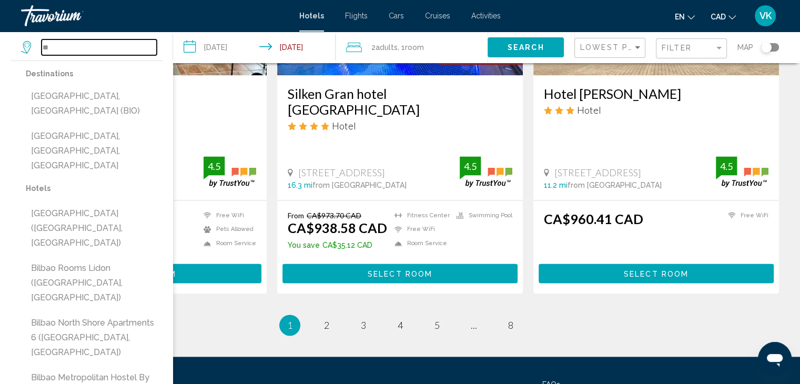
type input "*"
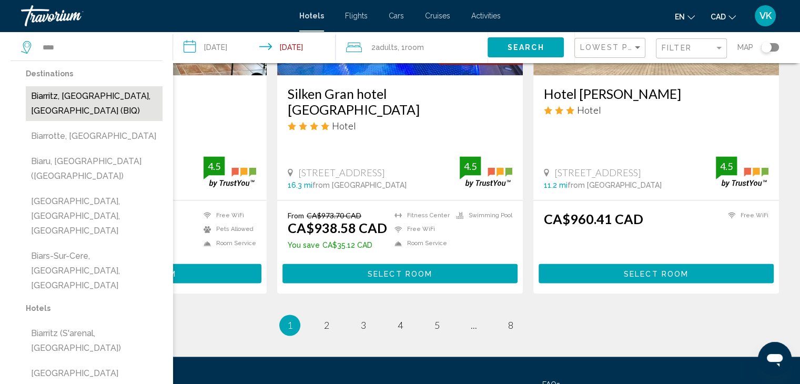
click at [126, 96] on button "Biarritz, [GEOGRAPHIC_DATA], [GEOGRAPHIC_DATA] (BIQ)" at bounding box center [94, 103] width 137 height 35
type input "**********"
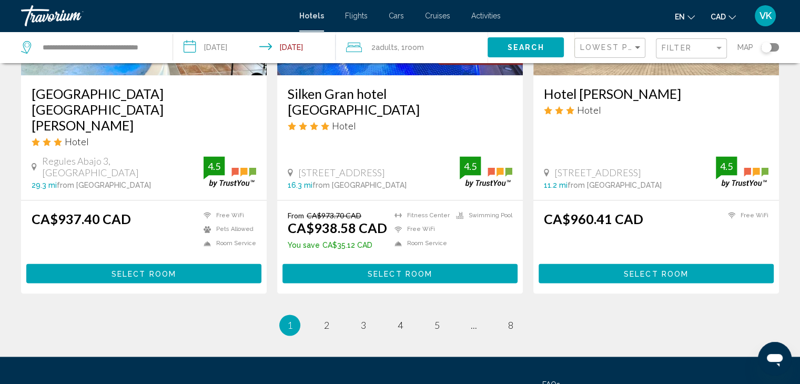
click at [550, 44] on button "Search" at bounding box center [526, 46] width 76 height 19
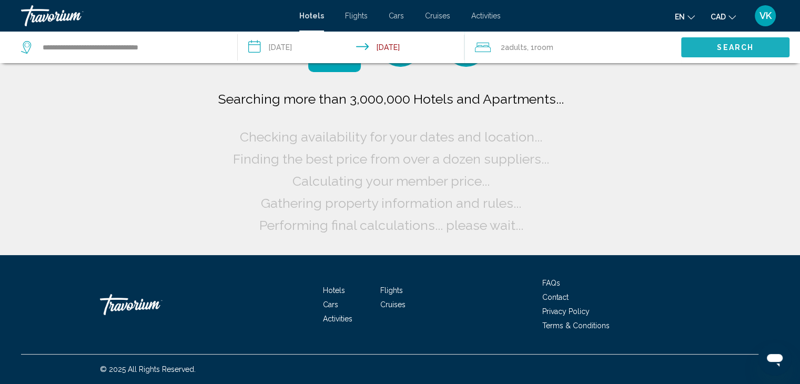
scroll to position [0, 0]
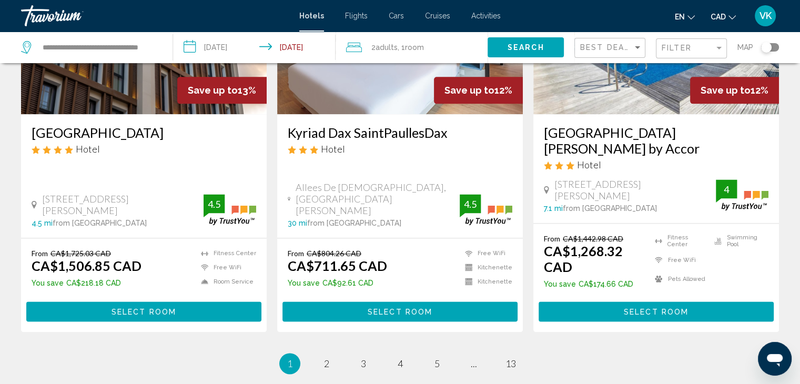
scroll to position [1421, 0]
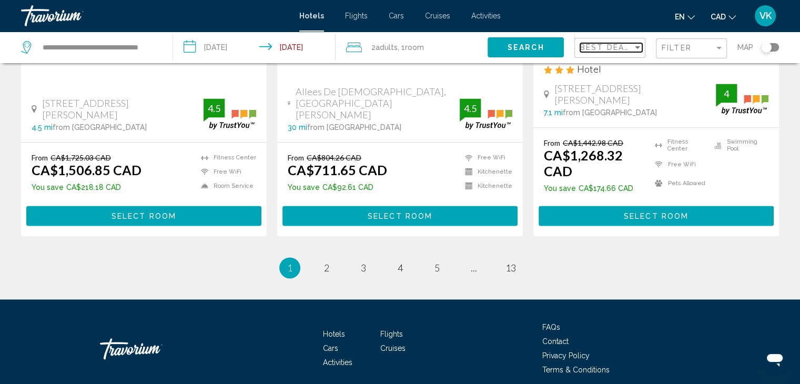
click at [619, 47] on span "Best Deals" at bounding box center [607, 47] width 55 height 8
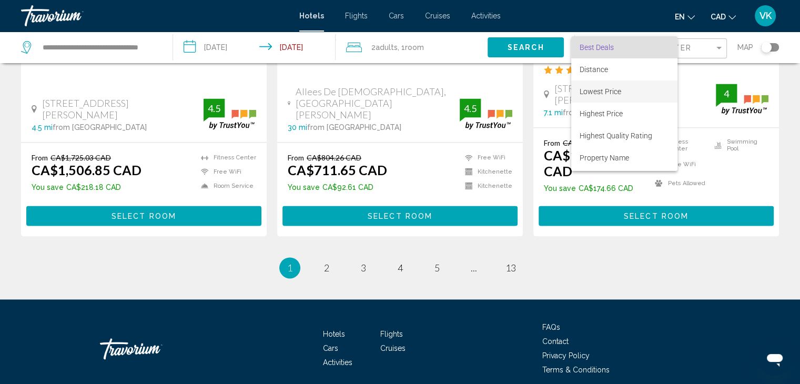
click at [596, 92] on span "Lowest Price" at bounding box center [601, 91] width 42 height 8
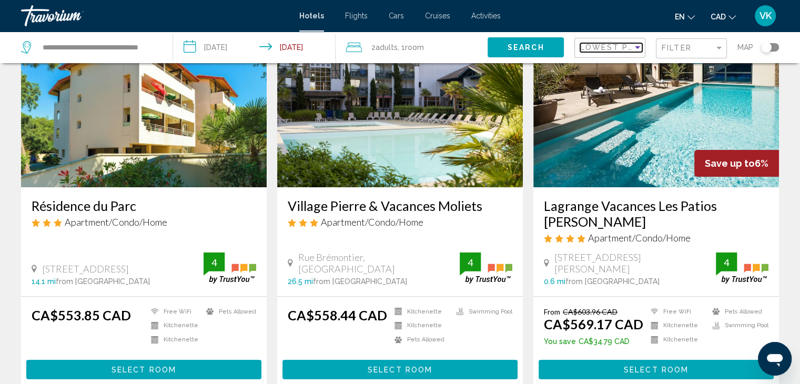
scroll to position [105, 0]
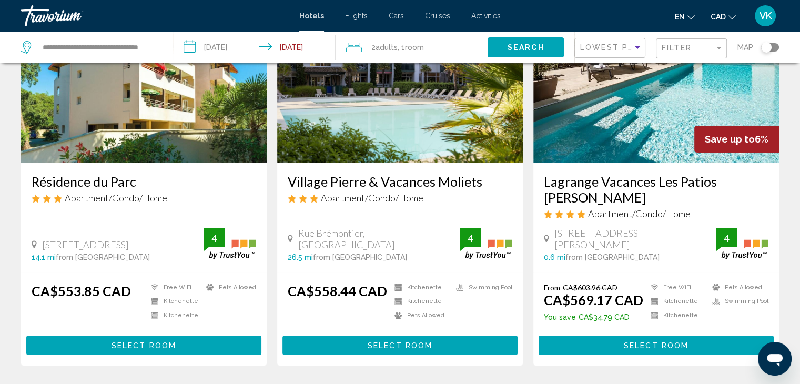
click at [660, 112] on img "Main content" at bounding box center [657, 79] width 246 height 168
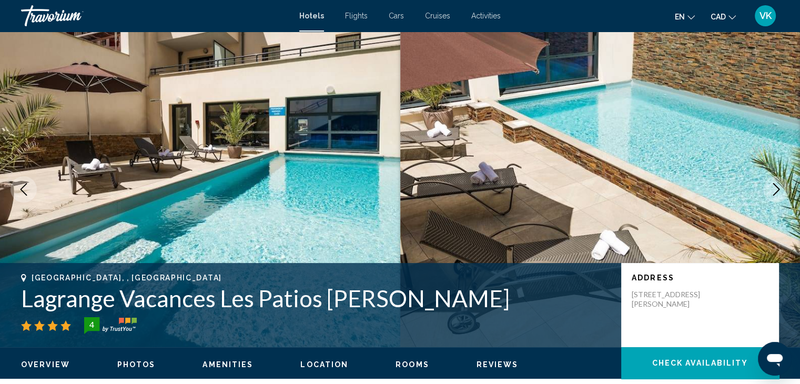
click at [775, 191] on icon "Next image" at bounding box center [776, 189] width 13 height 13
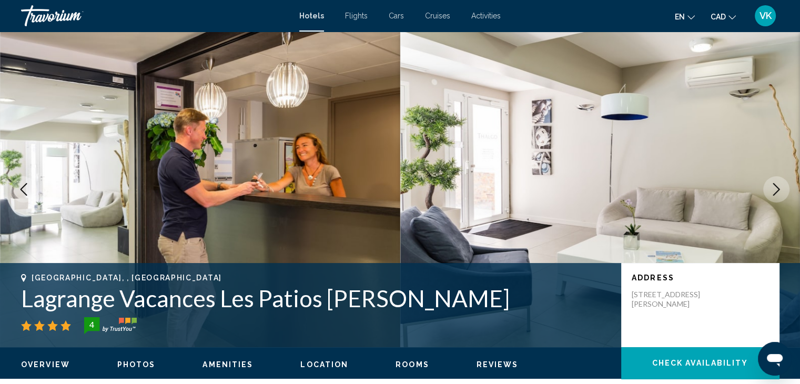
click at [775, 190] on icon "Next image" at bounding box center [776, 189] width 13 height 13
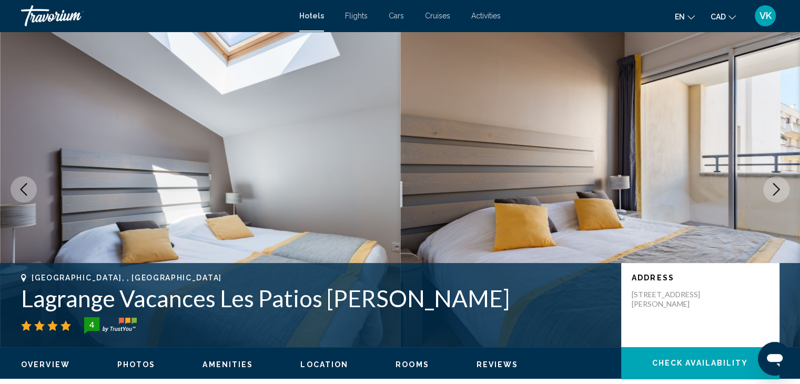
click at [775, 190] on icon "Next image" at bounding box center [776, 189] width 13 height 13
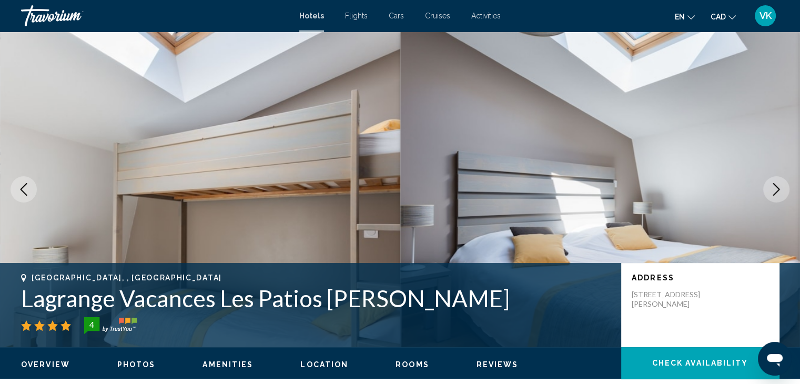
click at [775, 190] on icon "Next image" at bounding box center [776, 189] width 13 height 13
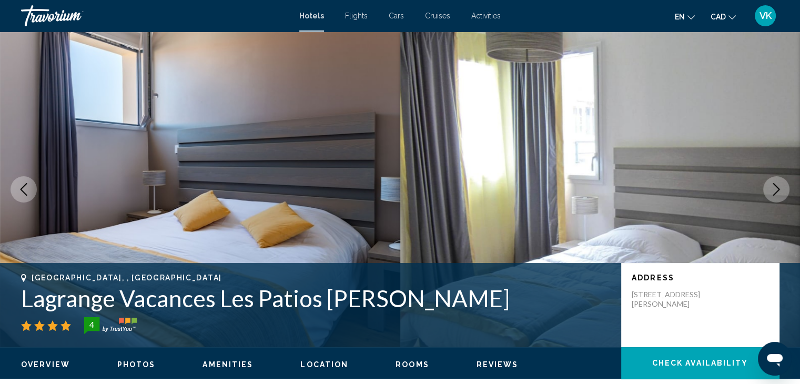
click at [775, 190] on icon "Next image" at bounding box center [776, 189] width 13 height 13
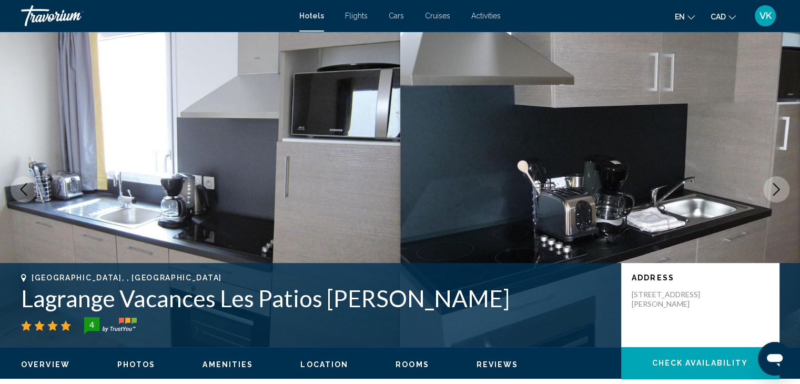
click at [775, 190] on icon "Next image" at bounding box center [776, 189] width 13 height 13
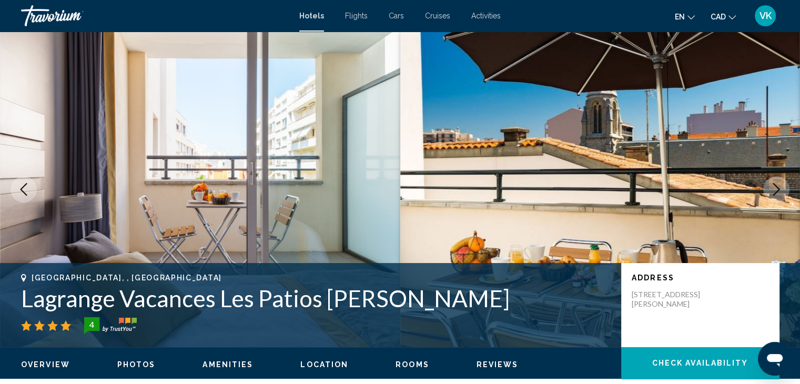
click at [775, 189] on icon "Next image" at bounding box center [776, 189] width 13 height 13
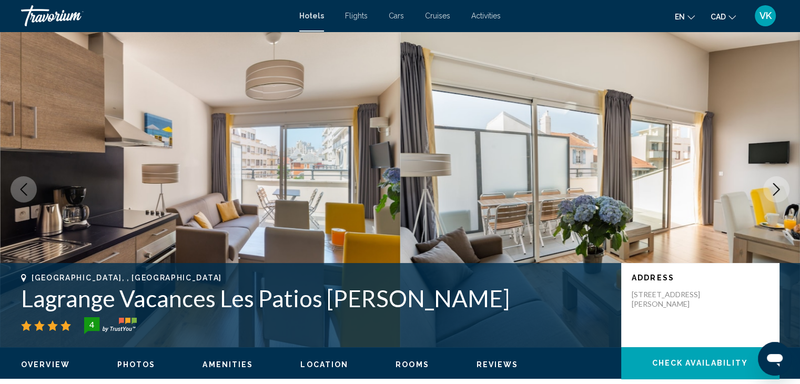
click at [775, 189] on icon "Next image" at bounding box center [776, 189] width 13 height 13
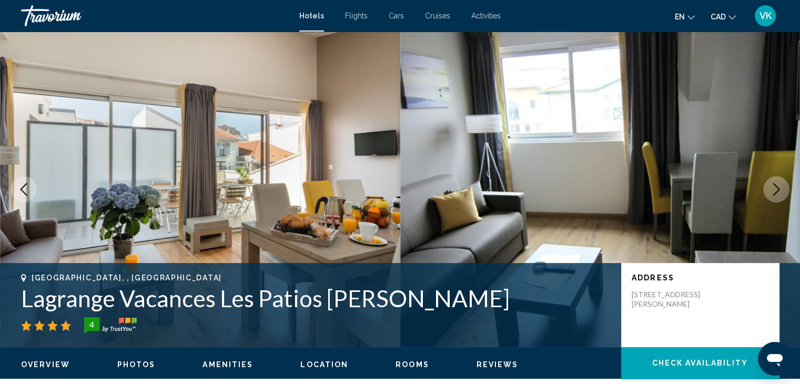
click at [775, 189] on icon "Next image" at bounding box center [776, 189] width 13 height 13
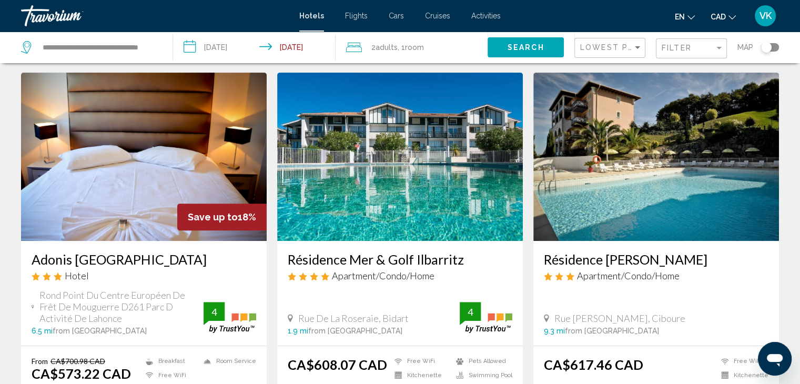
scroll to position [421, 0]
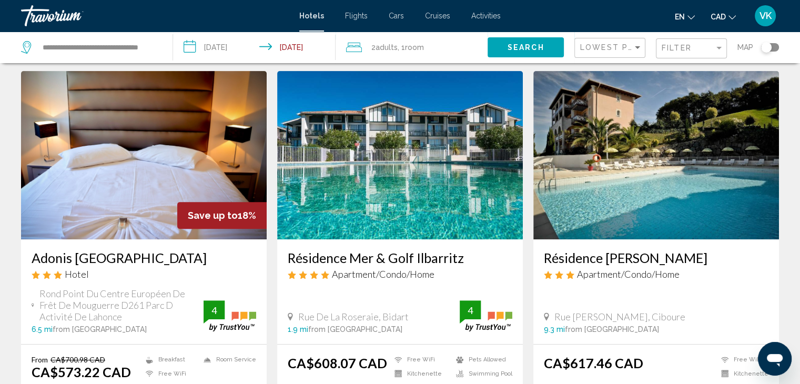
click at [361, 138] on img "Main content" at bounding box center [400, 155] width 246 height 168
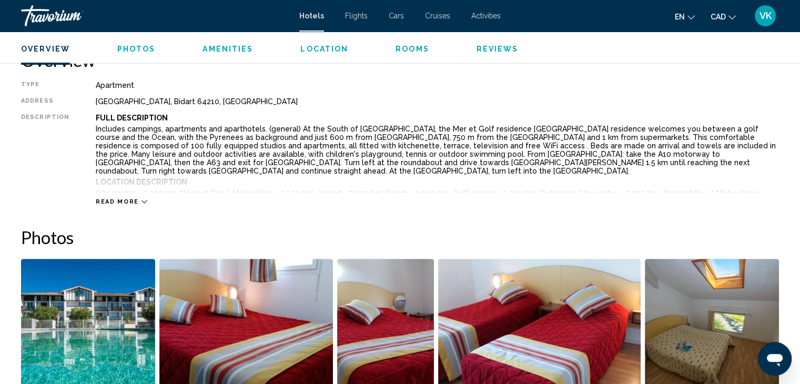
scroll to position [421, 0]
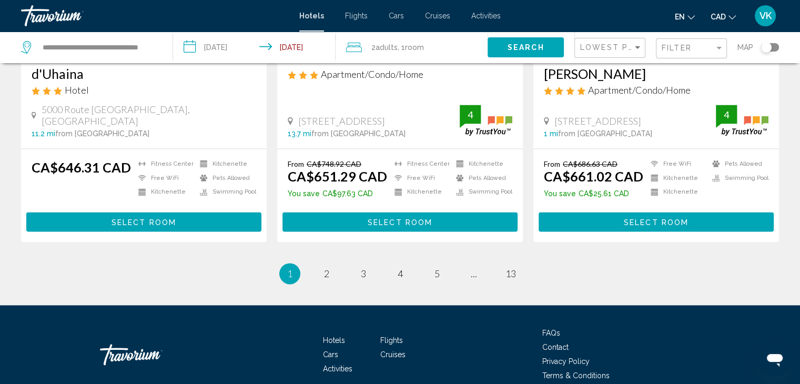
scroll to position [1422, 0]
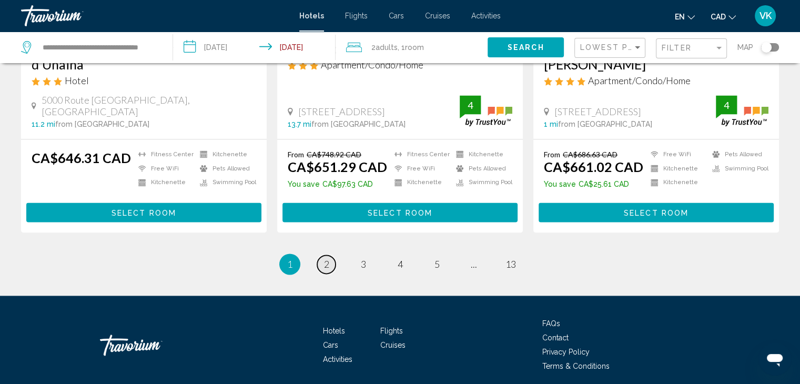
click at [329, 255] on link "page 2" at bounding box center [326, 264] width 18 height 18
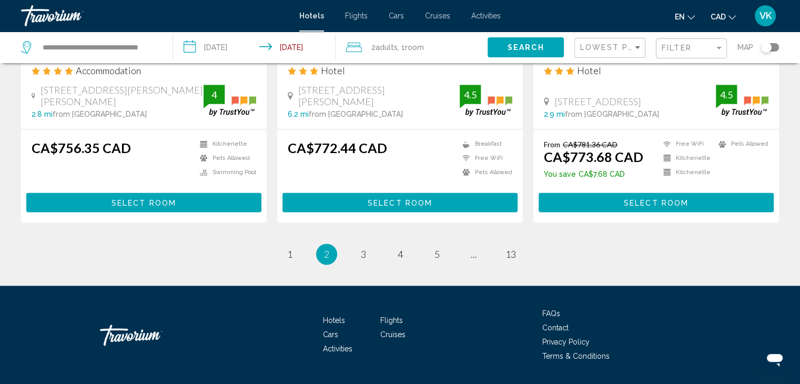
scroll to position [1404, 0]
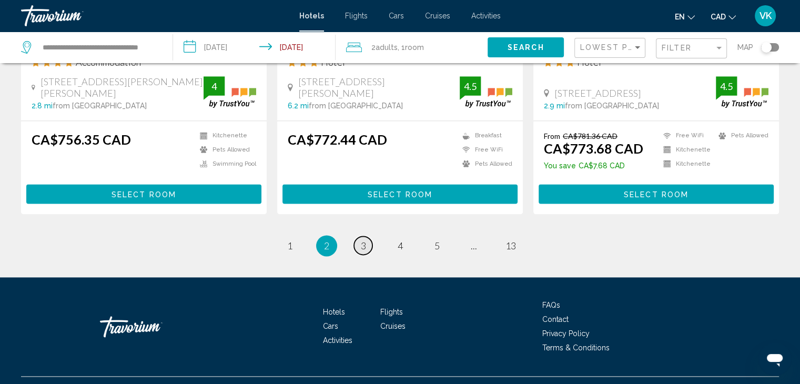
click at [364, 240] on span "3" at bounding box center [363, 246] width 5 height 12
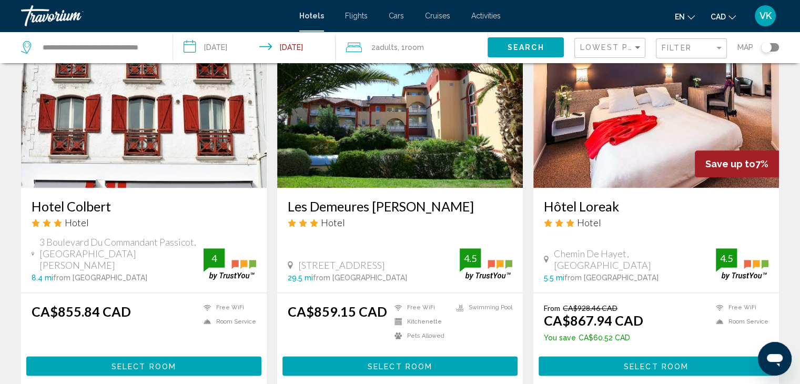
scroll to position [1263, 0]
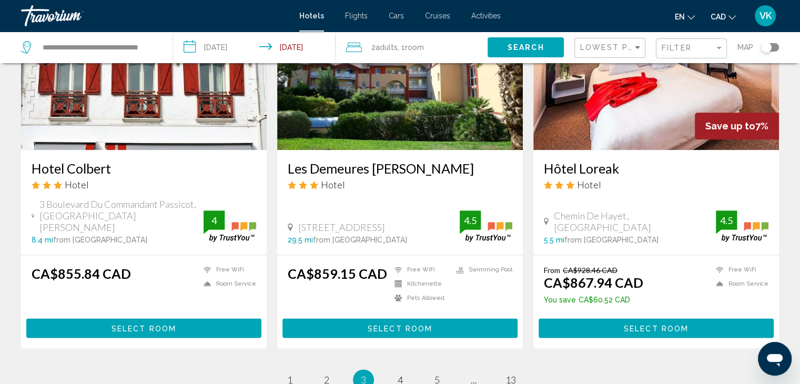
click at [189, 95] on img "Main content" at bounding box center [144, 66] width 246 height 168
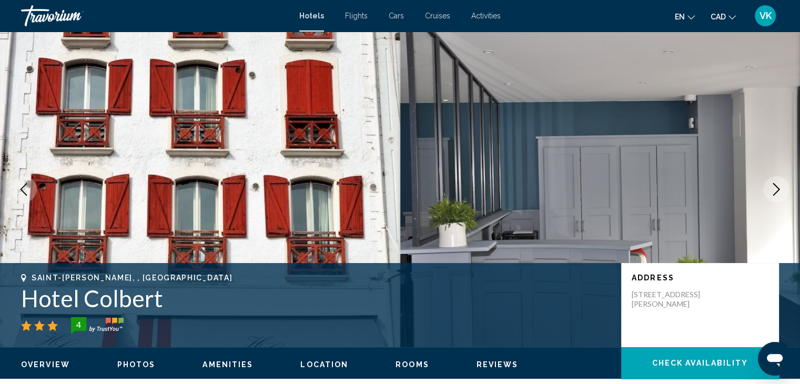
click at [772, 192] on icon "Next image" at bounding box center [776, 189] width 13 height 13
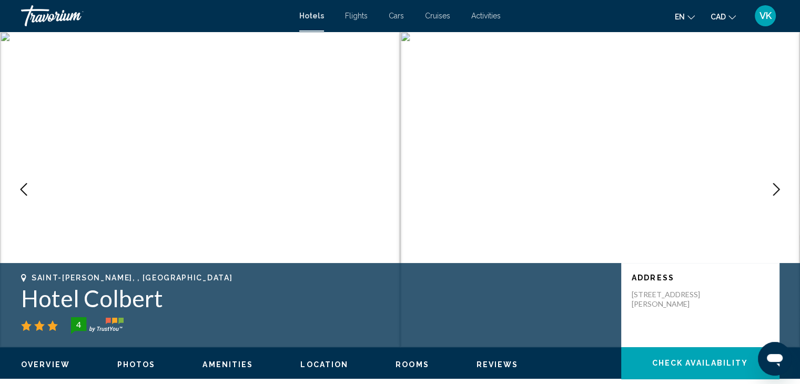
click at [772, 192] on icon "Next image" at bounding box center [776, 189] width 13 height 13
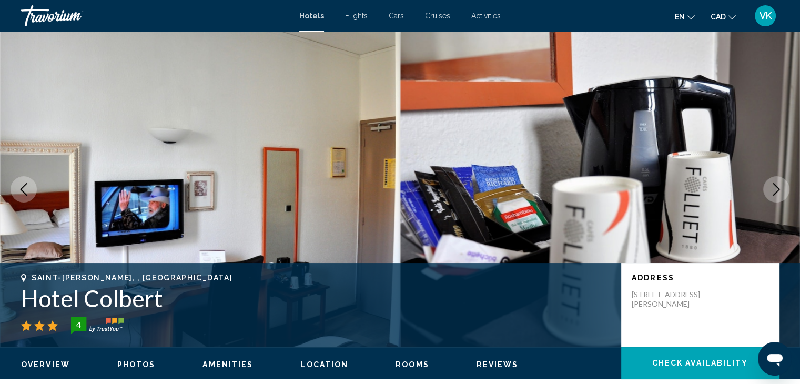
click at [773, 192] on icon "Next image" at bounding box center [776, 189] width 13 height 13
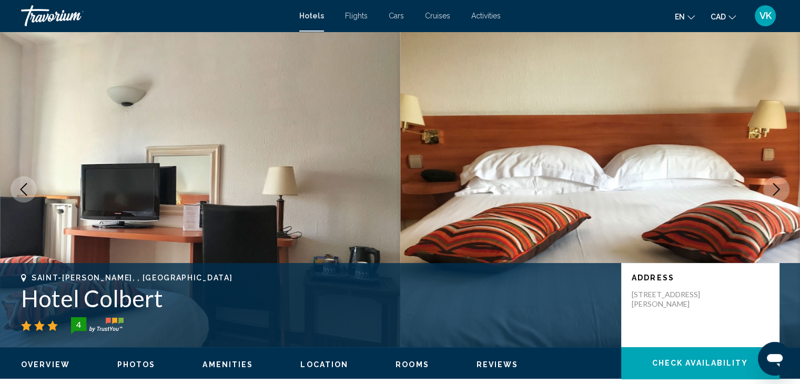
click at [773, 192] on icon "Next image" at bounding box center [776, 189] width 13 height 13
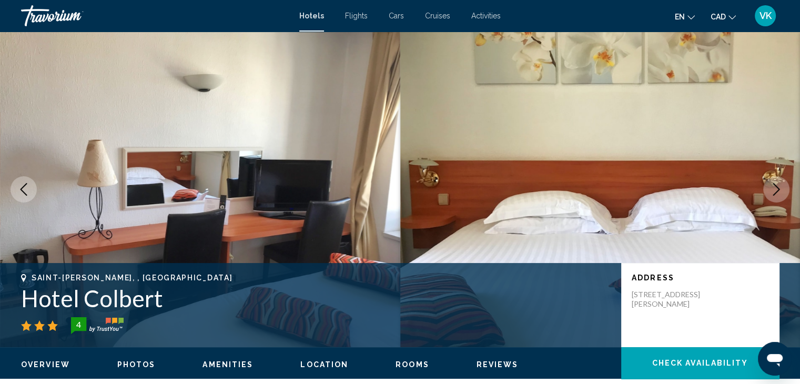
click at [773, 192] on icon "Next image" at bounding box center [776, 189] width 13 height 13
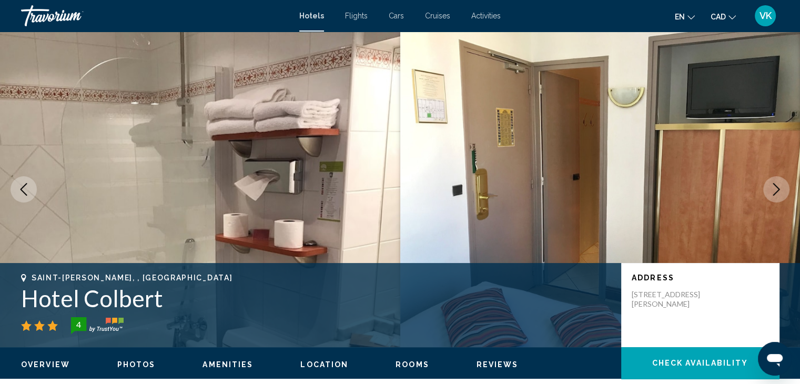
click at [773, 192] on icon "Next image" at bounding box center [776, 189] width 13 height 13
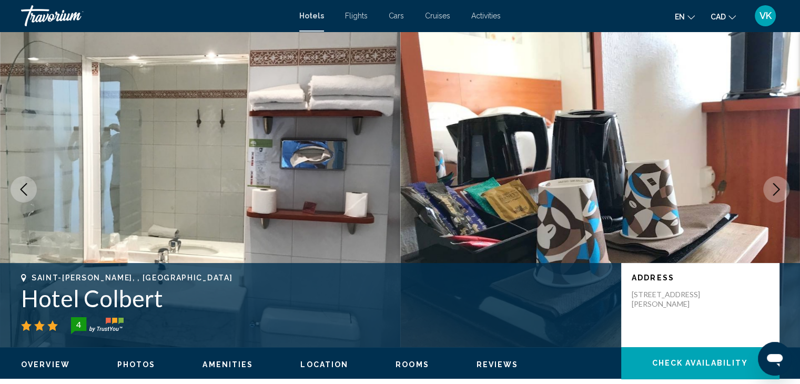
click at [773, 192] on icon "Next image" at bounding box center [776, 189] width 13 height 13
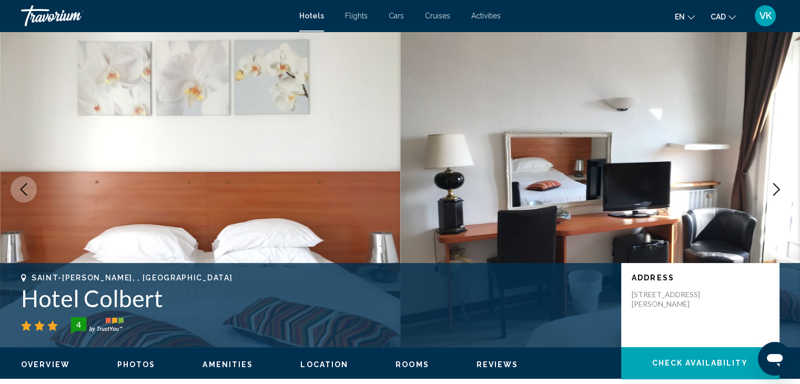
click at [773, 192] on icon "Next image" at bounding box center [776, 189] width 13 height 13
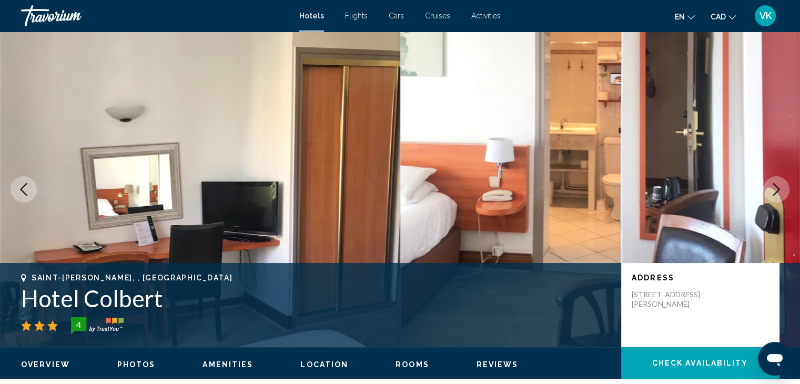
click at [773, 192] on icon "Next image" at bounding box center [776, 189] width 13 height 13
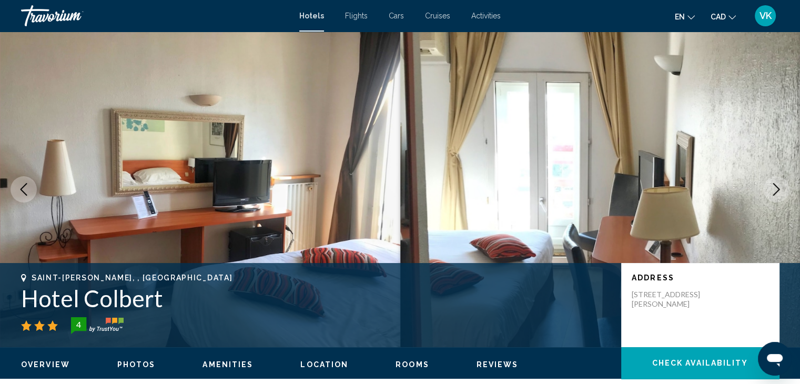
click at [773, 192] on icon "Next image" at bounding box center [776, 189] width 13 height 13
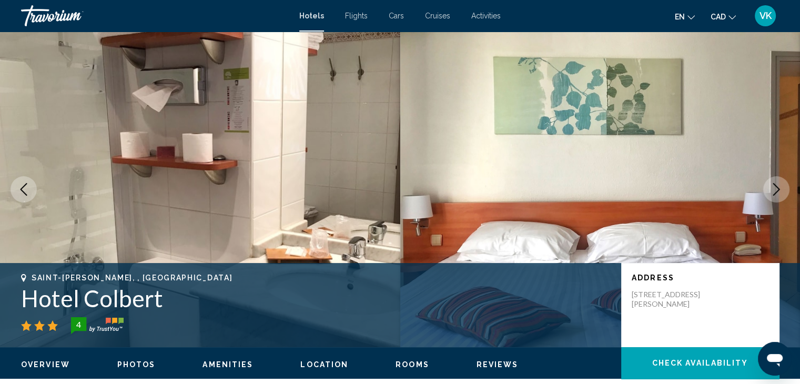
click at [773, 192] on icon "Next image" at bounding box center [776, 189] width 13 height 13
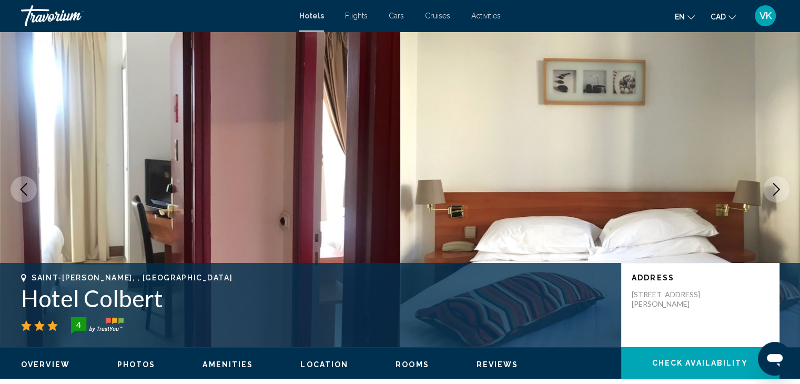
click at [773, 192] on icon "Next image" at bounding box center [776, 189] width 13 height 13
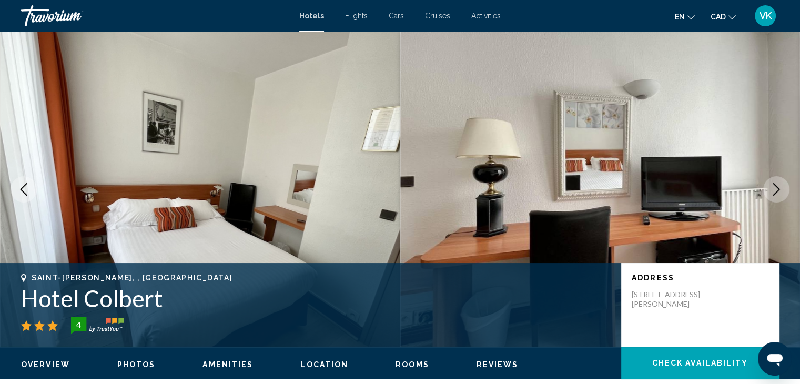
click at [773, 192] on icon "Next image" at bounding box center [776, 189] width 13 height 13
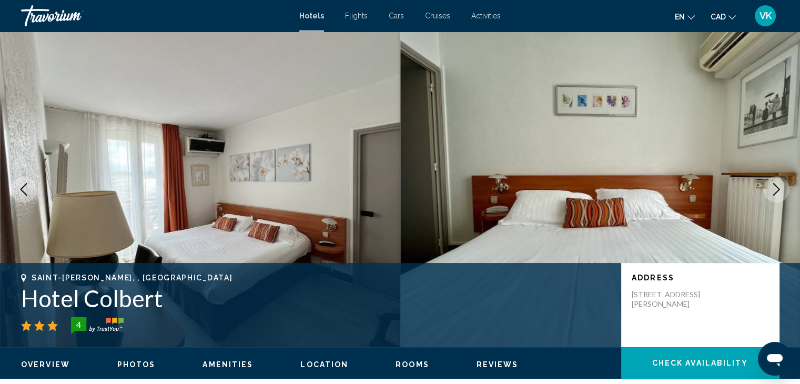
click at [773, 192] on icon "Next image" at bounding box center [776, 189] width 13 height 13
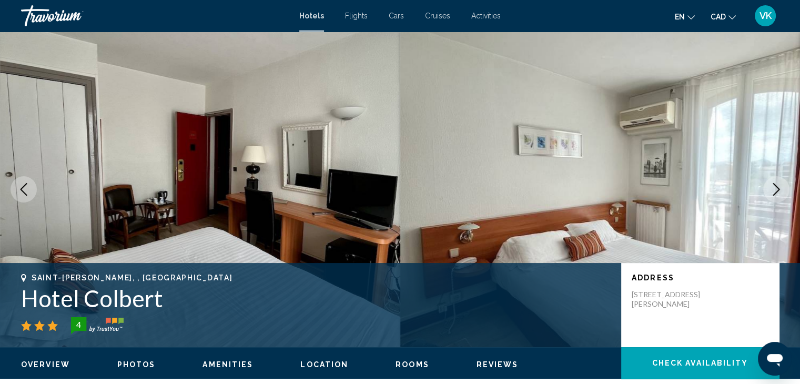
click at [773, 192] on icon "Next image" at bounding box center [776, 189] width 13 height 13
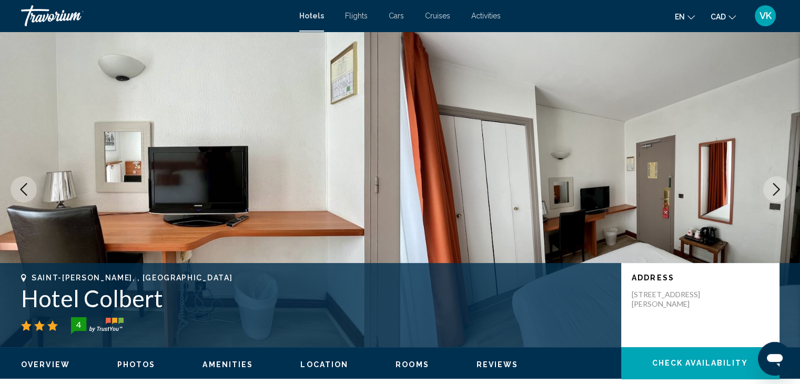
click at [773, 192] on icon "Next image" at bounding box center [776, 189] width 13 height 13
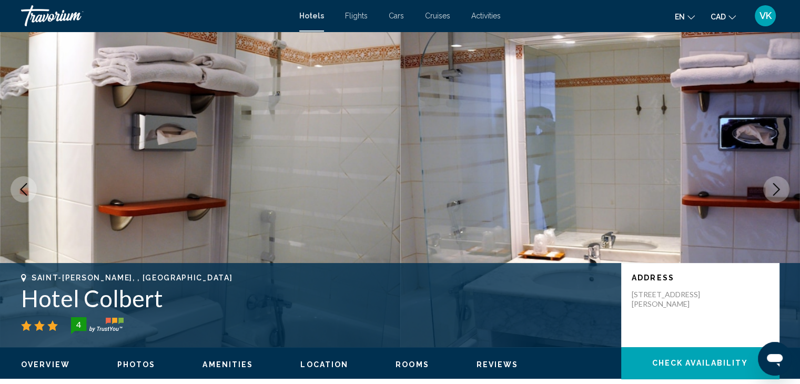
click at [773, 192] on icon "Next image" at bounding box center [776, 189] width 13 height 13
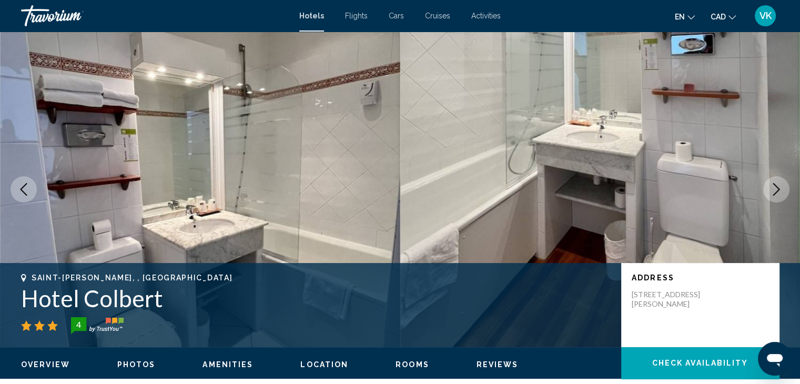
click at [773, 192] on icon "Next image" at bounding box center [776, 189] width 13 height 13
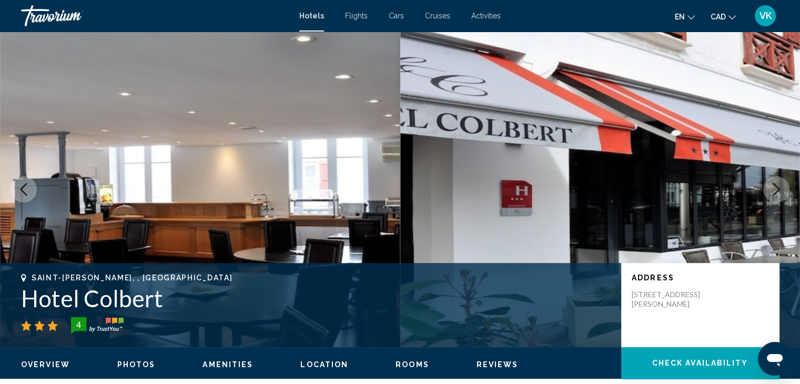
click at [773, 192] on icon "Next image" at bounding box center [776, 189] width 13 height 13
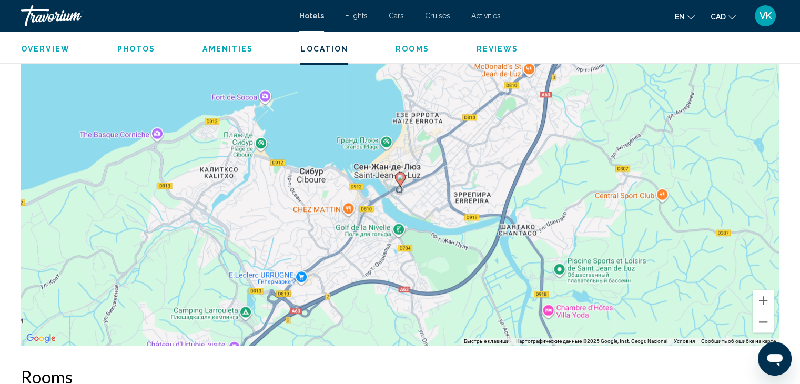
scroll to position [1052, 0]
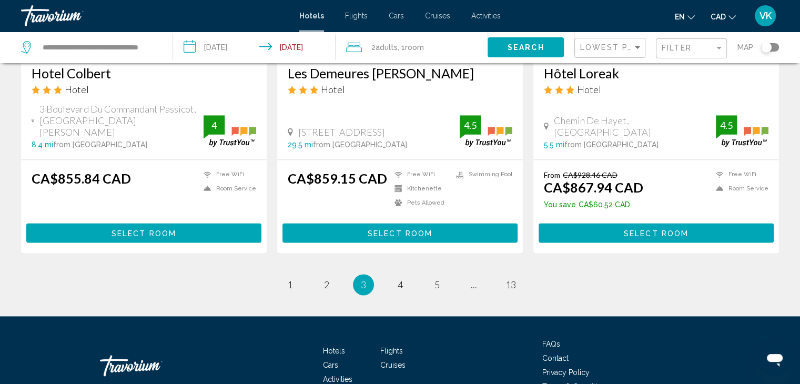
scroll to position [1368, 0]
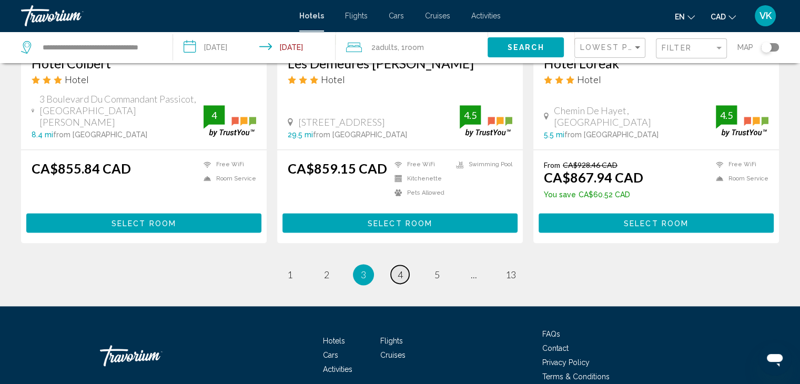
click at [398, 269] on span "4" at bounding box center [400, 275] width 5 height 12
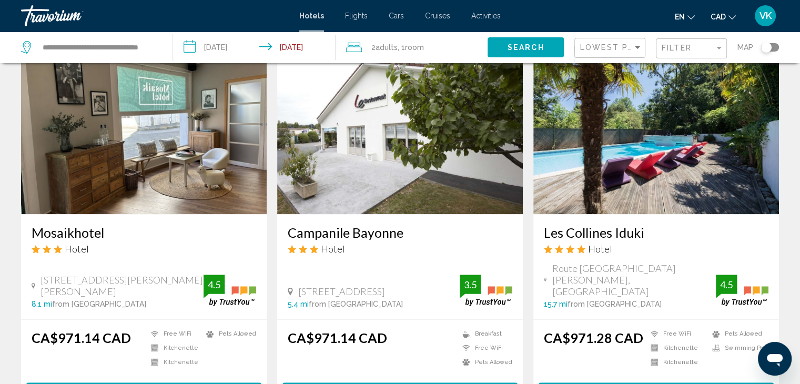
scroll to position [1263, 0]
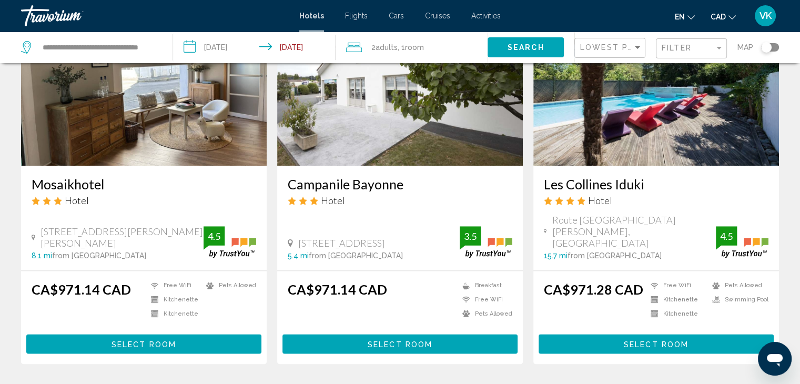
click at [598, 104] on img "Main content" at bounding box center [657, 81] width 246 height 168
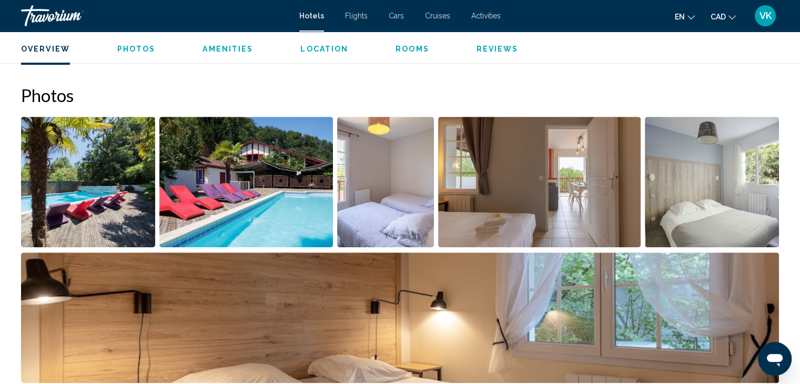
scroll to position [474, 0]
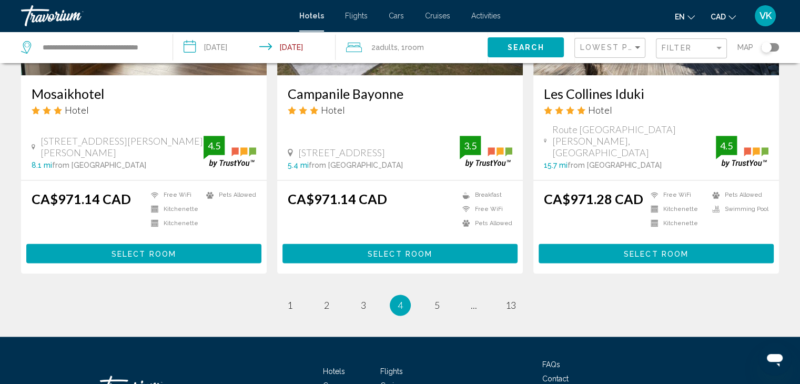
scroll to position [1368, 0]
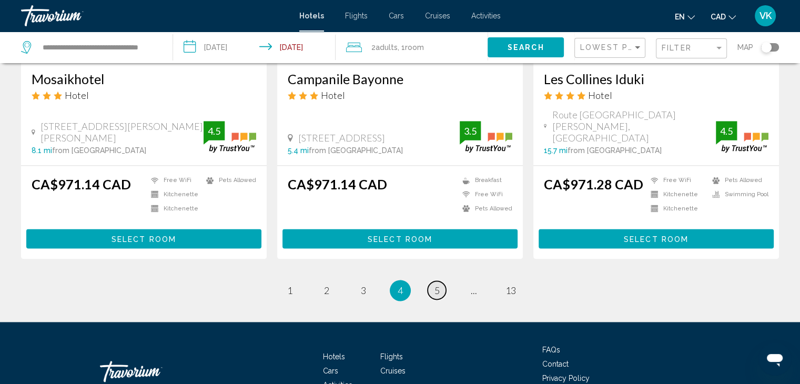
click at [438, 285] on span "5" at bounding box center [437, 291] width 5 height 12
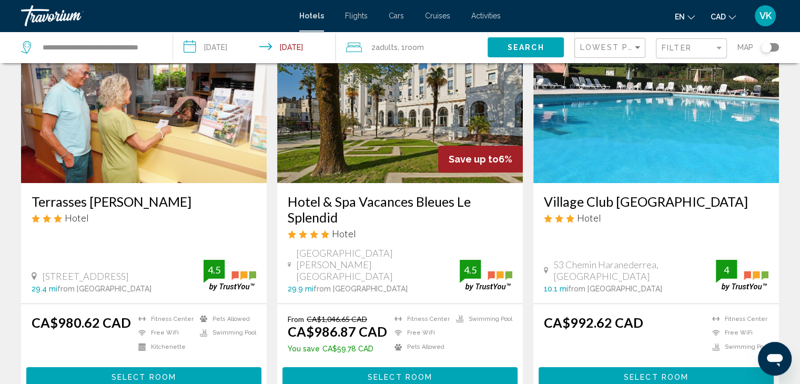
scroll to position [53, 0]
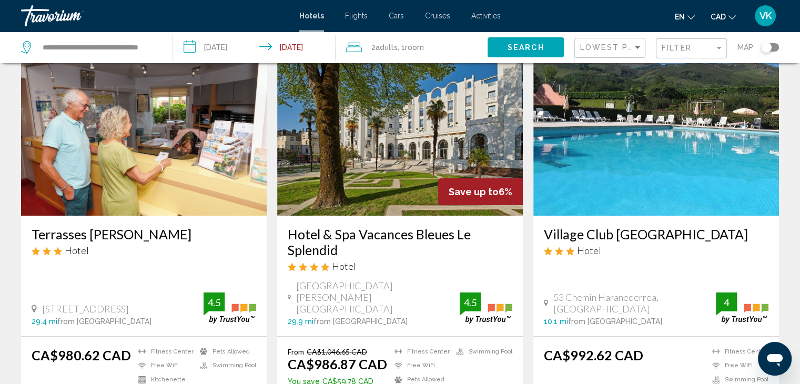
click at [379, 123] on img "Main content" at bounding box center [400, 131] width 246 height 168
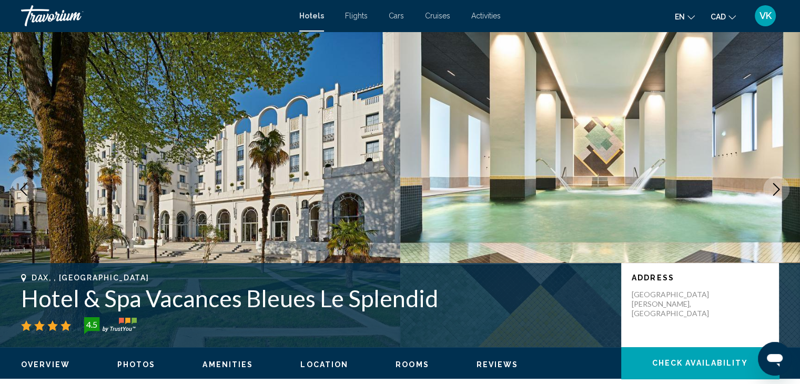
click at [775, 190] on icon "Next image" at bounding box center [776, 189] width 13 height 13
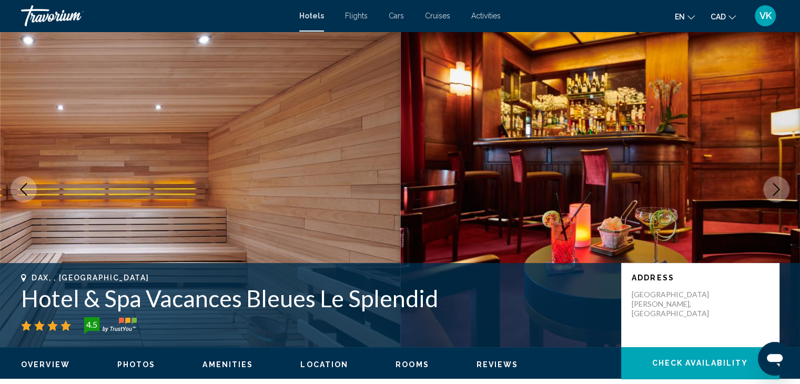
click at [775, 190] on icon "Next image" at bounding box center [776, 189] width 13 height 13
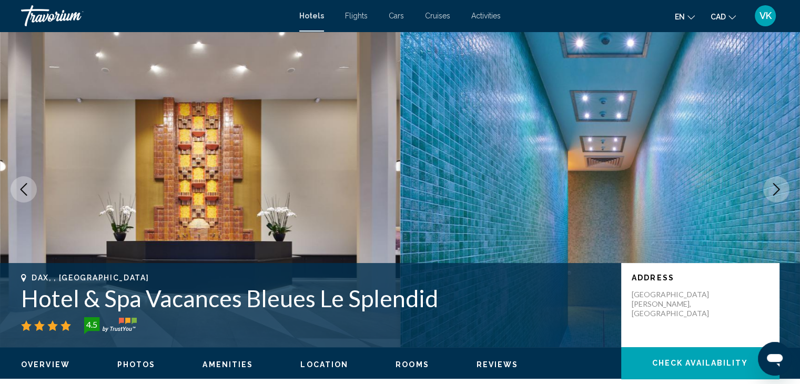
click at [775, 190] on icon "Next image" at bounding box center [776, 189] width 13 height 13
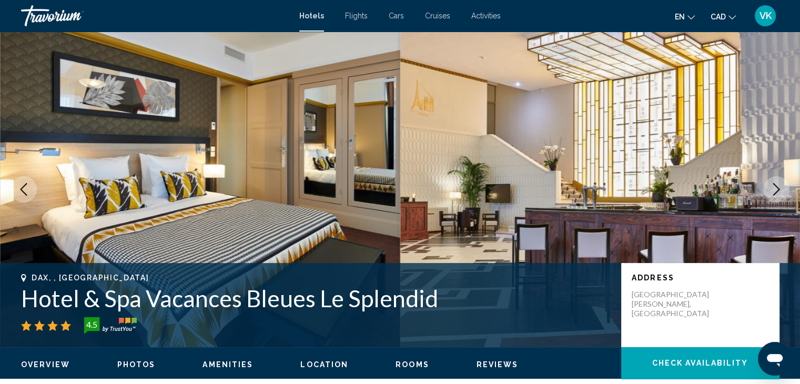
click at [775, 190] on icon "Next image" at bounding box center [776, 189] width 13 height 13
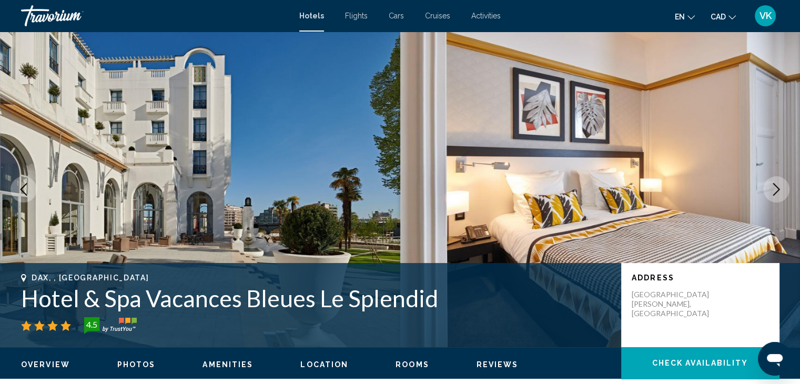
click at [775, 190] on icon "Next image" at bounding box center [776, 189] width 13 height 13
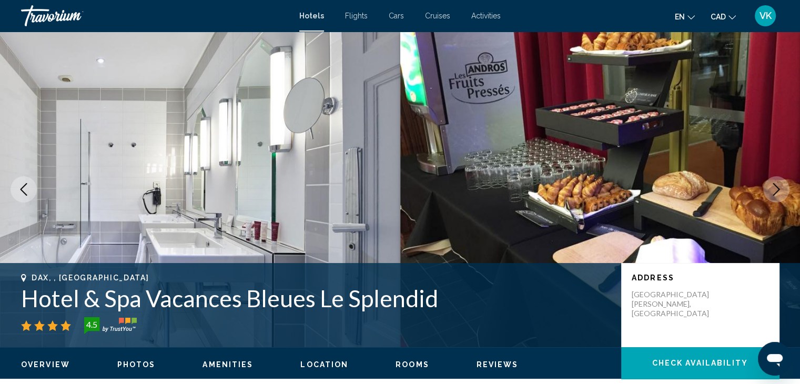
click at [775, 190] on icon "Next image" at bounding box center [776, 189] width 13 height 13
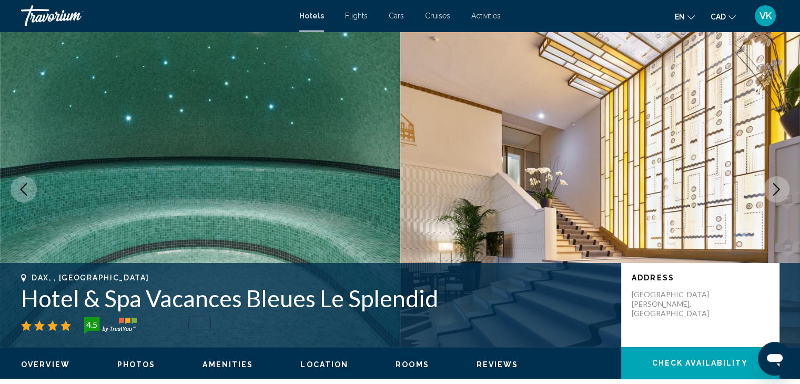
click at [777, 188] on icon "Next image" at bounding box center [776, 189] width 13 height 13
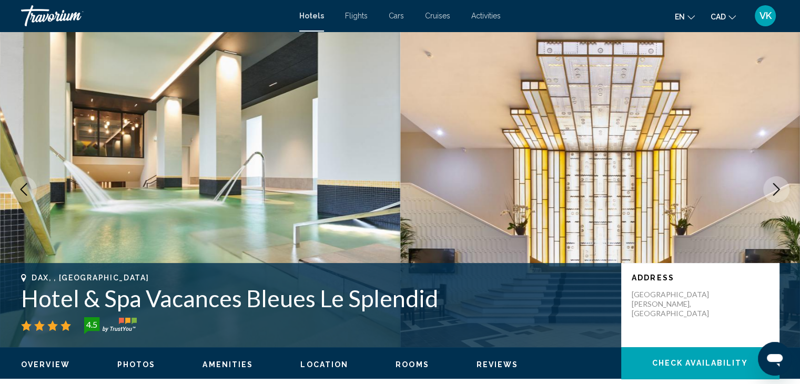
click at [777, 188] on icon "Next image" at bounding box center [776, 189] width 13 height 13
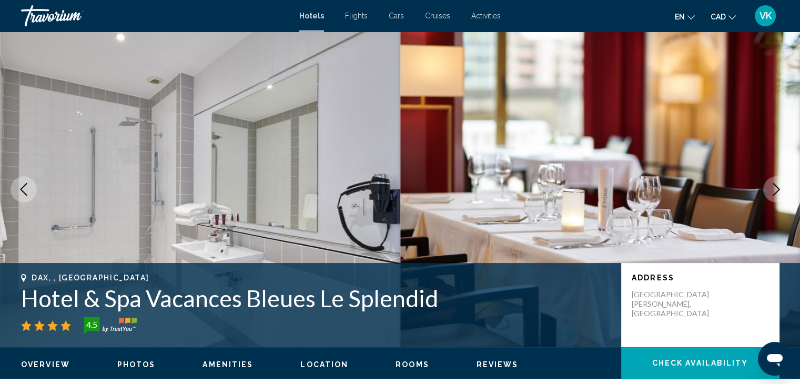
click at [777, 188] on icon "Next image" at bounding box center [776, 189] width 13 height 13
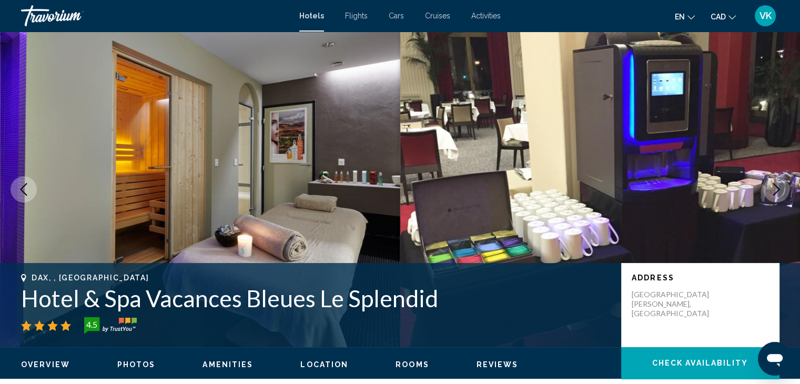
click at [777, 188] on icon "Next image" at bounding box center [776, 189] width 13 height 13
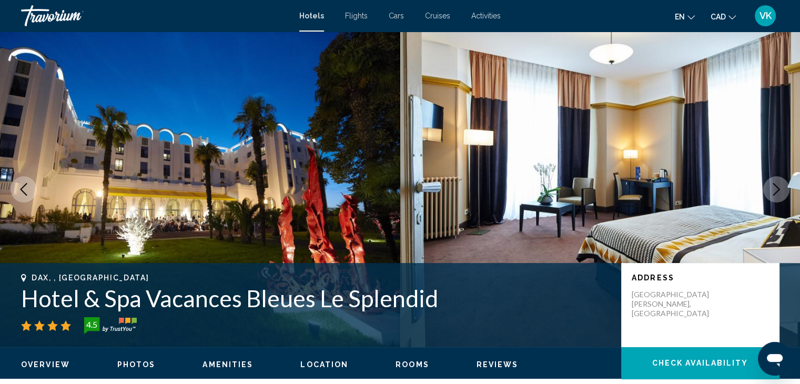
click at [777, 188] on icon "Next image" at bounding box center [776, 189] width 13 height 13
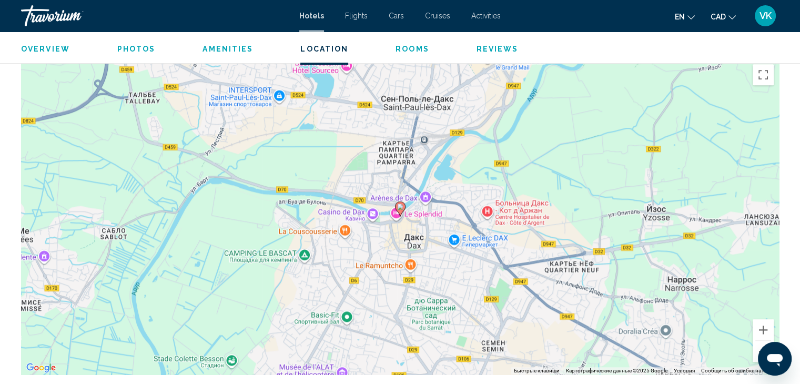
scroll to position [1052, 0]
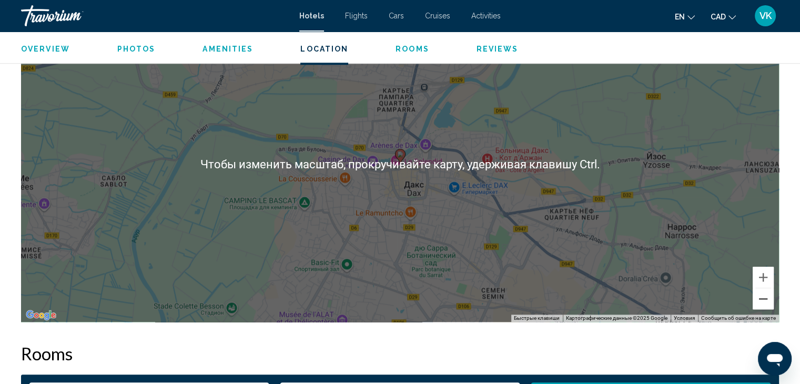
click at [766, 299] on button "Уменьшить" at bounding box center [763, 298] width 21 height 21
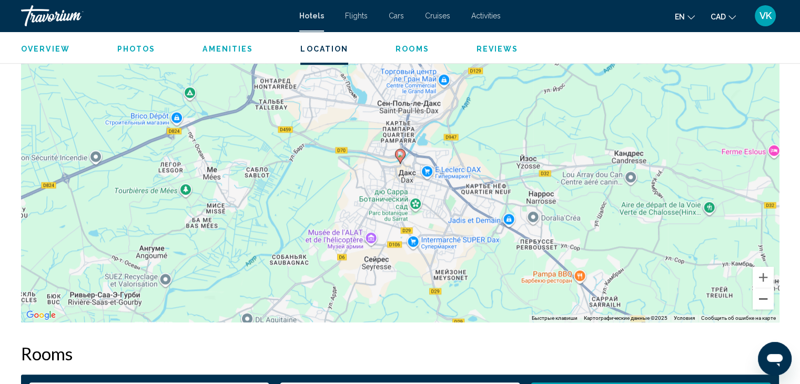
click at [766, 299] on button "Уменьшить" at bounding box center [763, 298] width 21 height 21
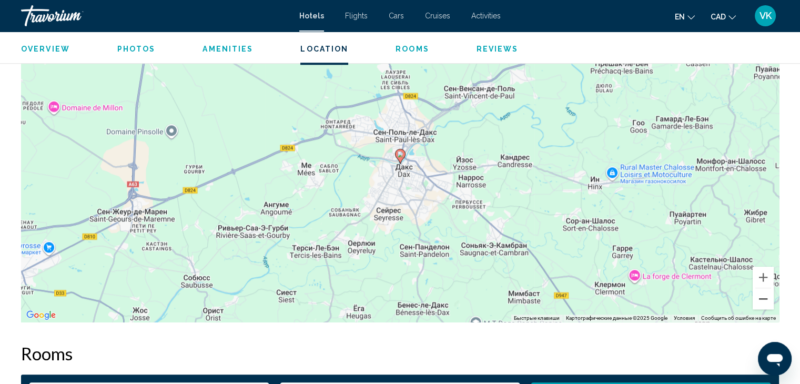
click at [766, 299] on button "Уменьшить" at bounding box center [763, 298] width 21 height 21
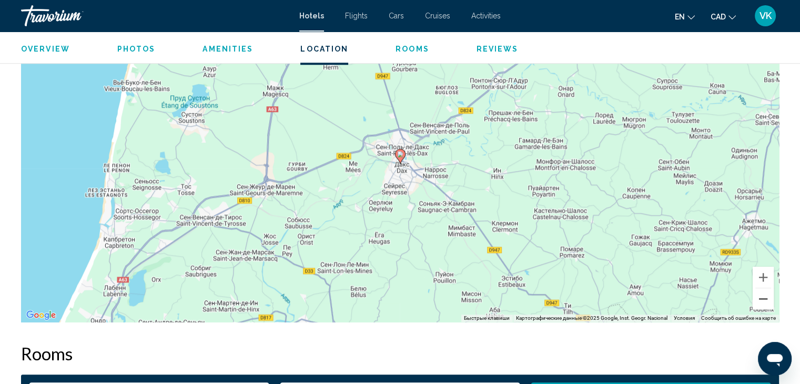
click at [766, 299] on button "Уменьшить" at bounding box center [763, 298] width 21 height 21
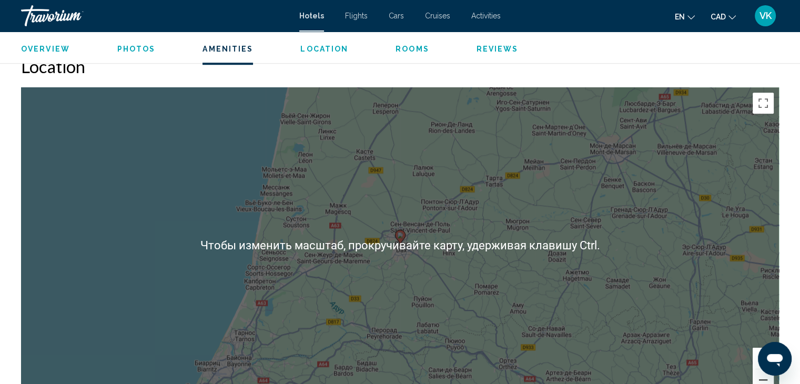
scroll to position [894, 0]
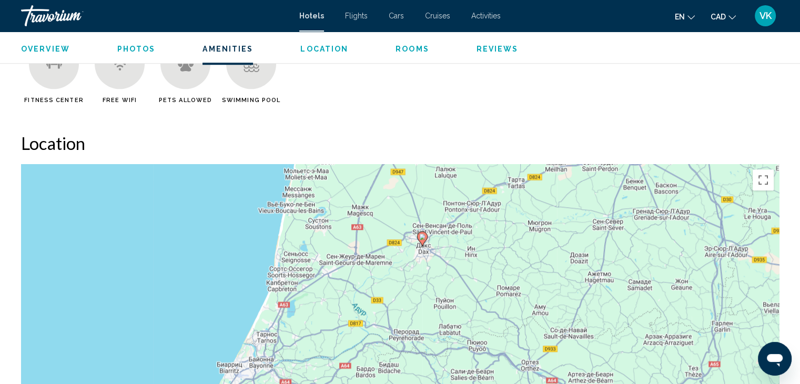
drag, startPoint x: 484, startPoint y: 227, endPoint x: 508, endPoint y: 157, distance: 74.5
click at [508, 157] on div "Location ← Переместить влево → Переместить вправо ↑ Переместить вверх ↓ Перемес…" at bounding box center [400, 306] width 758 height 347
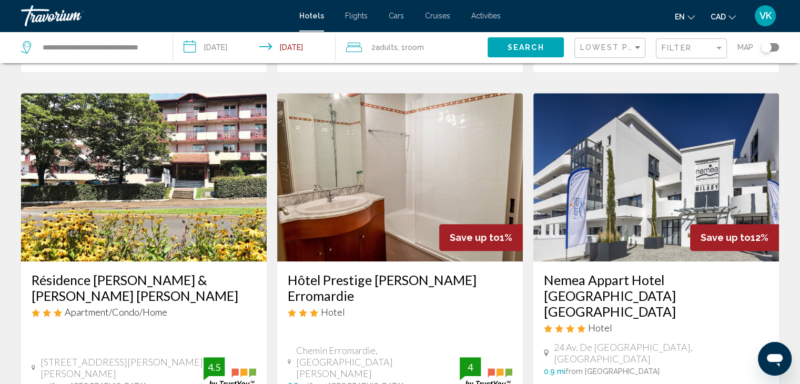
scroll to position [421, 0]
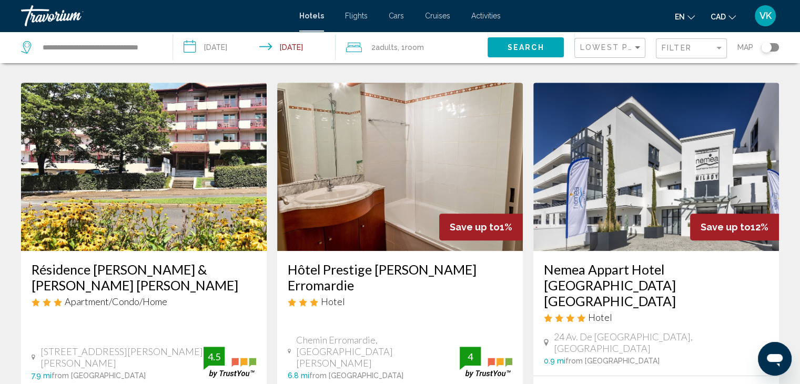
click at [646, 191] on img "Main content" at bounding box center [657, 167] width 246 height 168
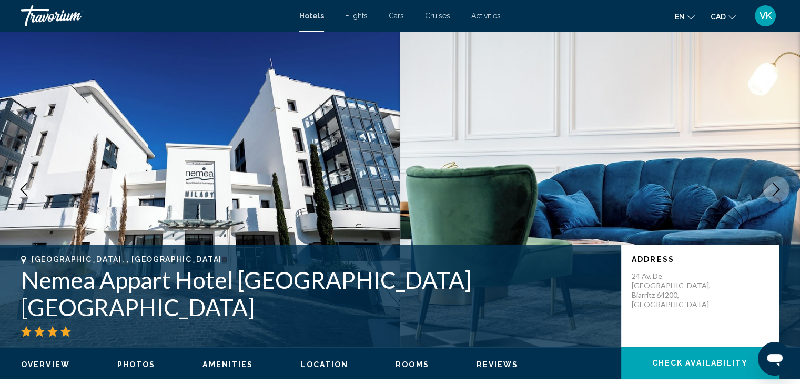
click at [780, 186] on icon "Next image" at bounding box center [776, 189] width 13 height 13
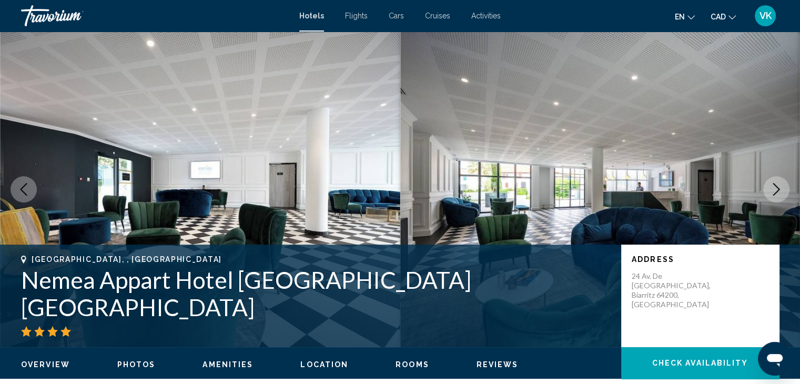
click at [780, 186] on icon "Next image" at bounding box center [776, 189] width 13 height 13
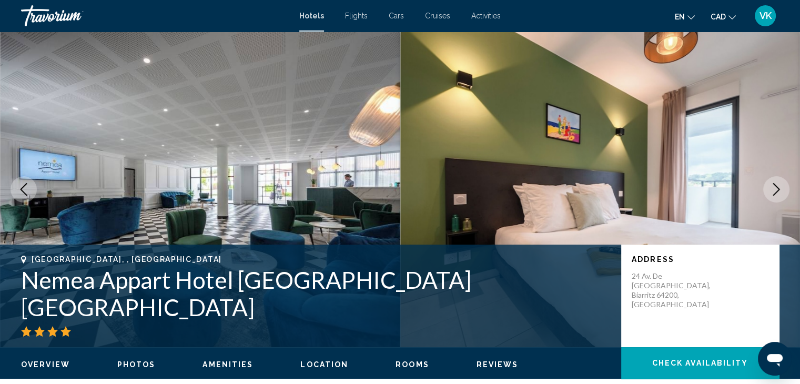
click at [780, 186] on icon "Next image" at bounding box center [776, 189] width 13 height 13
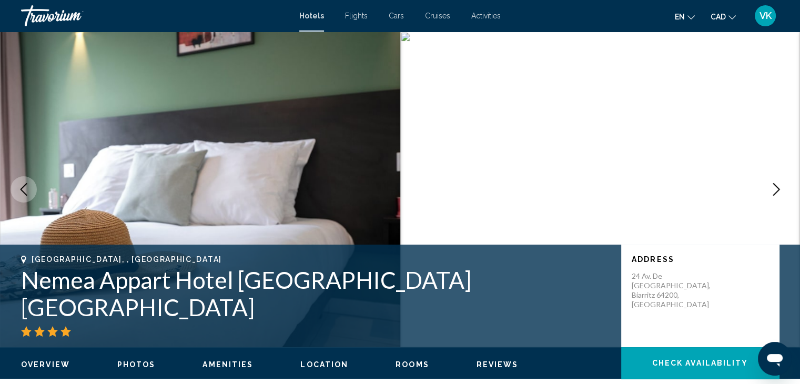
click at [780, 186] on icon "Next image" at bounding box center [776, 189] width 13 height 13
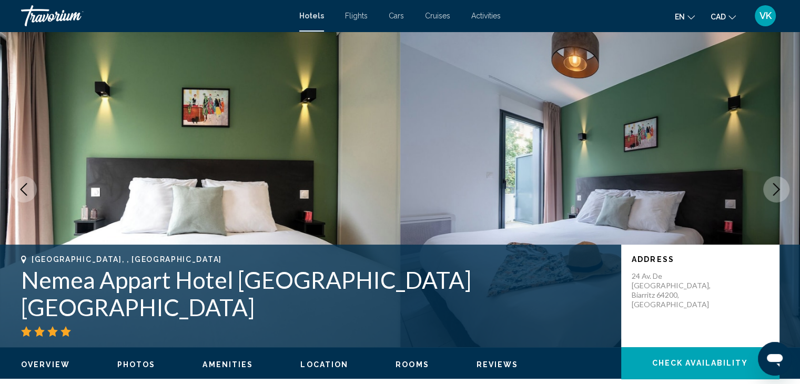
click at [780, 186] on icon "Next image" at bounding box center [776, 189] width 13 height 13
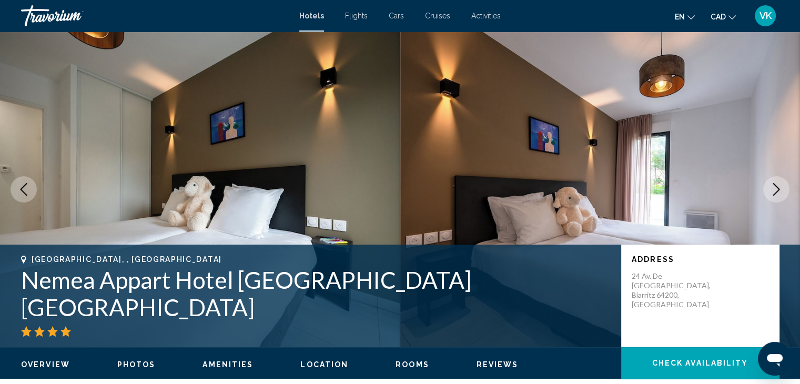
click at [780, 186] on icon "Next image" at bounding box center [776, 189] width 13 height 13
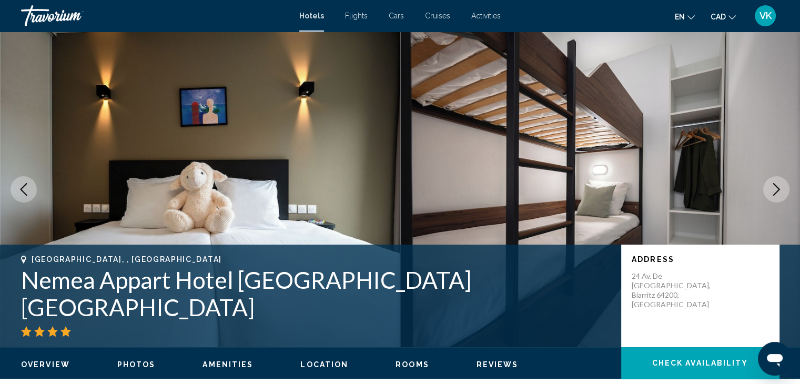
click at [780, 186] on icon "Next image" at bounding box center [776, 189] width 13 height 13
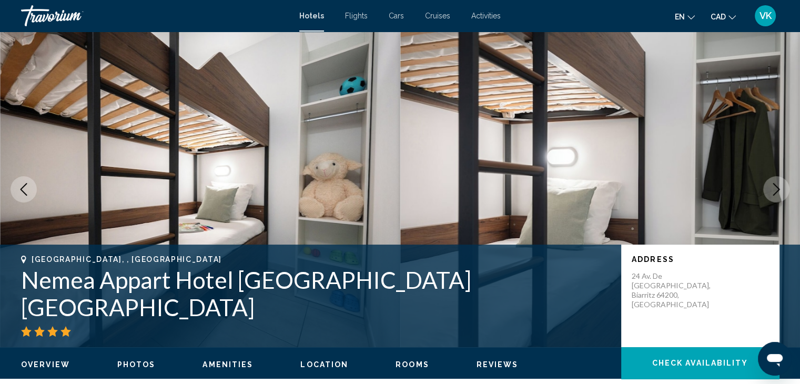
click at [780, 186] on icon "Next image" at bounding box center [776, 189] width 13 height 13
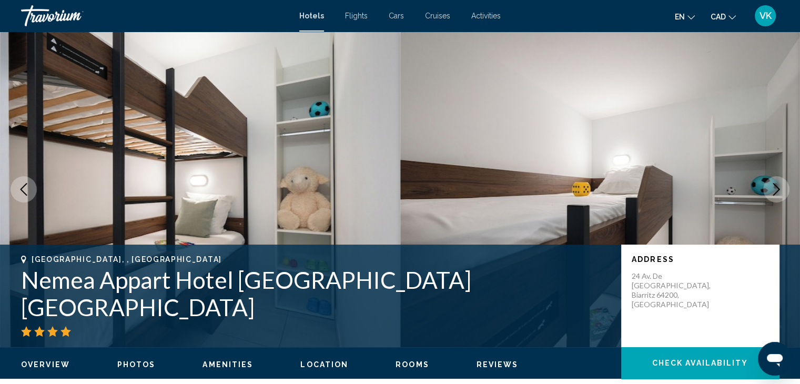
click at [780, 186] on icon "Next image" at bounding box center [776, 189] width 13 height 13
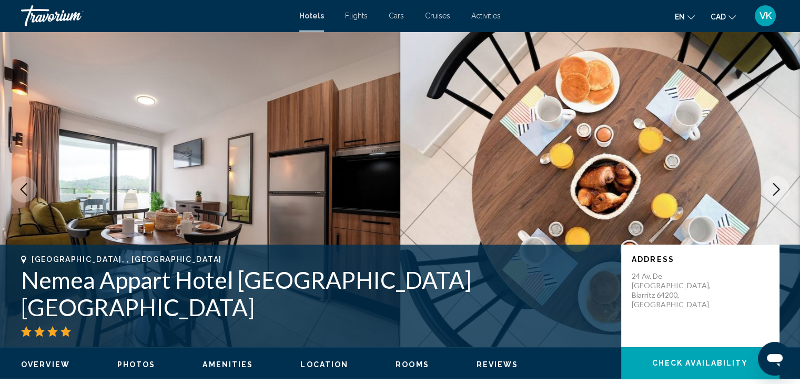
click at [780, 186] on icon "Next image" at bounding box center [776, 189] width 13 height 13
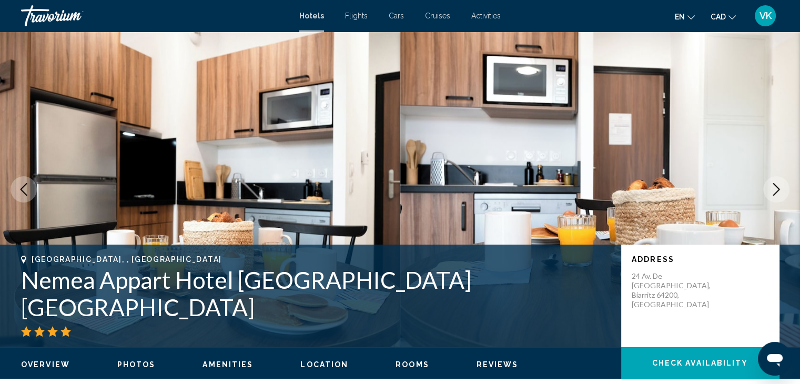
click at [780, 186] on icon "Next image" at bounding box center [776, 189] width 13 height 13
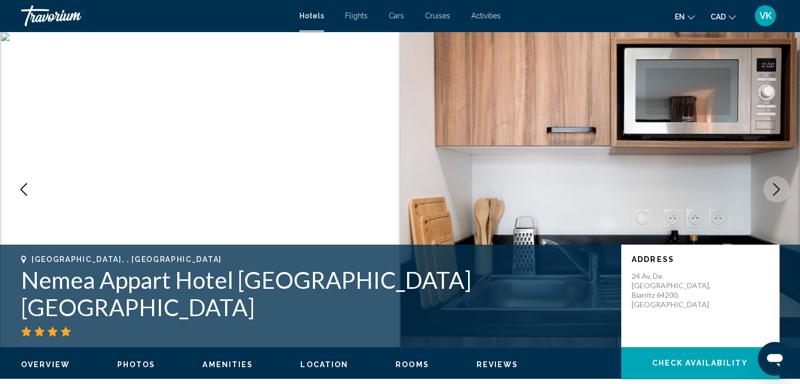
click at [780, 186] on icon "Next image" at bounding box center [776, 189] width 13 height 13
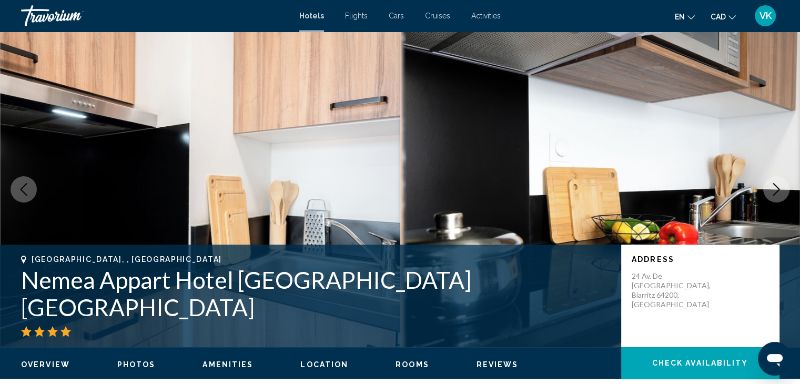
click at [780, 186] on icon "Next image" at bounding box center [776, 189] width 13 height 13
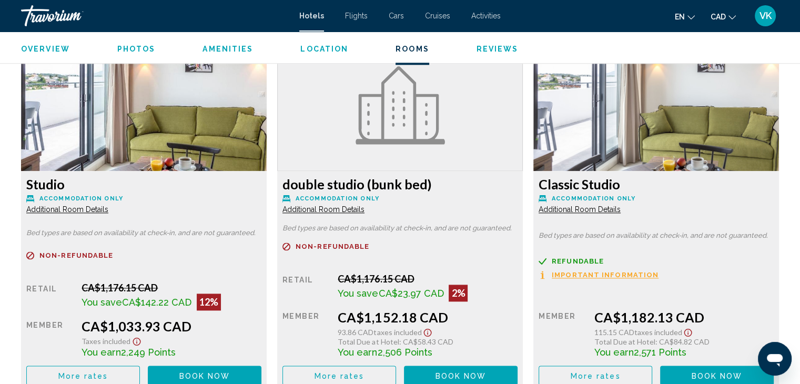
scroll to position [1421, 0]
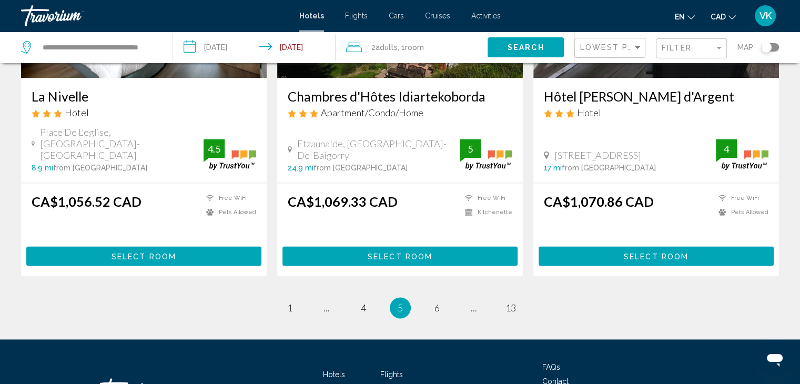
scroll to position [1421, 0]
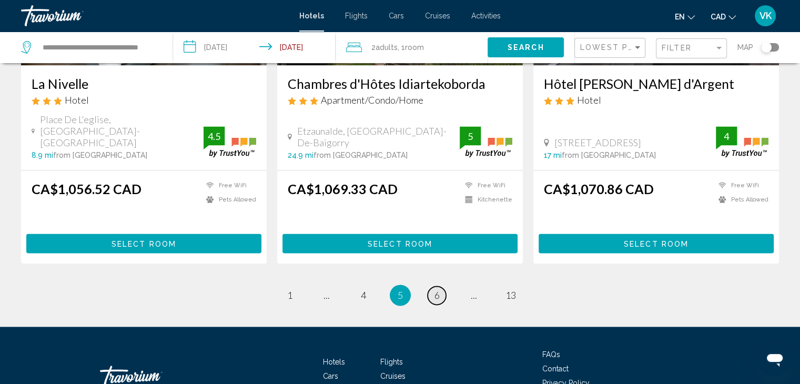
click at [437, 289] on span "6" at bounding box center [437, 295] width 5 height 12
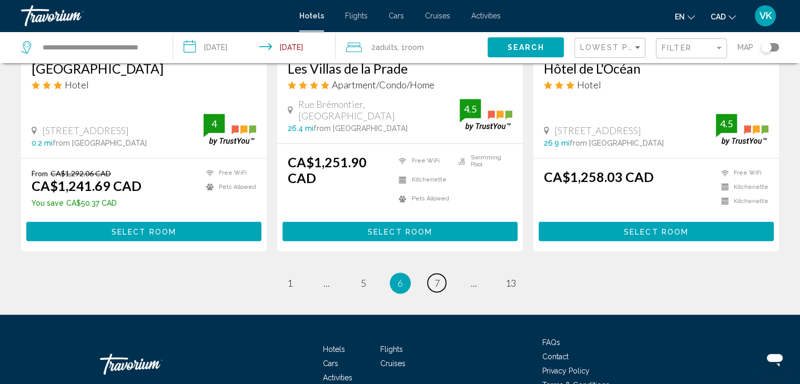
scroll to position [1421, 0]
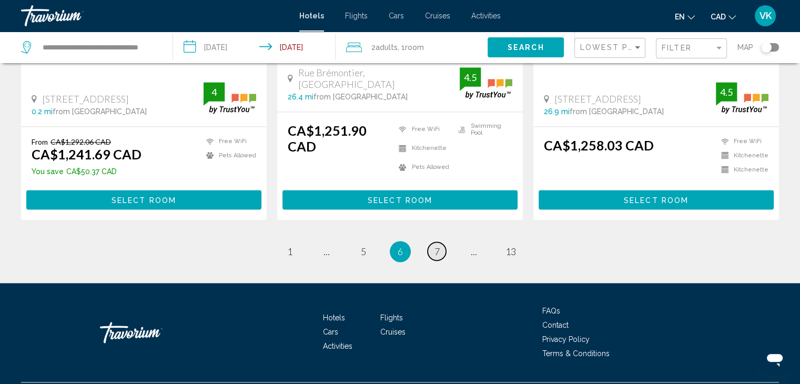
click at [435, 246] on span "7" at bounding box center [437, 252] width 5 height 12
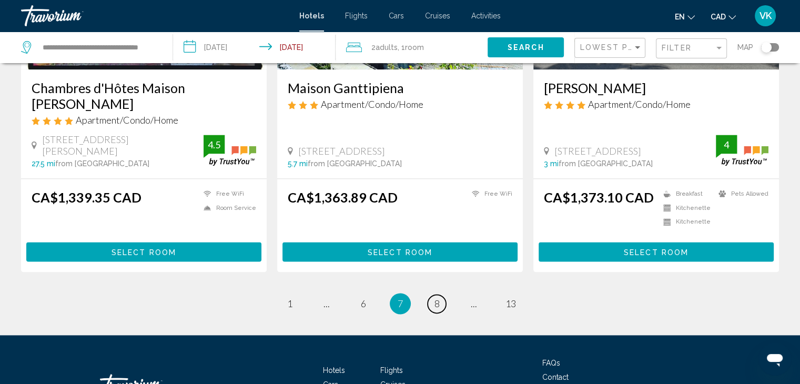
scroll to position [1421, 0]
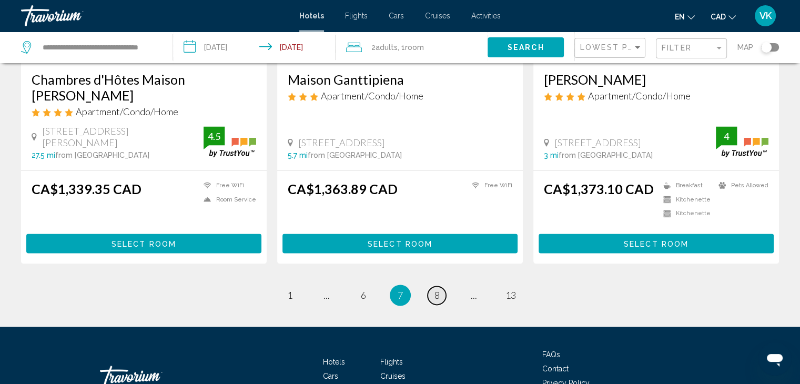
click at [440, 286] on link "page 8" at bounding box center [437, 295] width 18 height 18
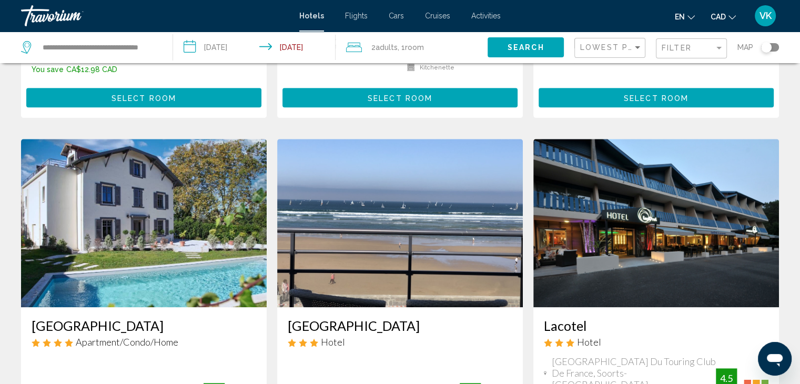
scroll to position [684, 0]
